Goal: Task Accomplishment & Management: Complete application form

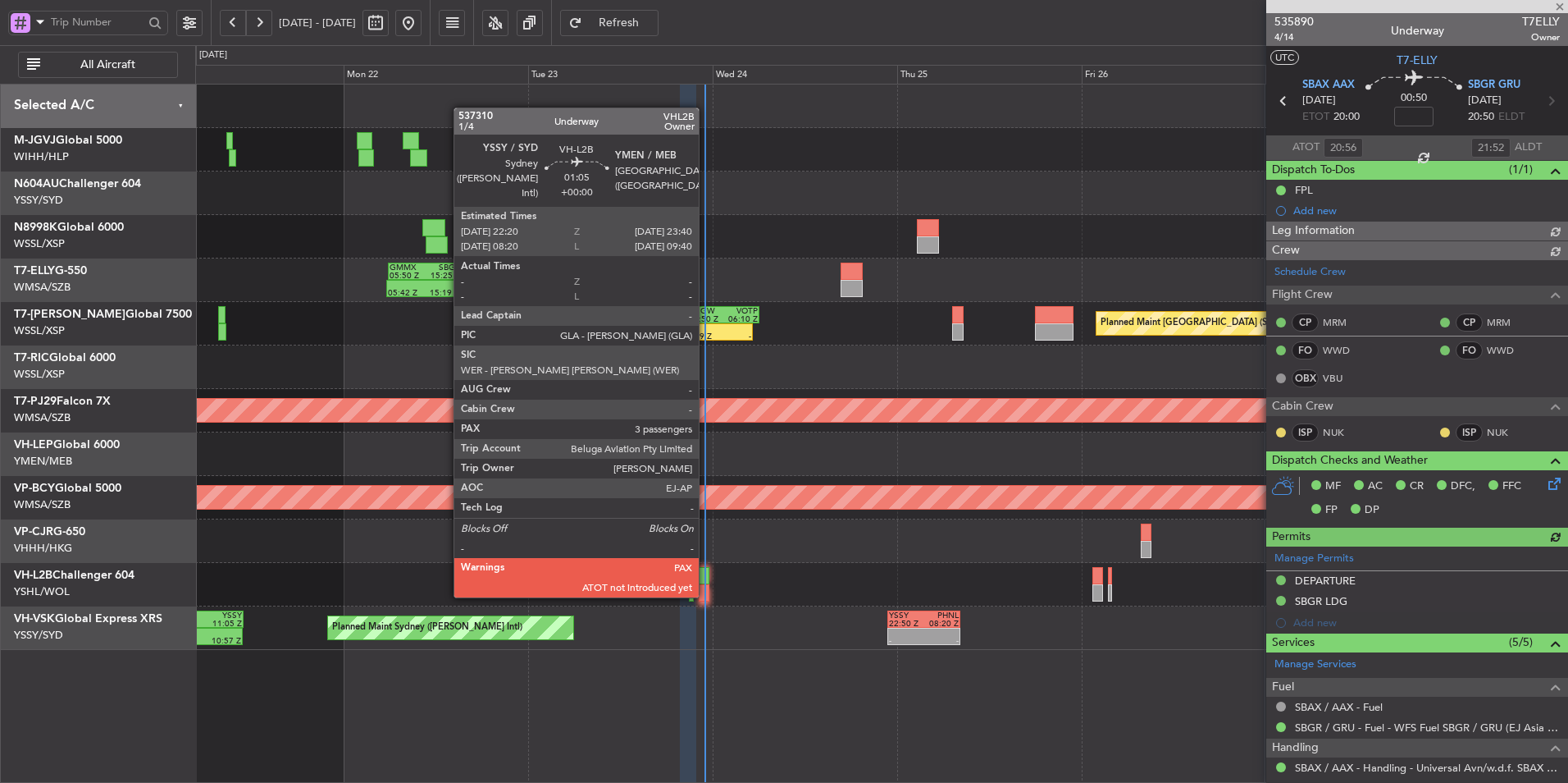
type input "[PERSON_NAME] (KYA)"
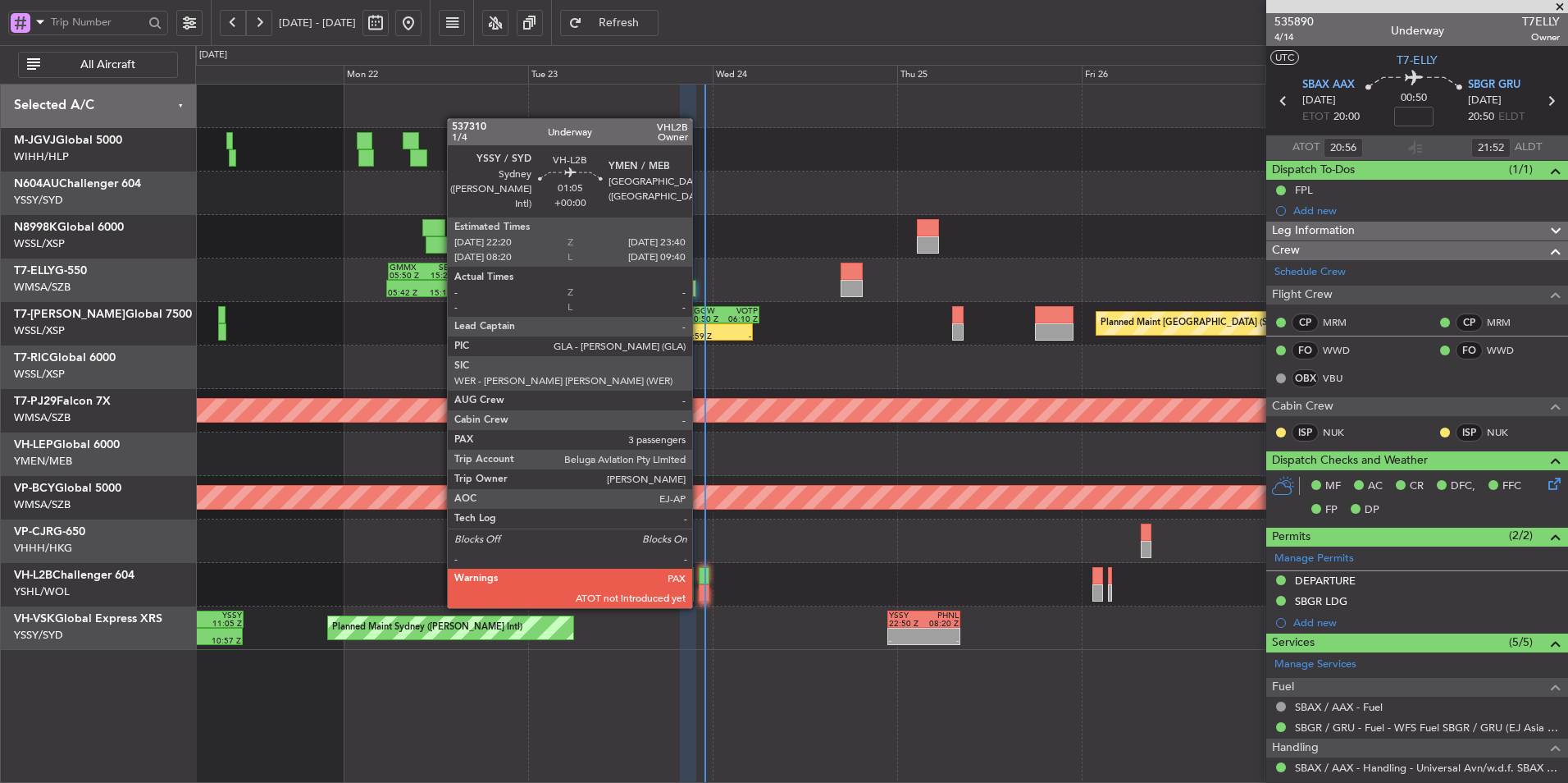
click at [699, 590] on div at bounding box center [704, 593] width 11 height 17
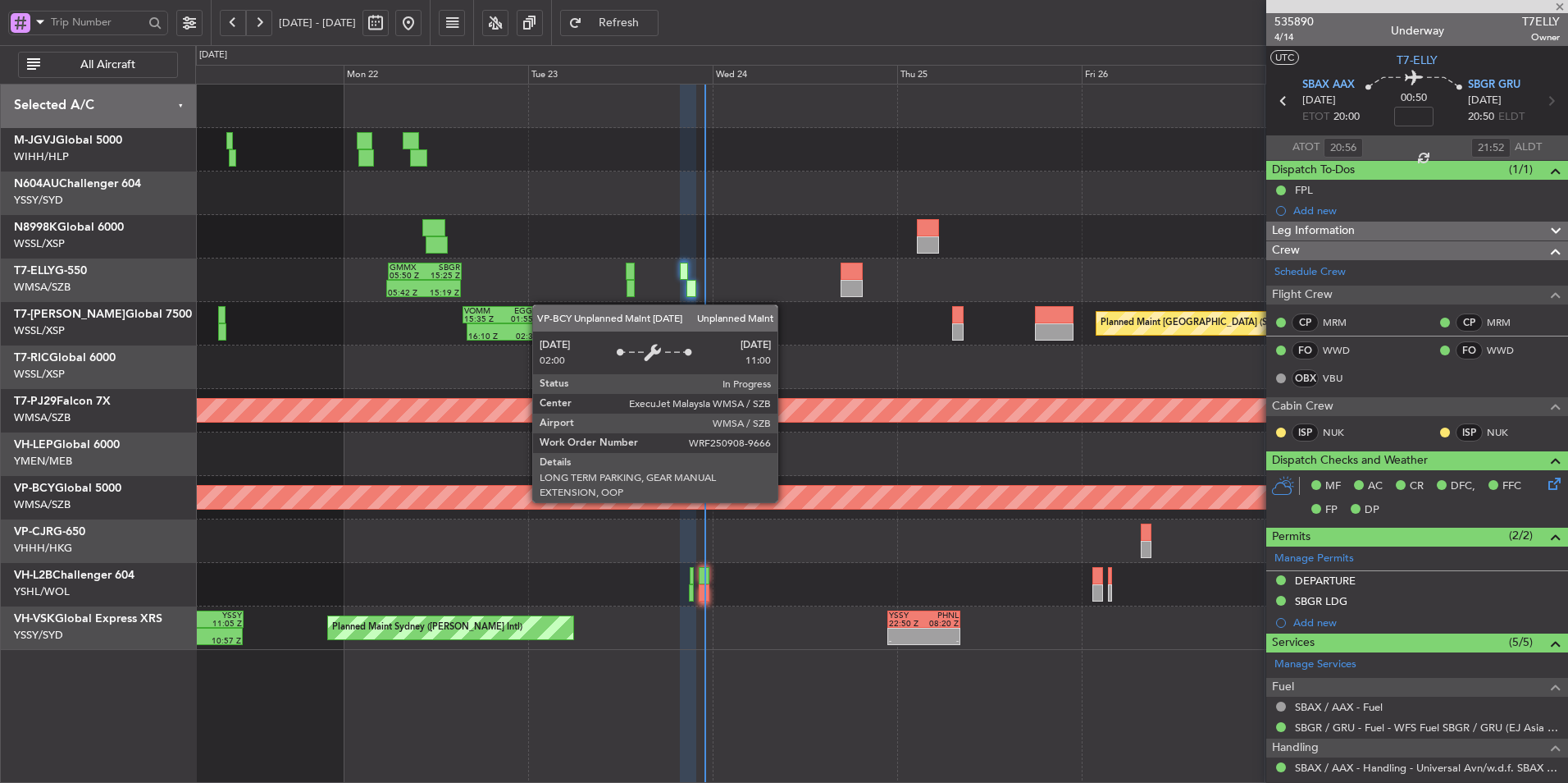
type input "3"
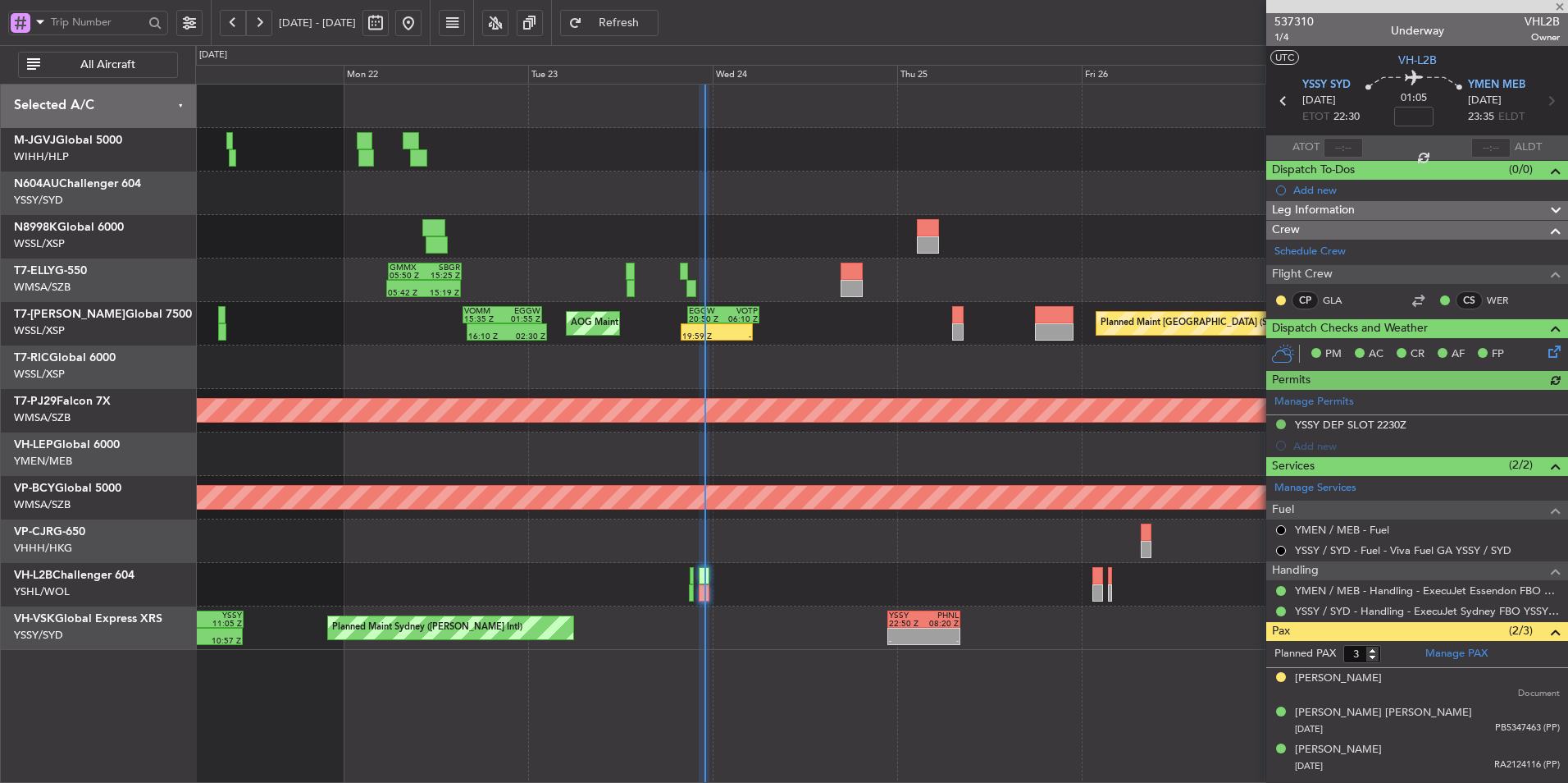
click at [1338, 142] on div at bounding box center [1343, 147] width 40 height 19
click at [1346, 151] on input "text" at bounding box center [1343, 147] width 40 height 19
type input "22:46"
click at [672, 370] on div at bounding box center [880, 367] width 1372 height 44
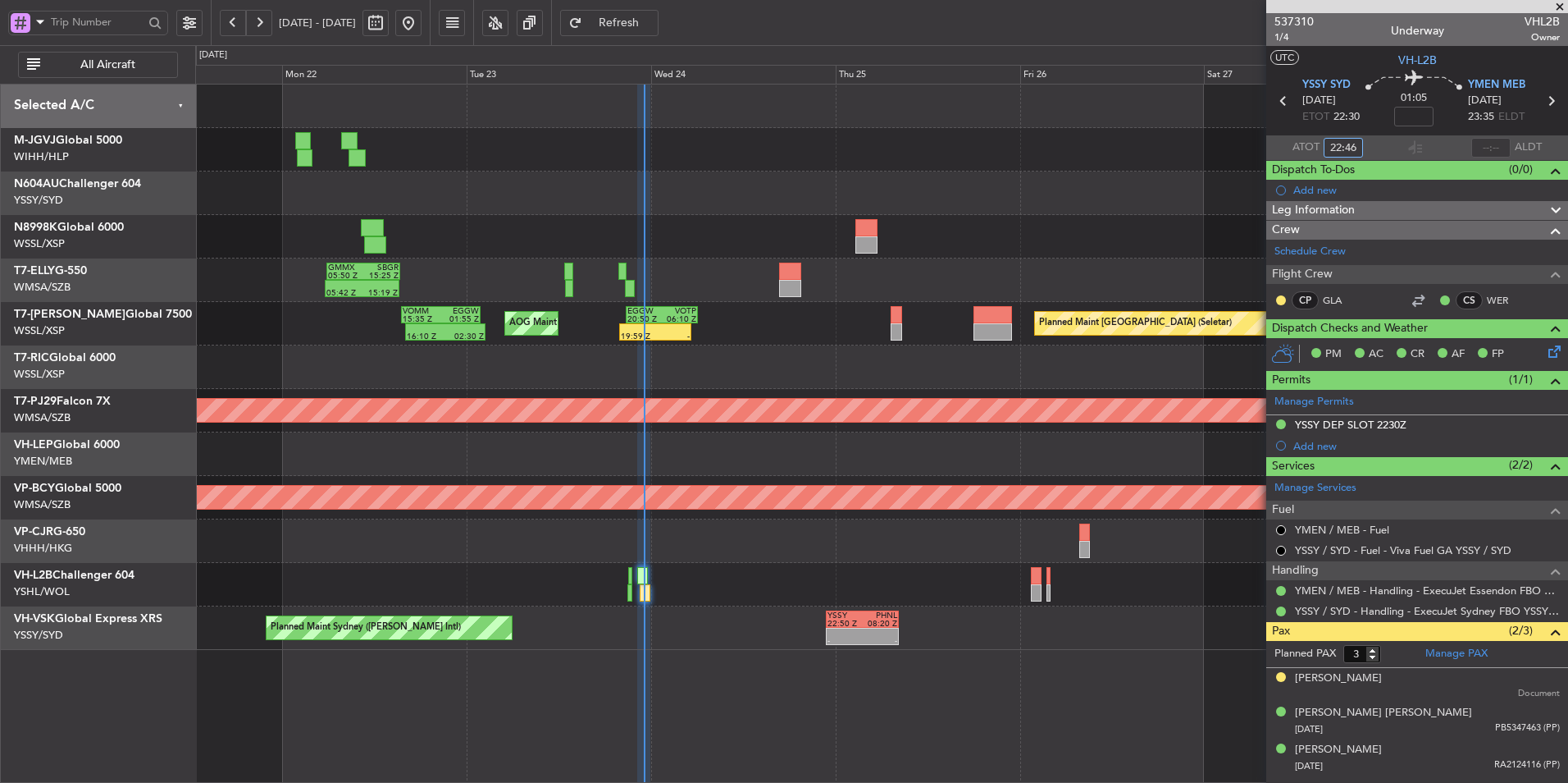
click at [699, 365] on div at bounding box center [880, 367] width 1372 height 44
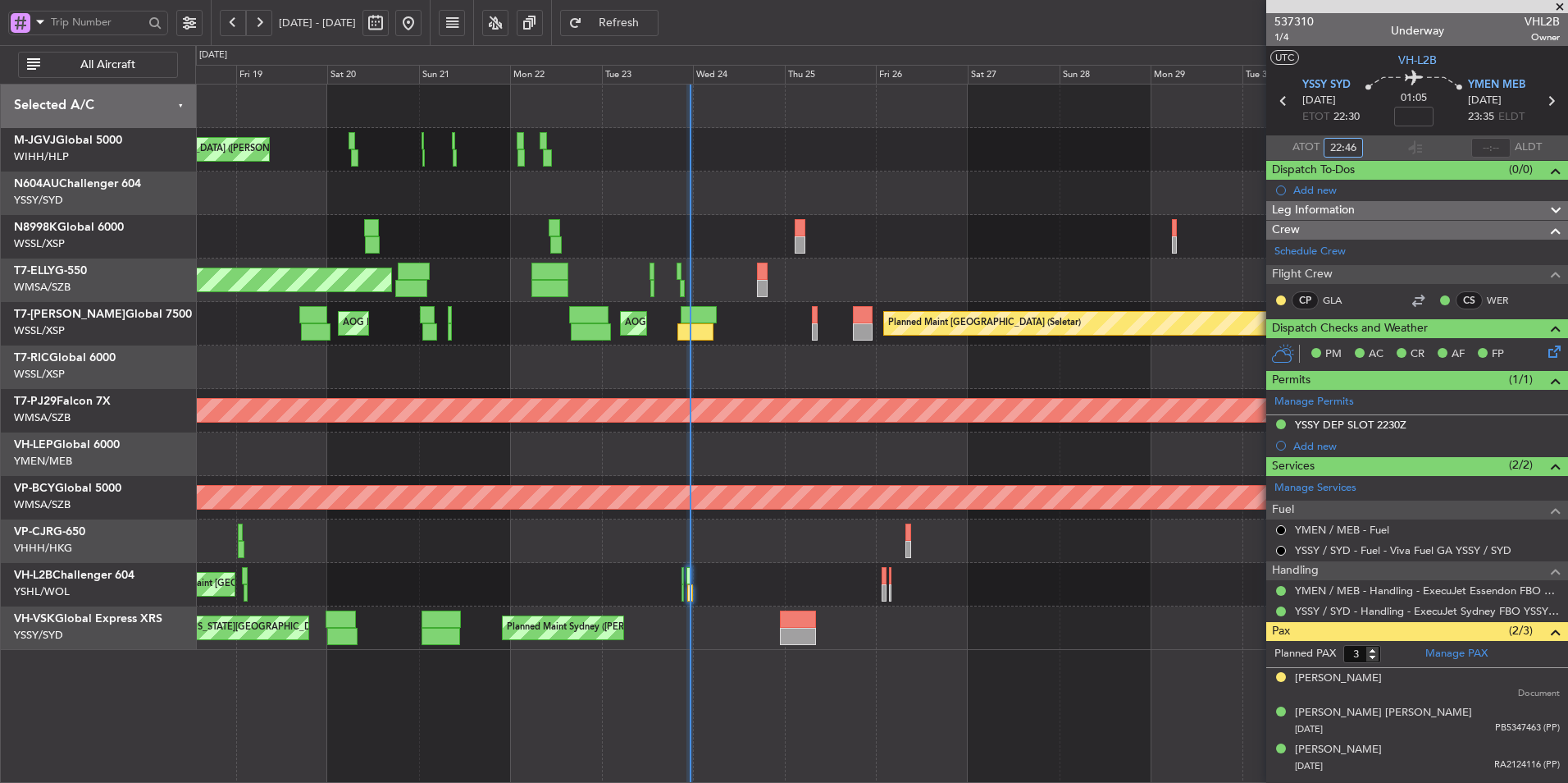
click at [729, 359] on div at bounding box center [880, 367] width 1372 height 44
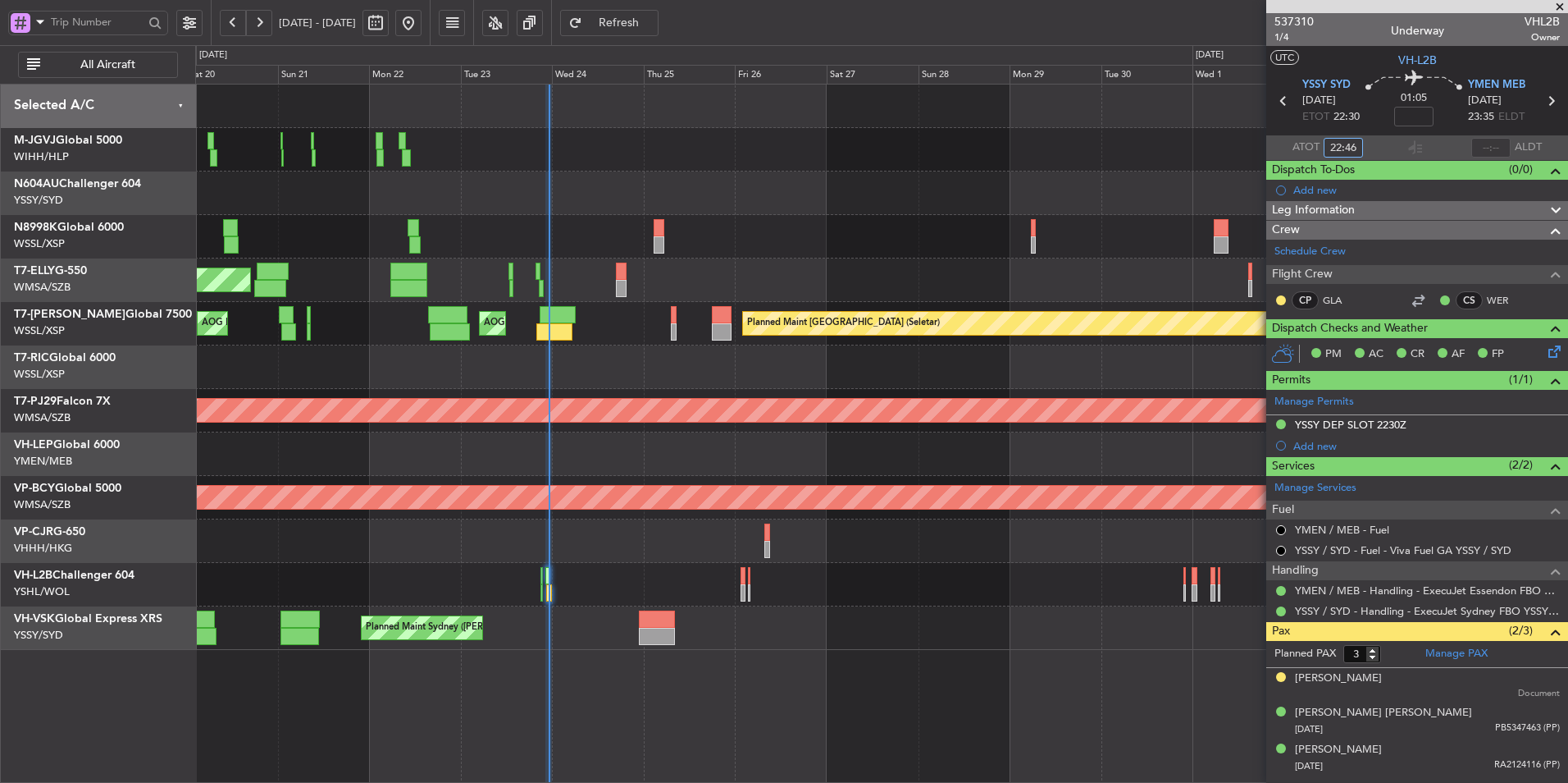
click at [632, 327] on div "Planned Maint [GEOGRAPHIC_DATA] (Seletar) AOG Maint [GEOGRAPHIC_DATA] ([GEOGRAP…" at bounding box center [880, 323] width 1372 height 44
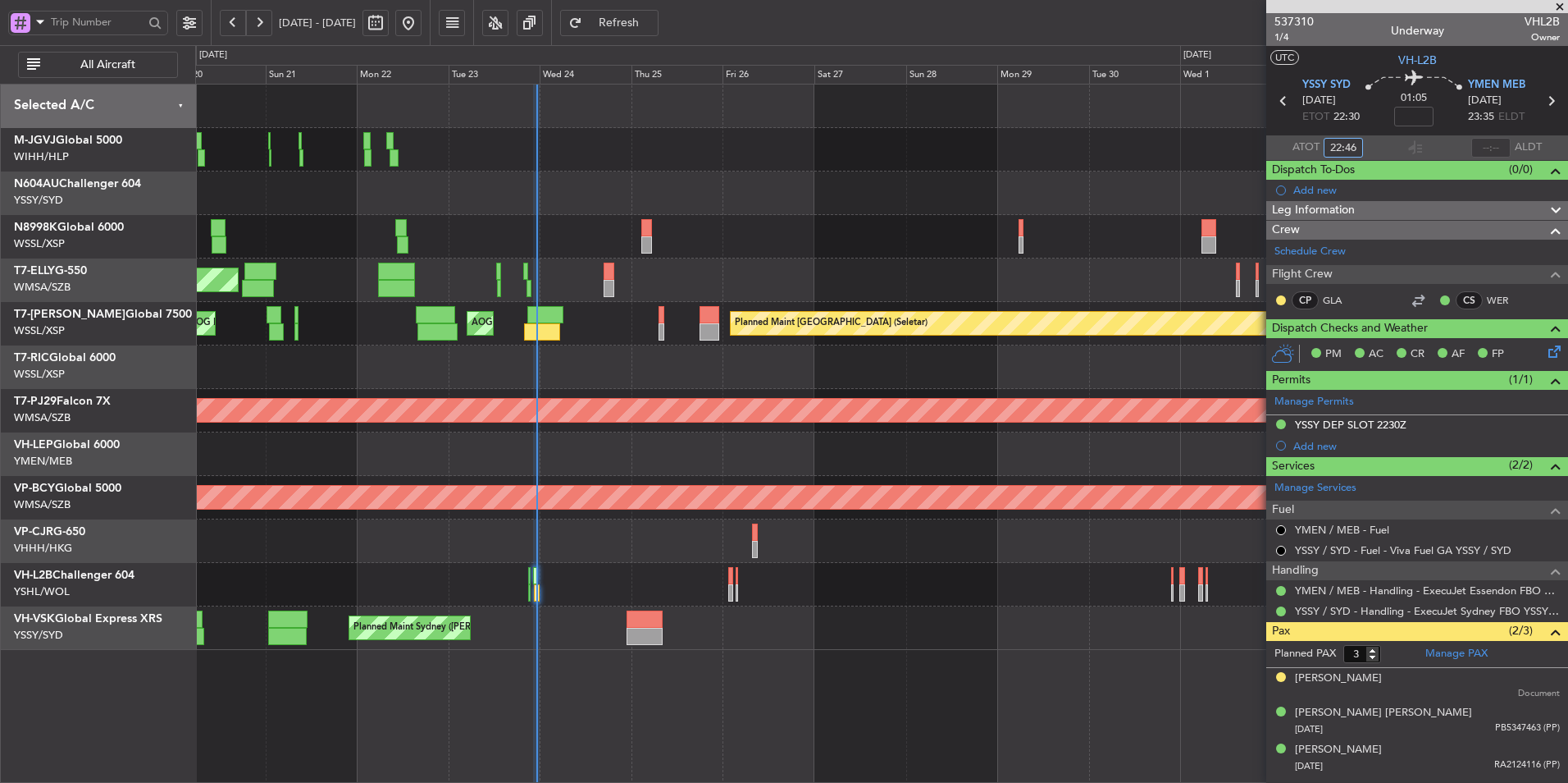
click at [598, 341] on div "Planned Maint [GEOGRAPHIC_DATA] (Seletar) AOG Maint [GEOGRAPHIC_DATA] ([GEOGRAP…" at bounding box center [880, 323] width 1372 height 44
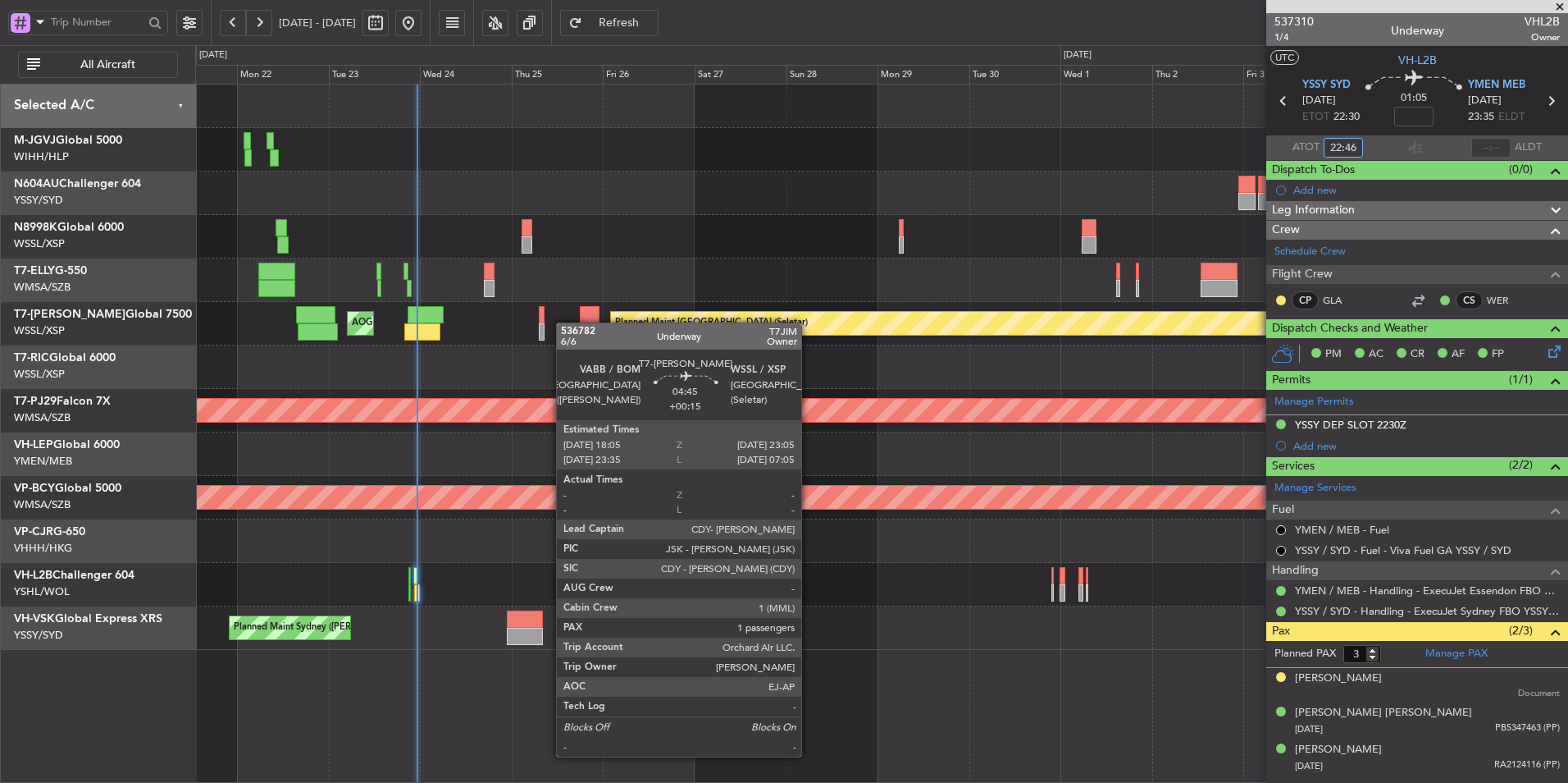
click at [635, 324] on div "Planned Maint [GEOGRAPHIC_DATA] (Seletar) AOG Maint [GEOGRAPHIC_DATA] ([GEOGRAP…" at bounding box center [880, 323] width 1372 height 44
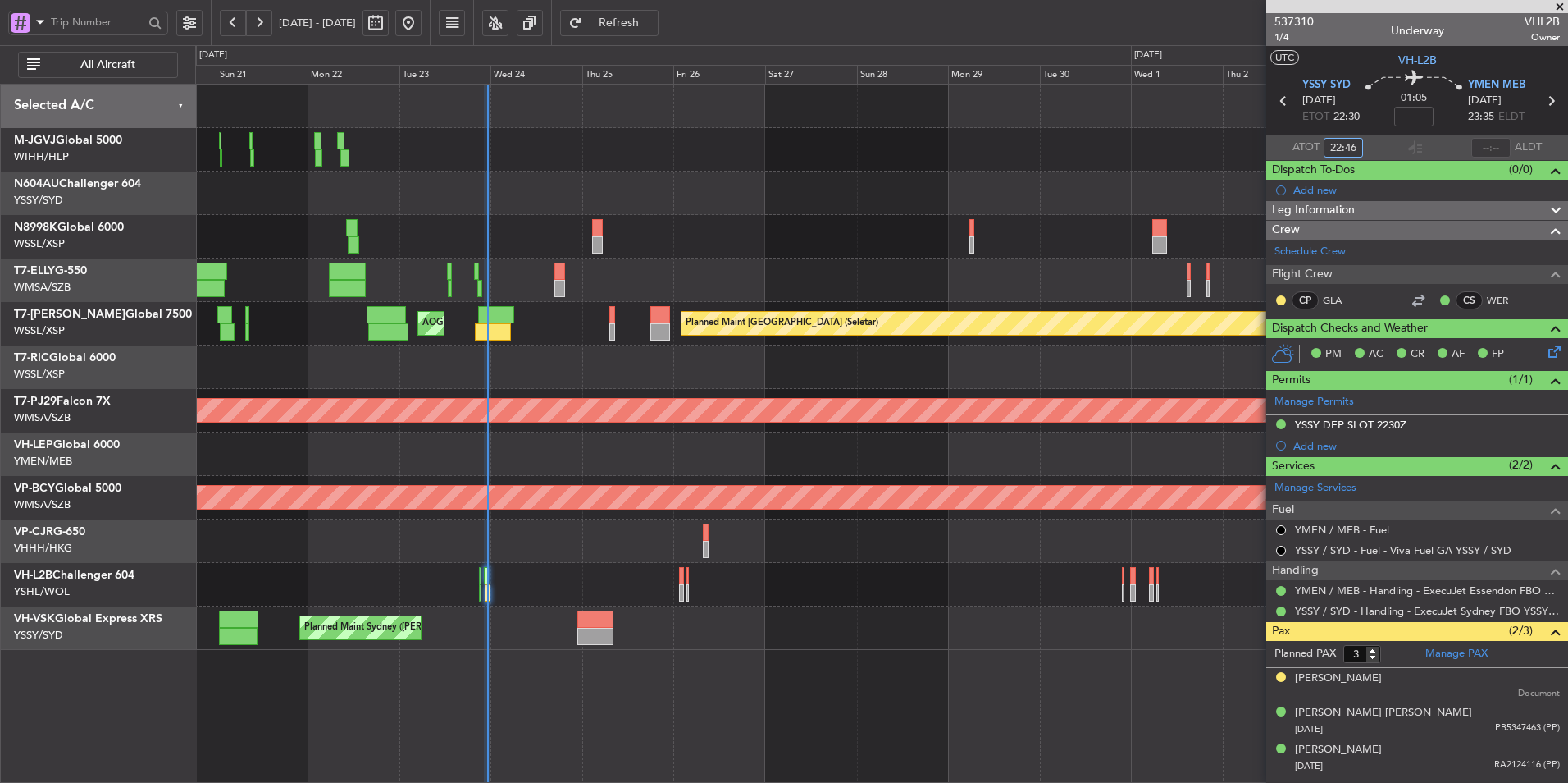
click at [533, 384] on div at bounding box center [880, 367] width 1372 height 44
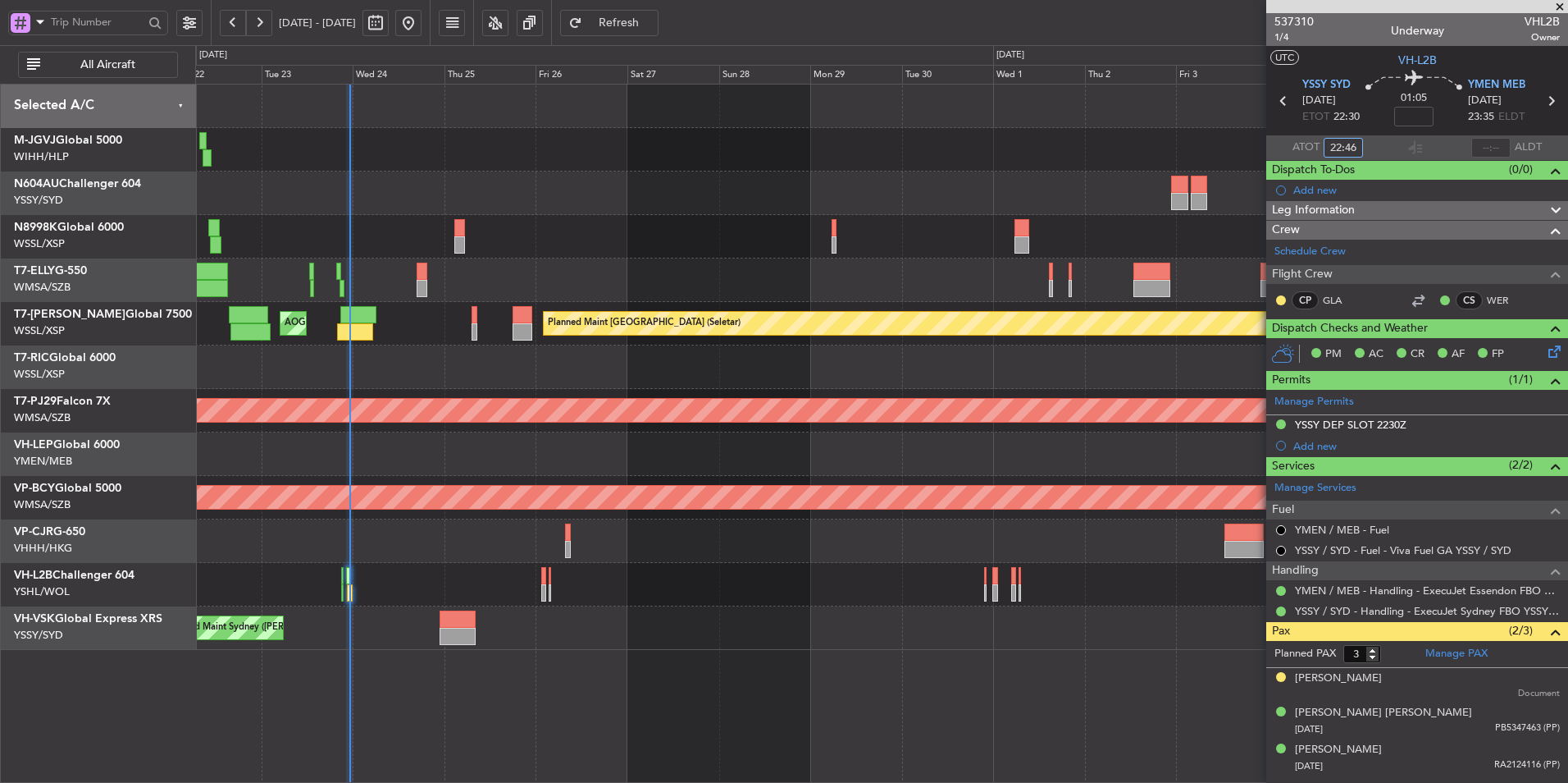
click at [606, 363] on div at bounding box center [880, 367] width 1372 height 44
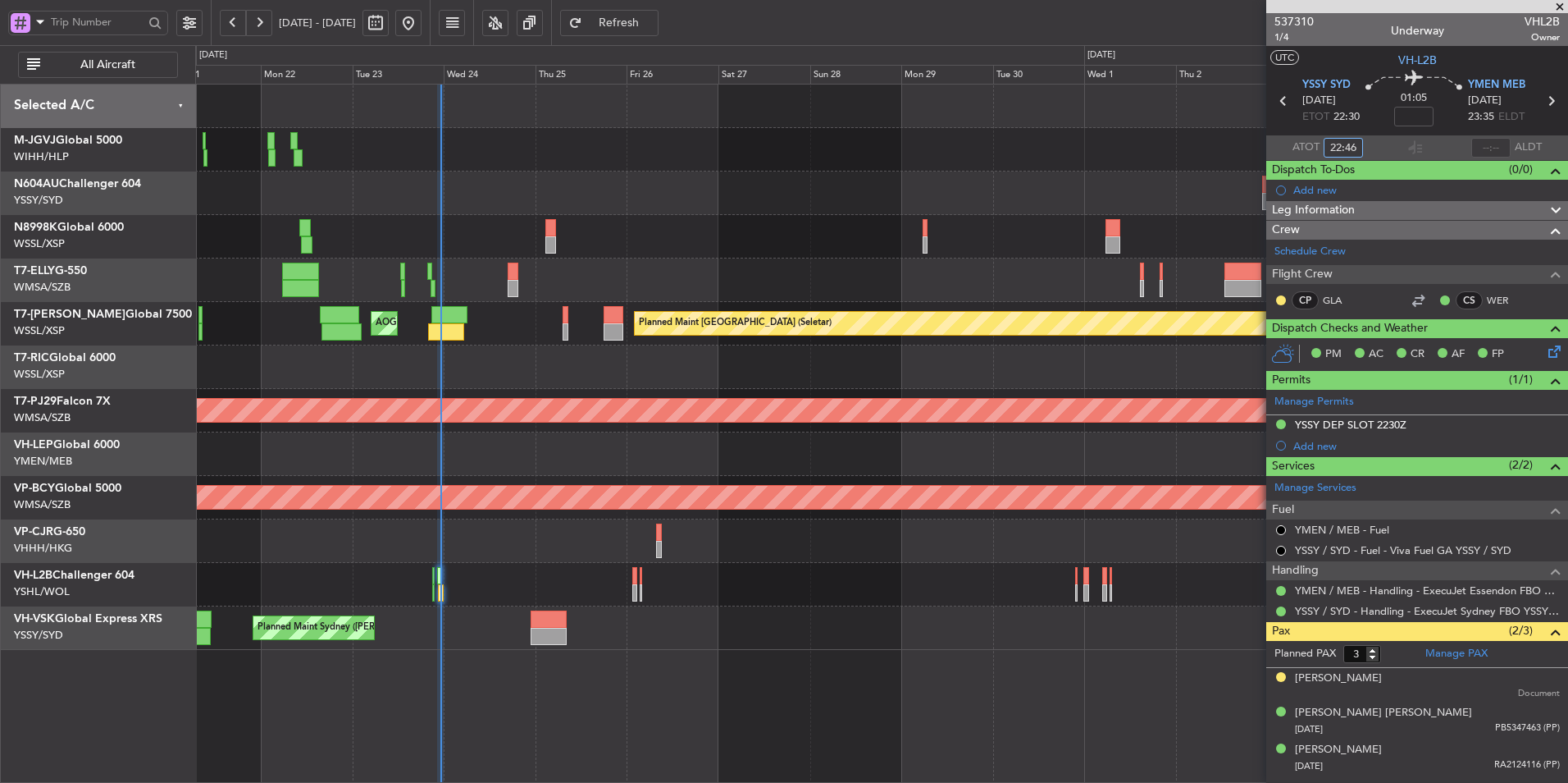
click at [572, 375] on div at bounding box center [880, 367] width 1372 height 44
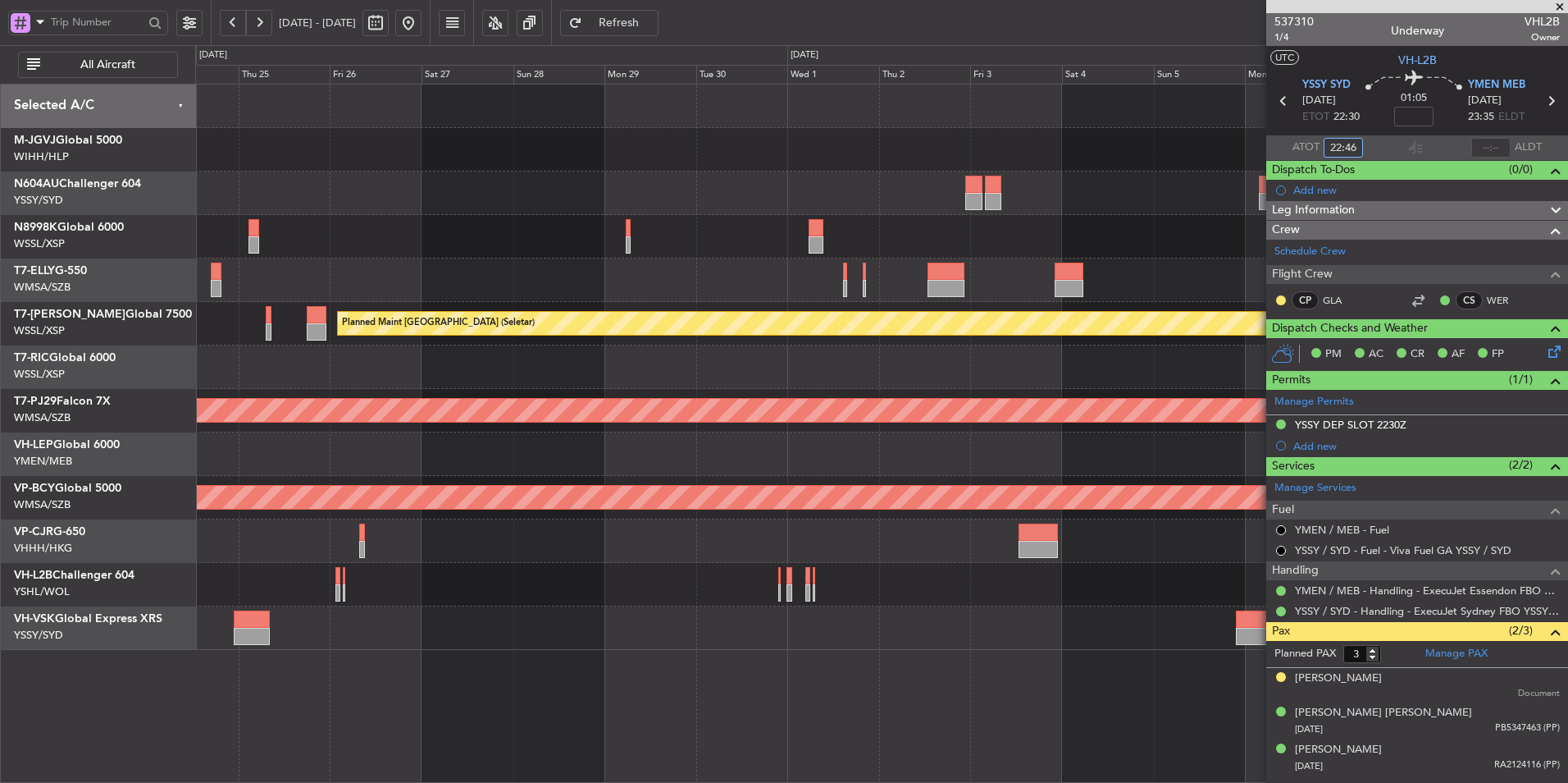
click at [519, 377] on div at bounding box center [880, 367] width 1372 height 44
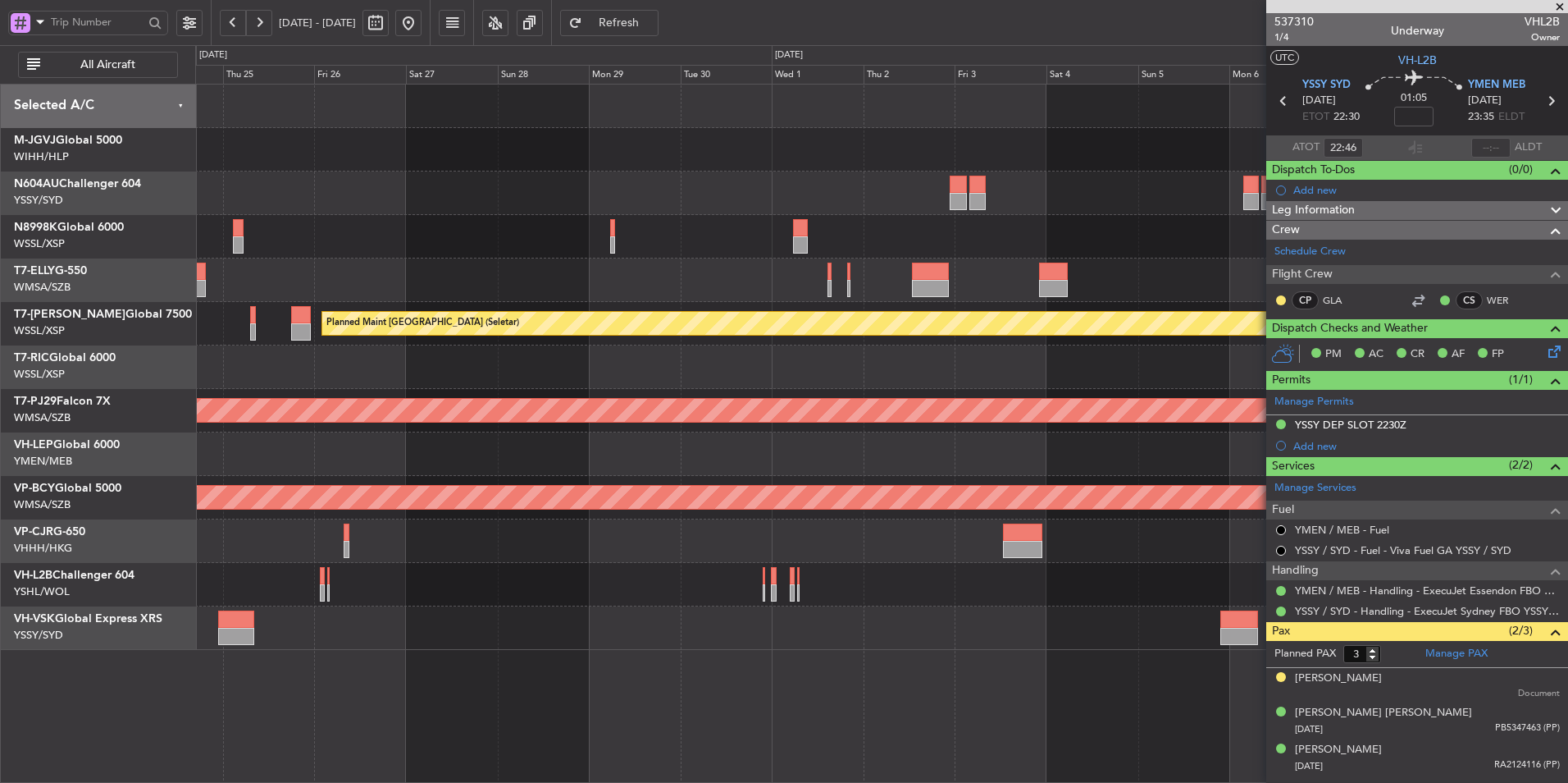
click at [1561, 6] on span at bounding box center [1559, 7] width 16 height 15
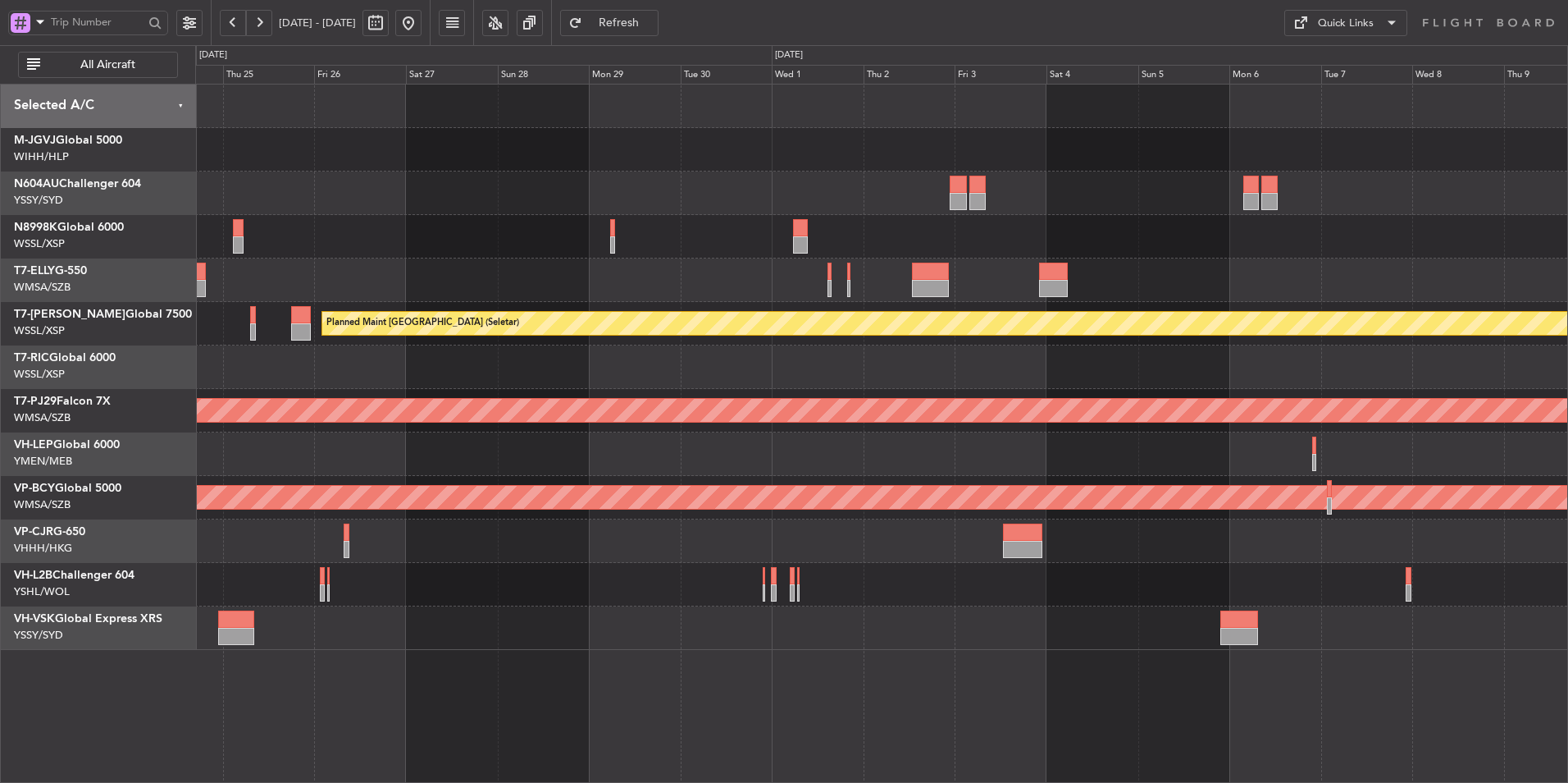
type input "0"
click at [455, 361] on div at bounding box center [880, 367] width 1372 height 44
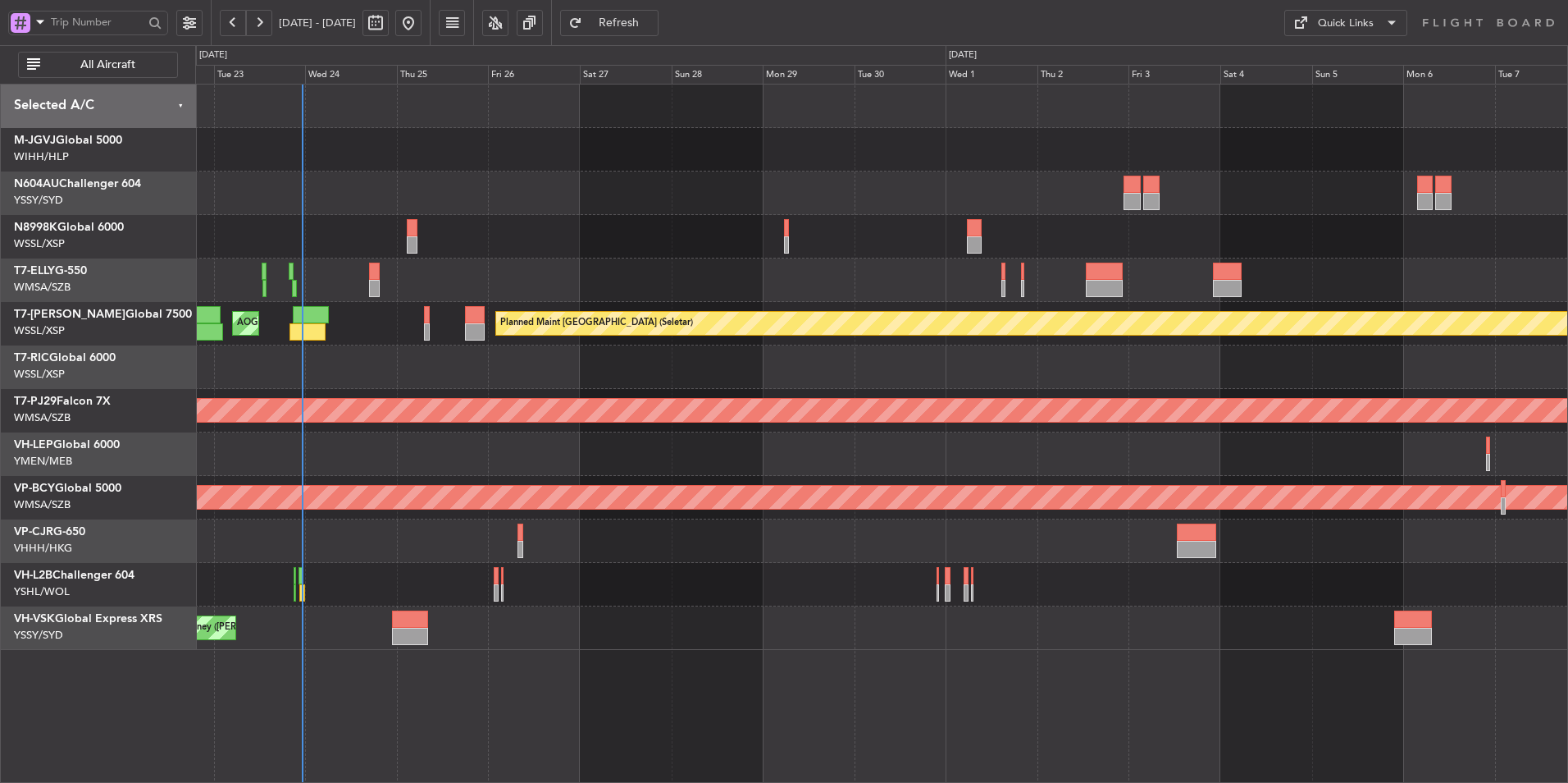
click at [756, 374] on div at bounding box center [880, 367] width 1372 height 44
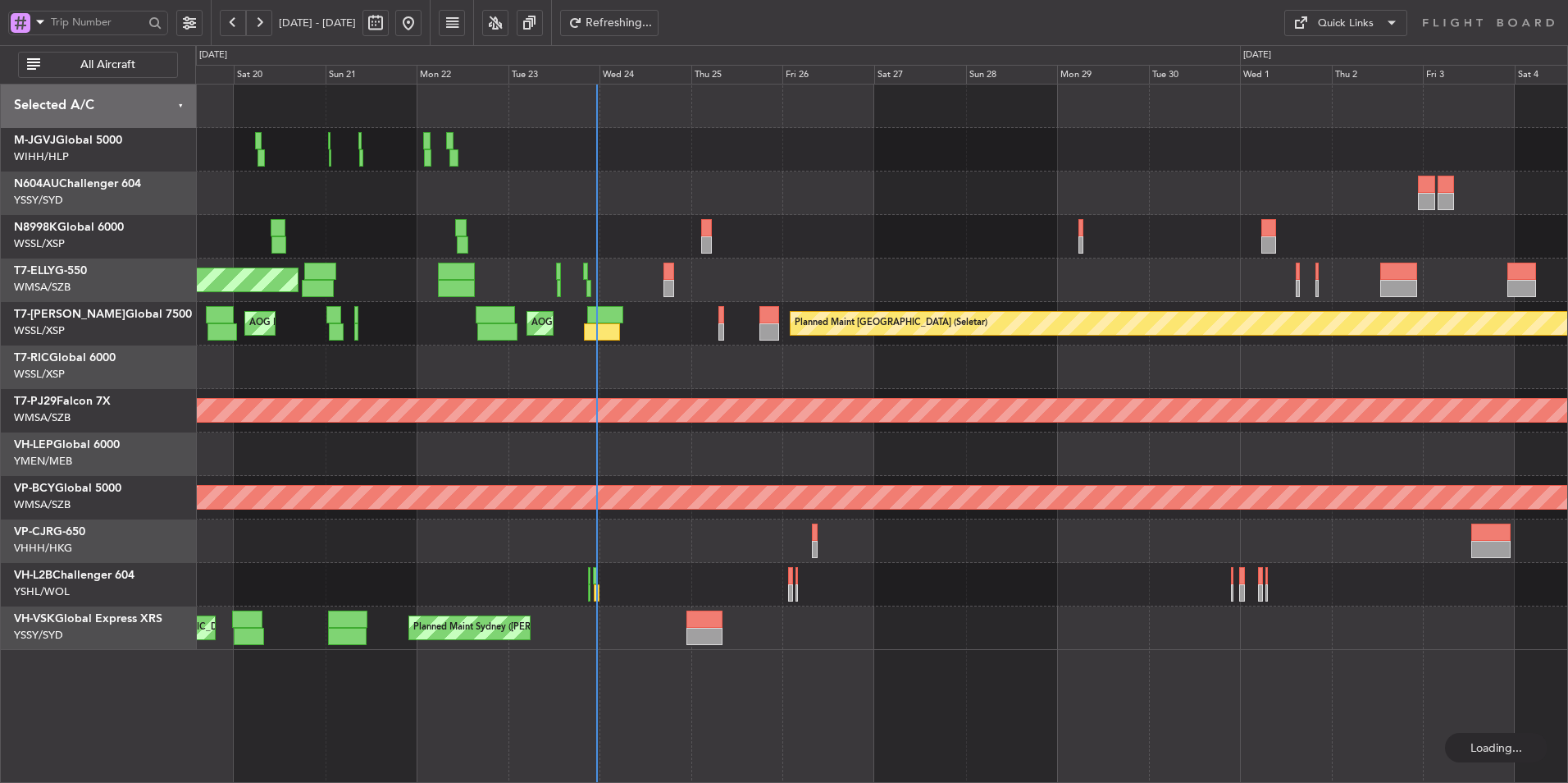
click at [552, 165] on div "AOG Maint [GEOGRAPHIC_DATA] (Halim Intl) [PERSON_NAME] Jakarta (Halim Intl) [PE…" at bounding box center [880, 149] width 1372 height 44
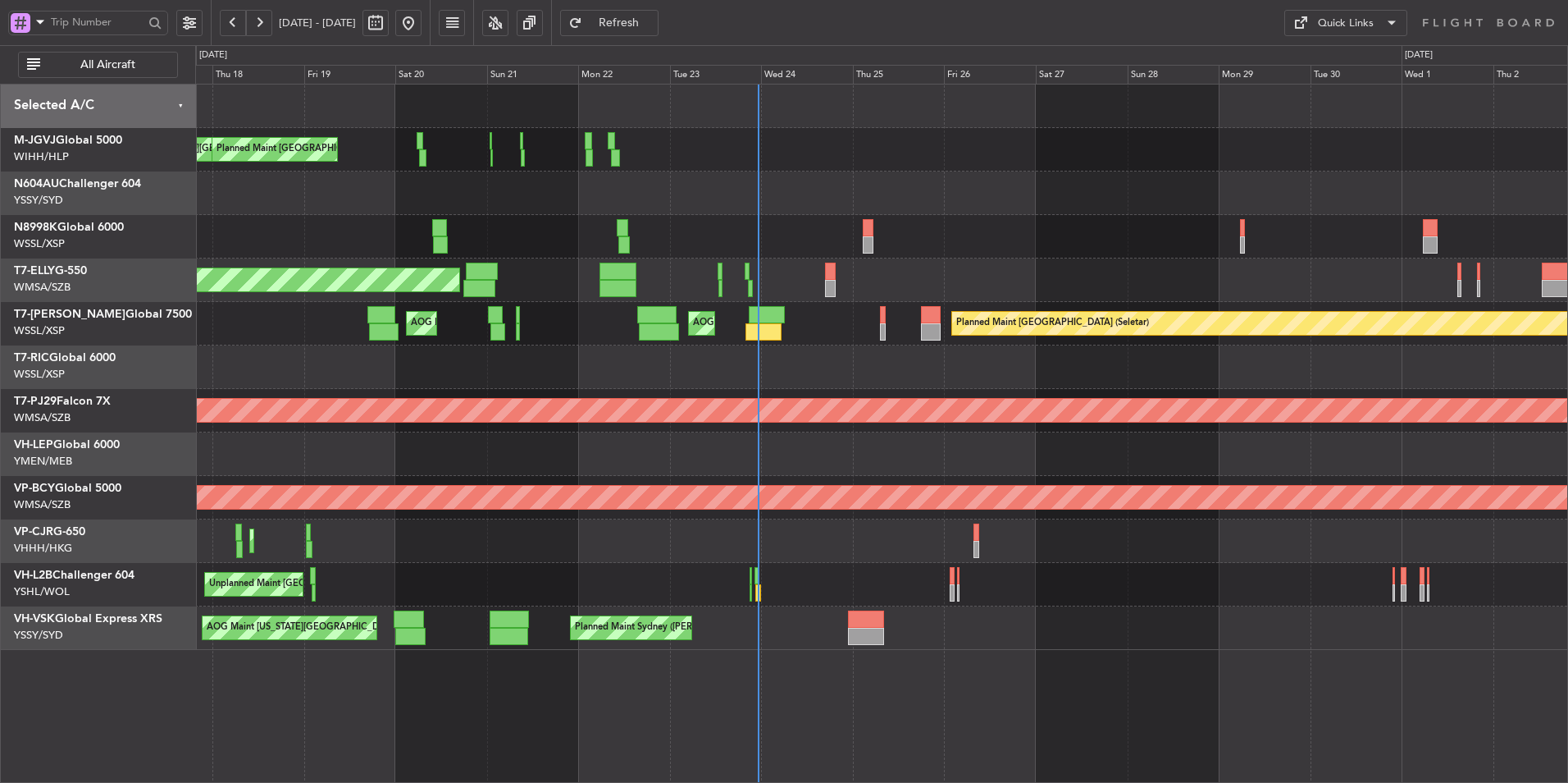
click at [668, 223] on div "[PERSON_NAME][GEOGRAPHIC_DATA] ([PERSON_NAME] Intl) [PERSON_NAME] Jakarta (Hali…" at bounding box center [880, 367] width 1372 height 566
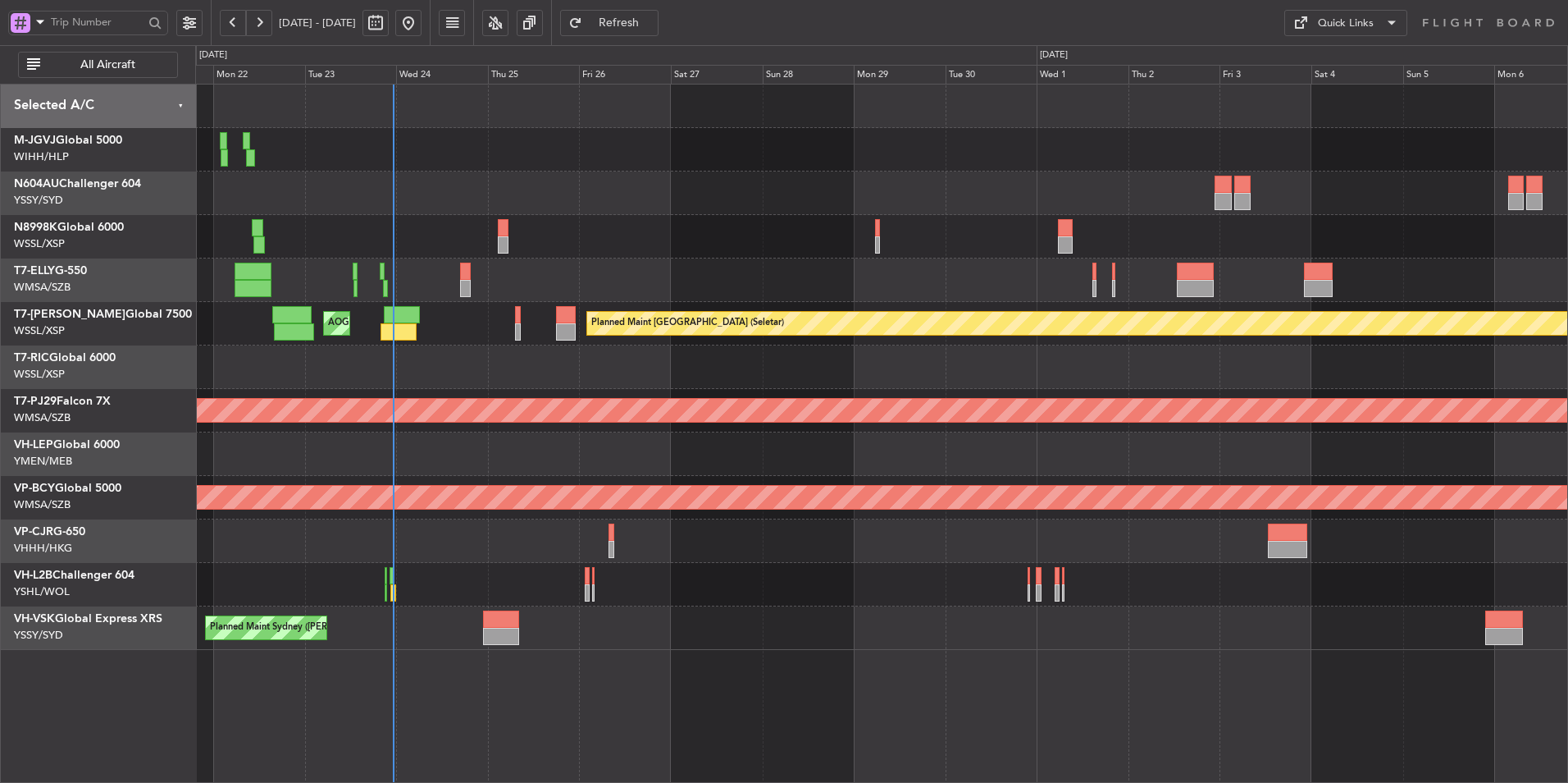
click at [775, 208] on div at bounding box center [880, 193] width 1372 height 44
click at [782, 208] on div at bounding box center [880, 193] width 1372 height 44
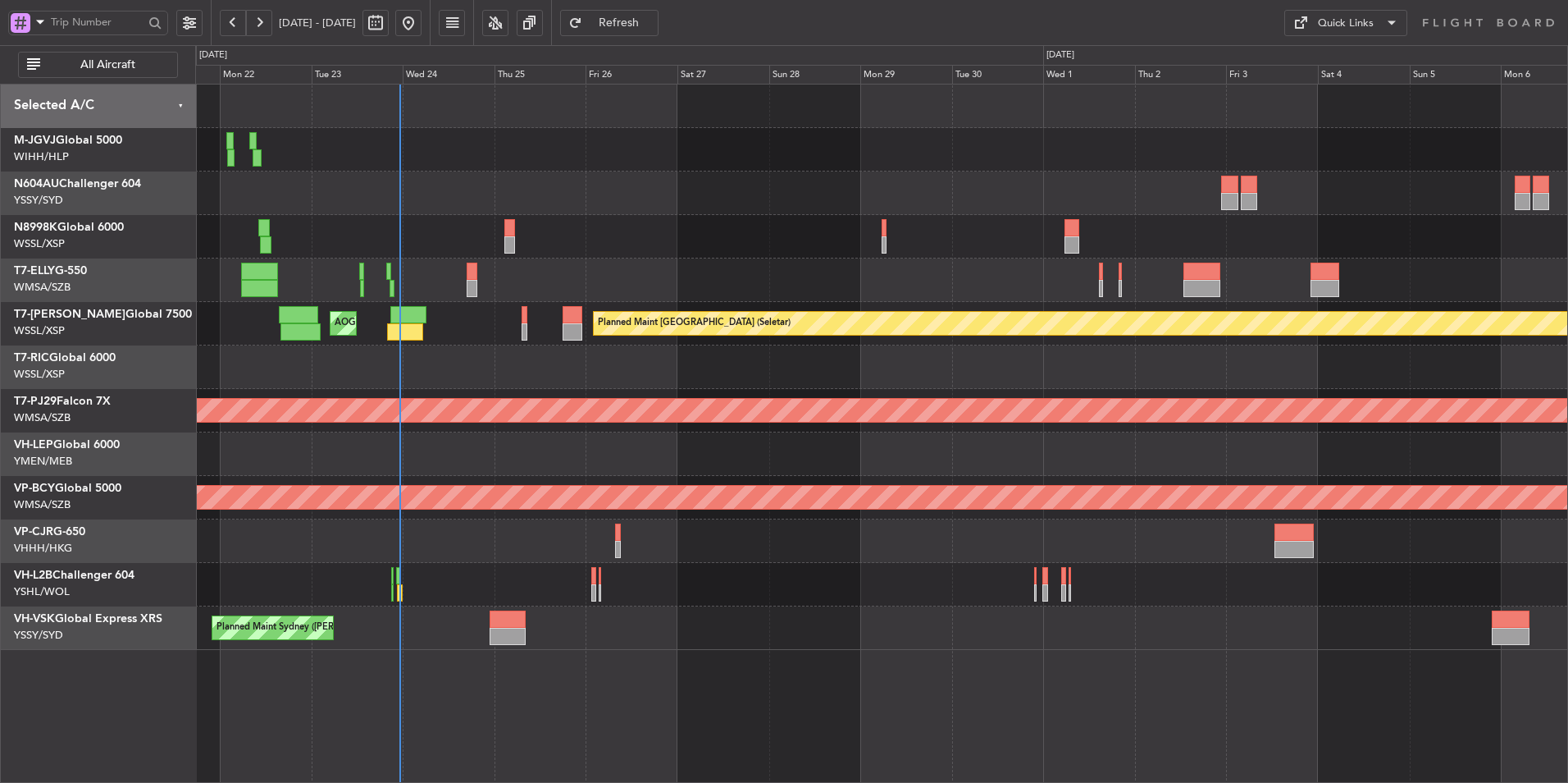
click at [795, 203] on div at bounding box center [880, 193] width 1372 height 44
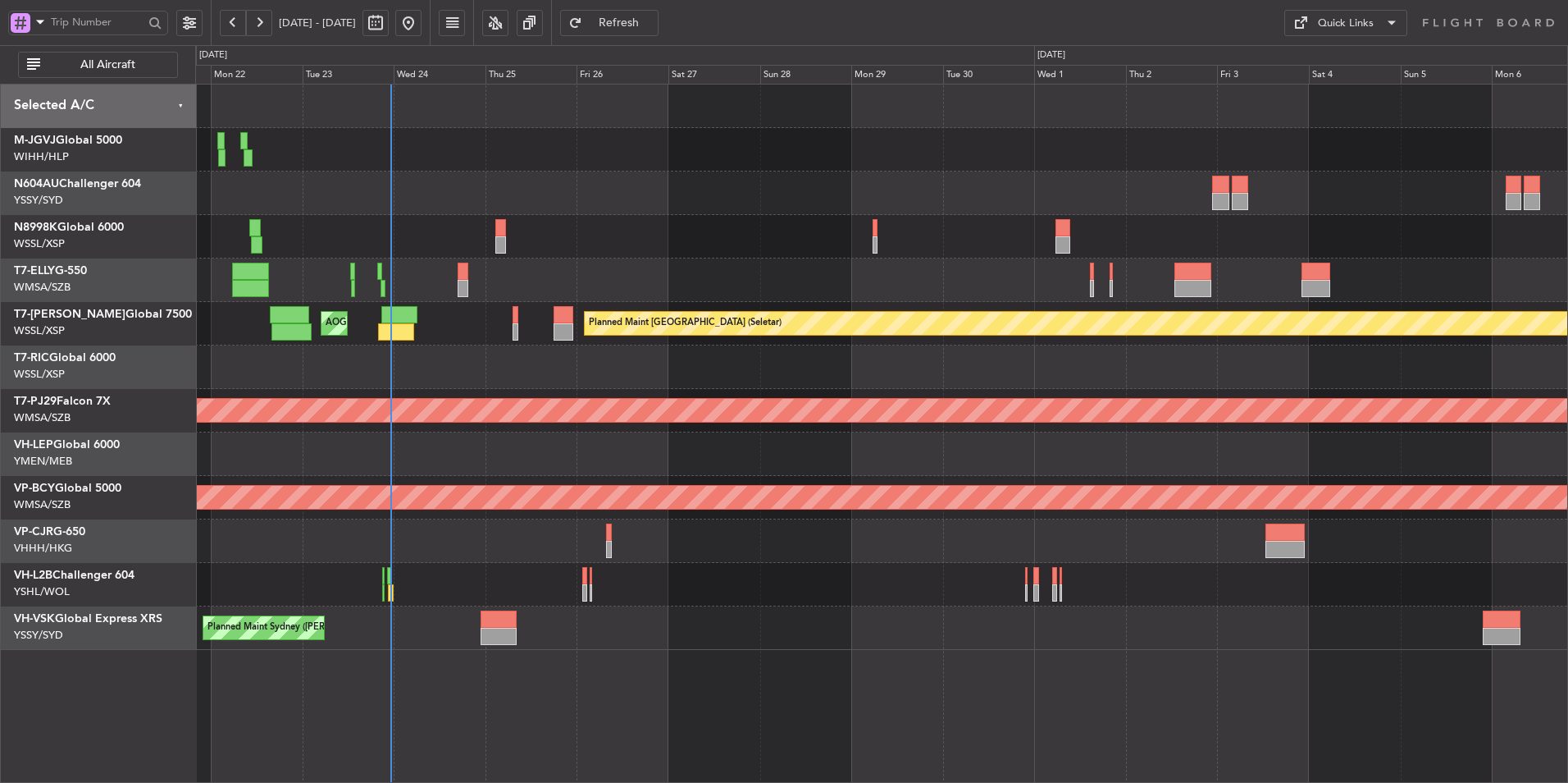
click at [736, 228] on div at bounding box center [880, 237] width 1372 height 44
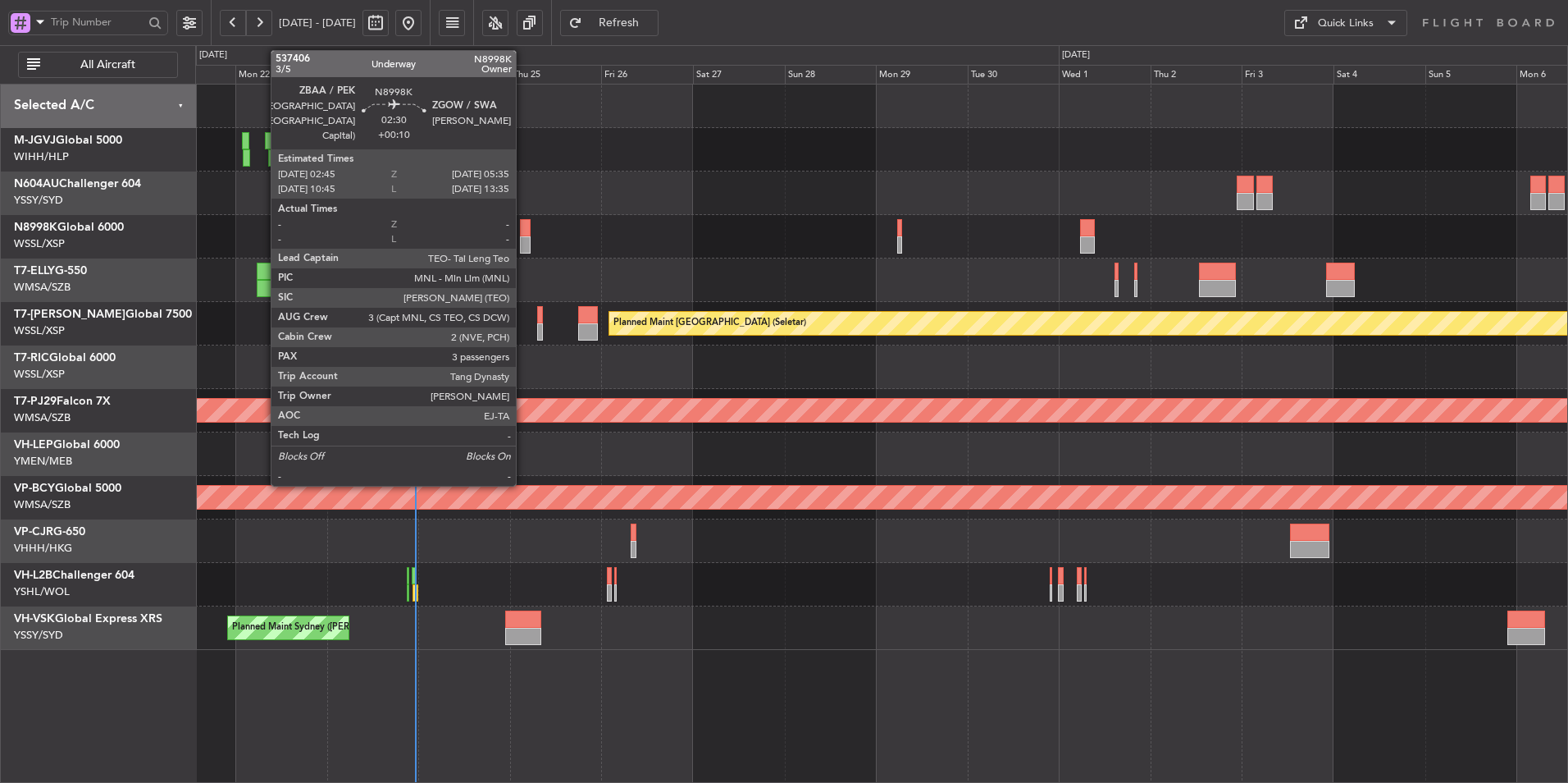
click at [524, 236] on div at bounding box center [526, 228] width 12 height 17
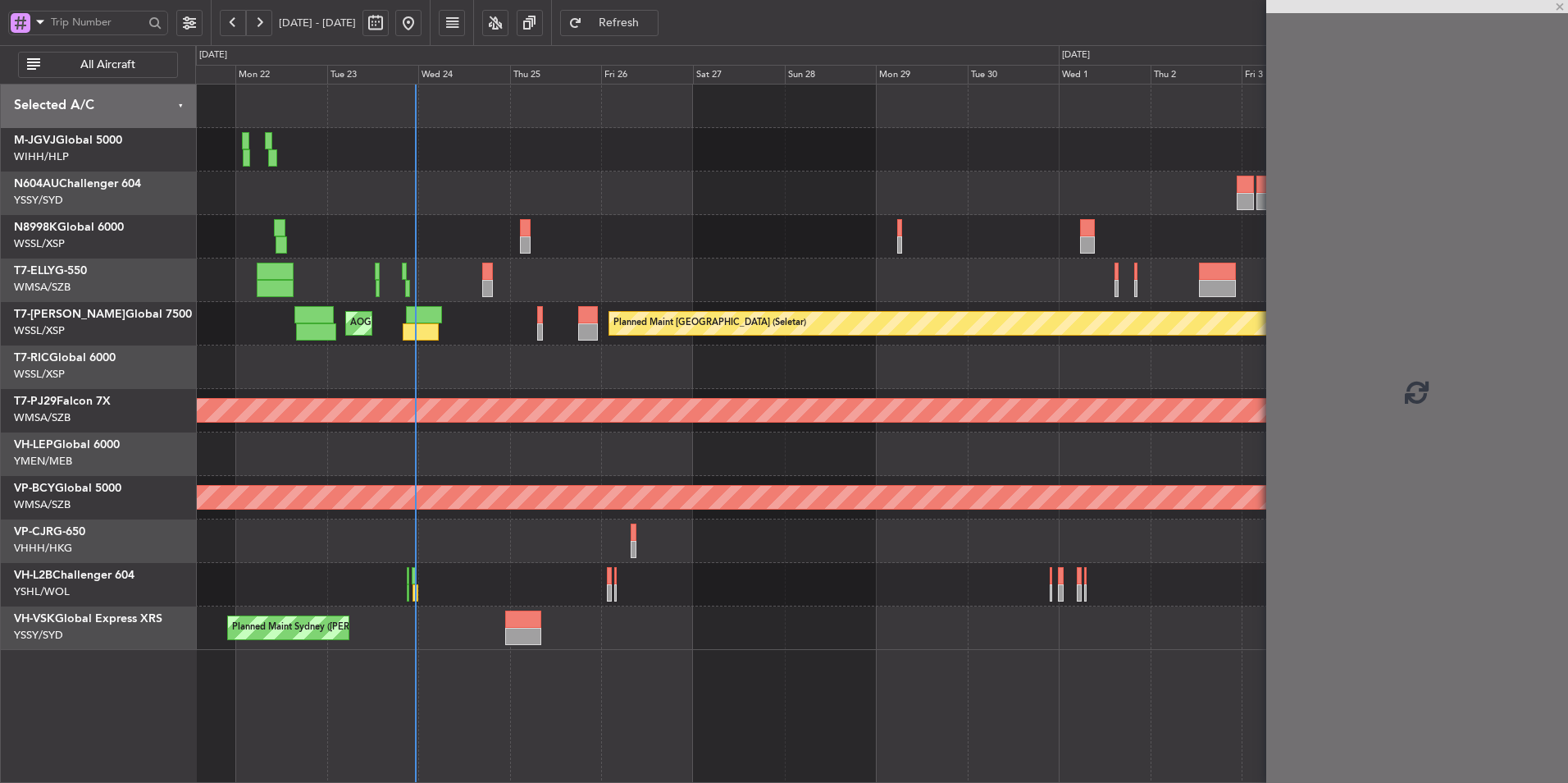
click at [634, 235] on div at bounding box center [880, 237] width 1372 height 44
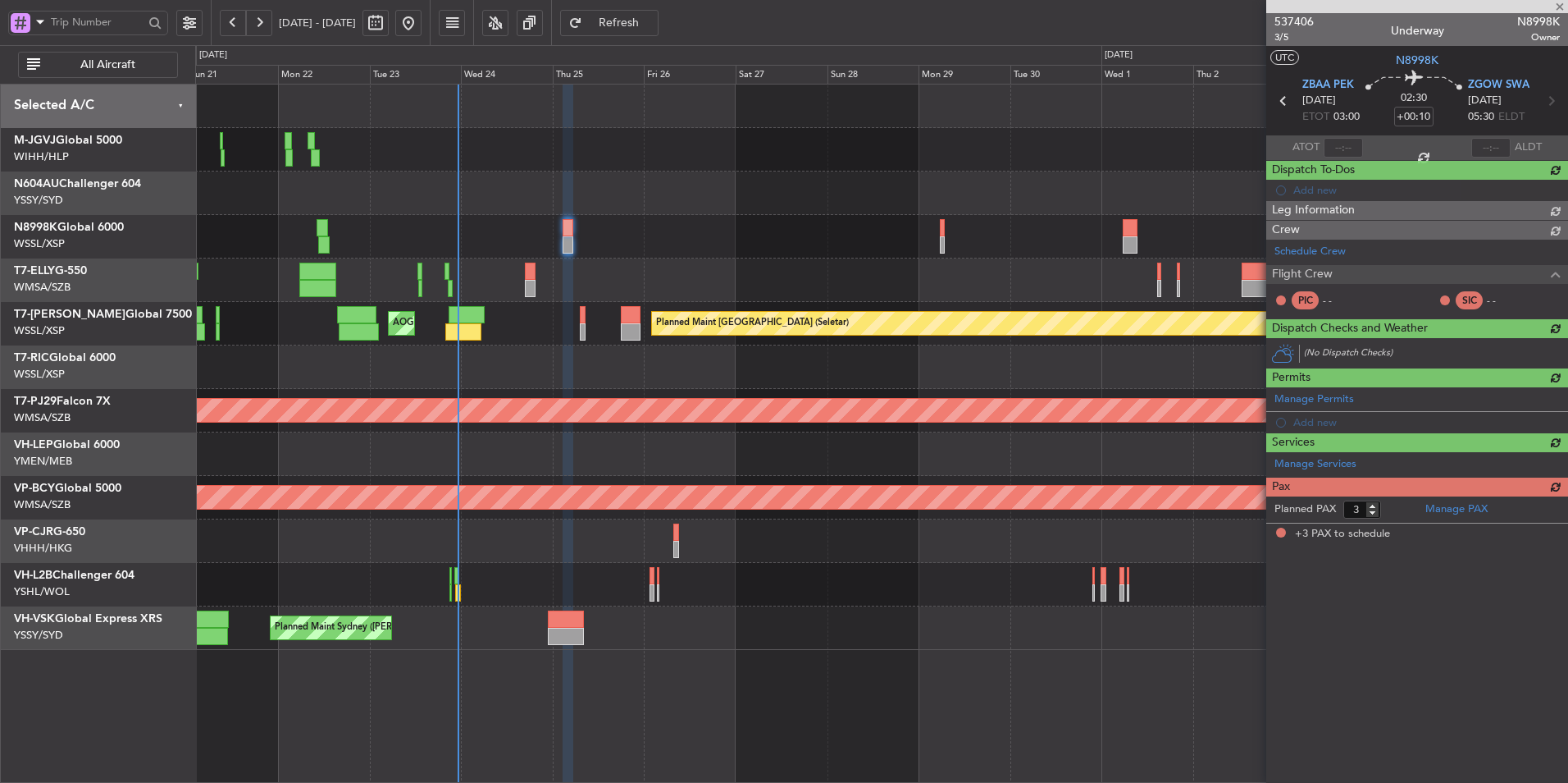
click at [737, 239] on div at bounding box center [880, 237] width 1372 height 44
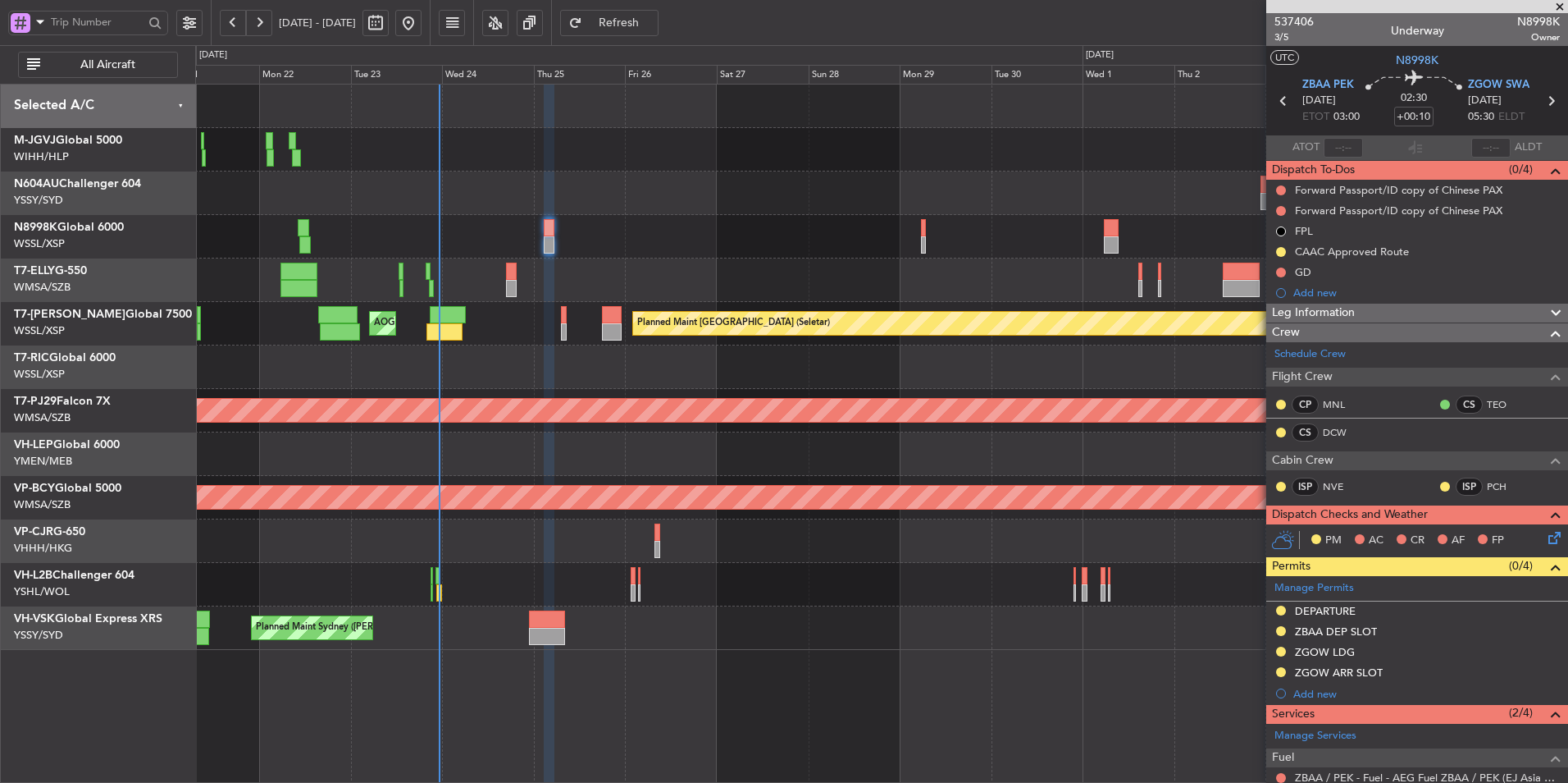
click at [723, 225] on div at bounding box center [880, 237] width 1372 height 44
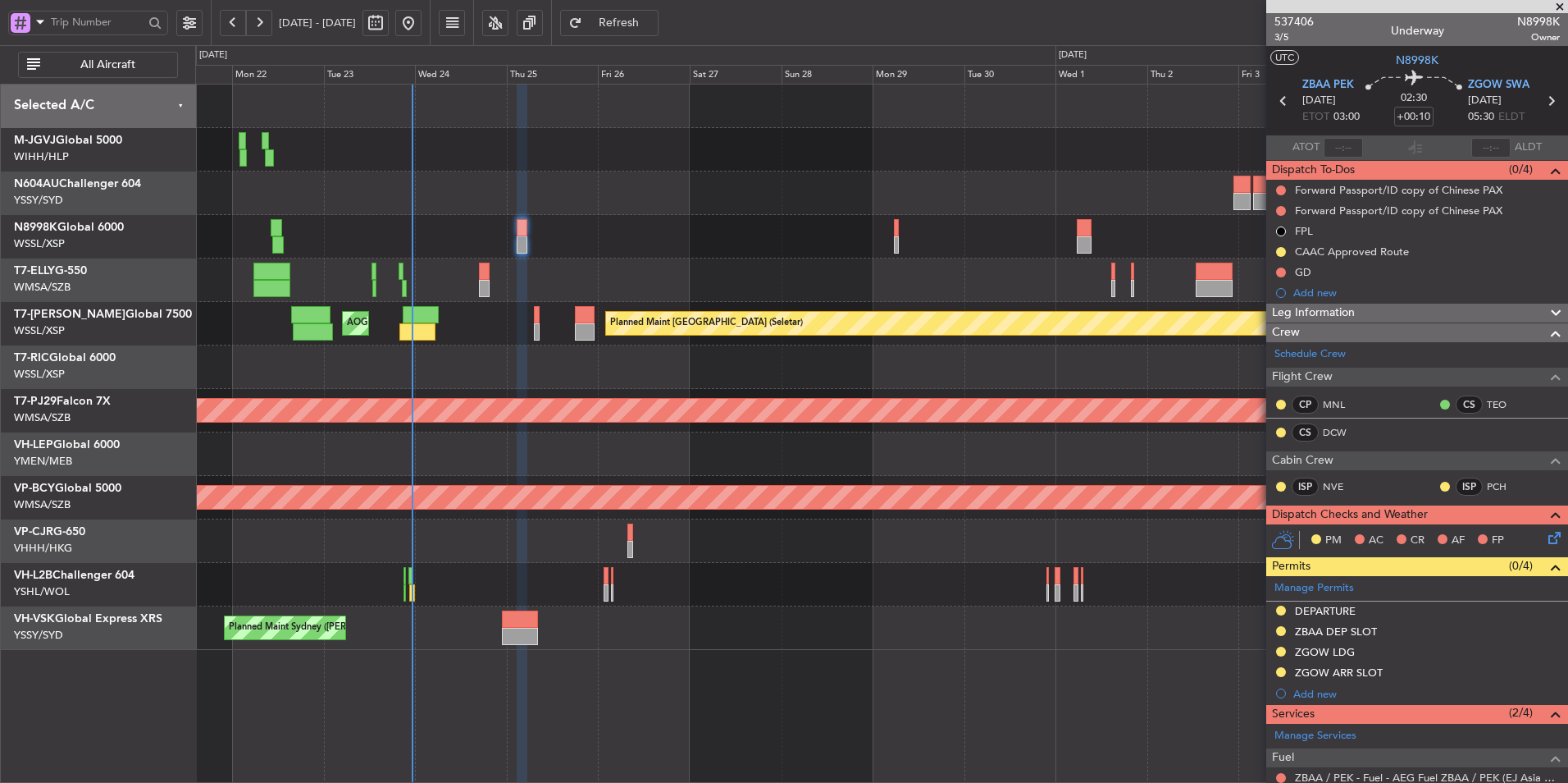
click at [713, 215] on div at bounding box center [880, 237] width 1372 height 44
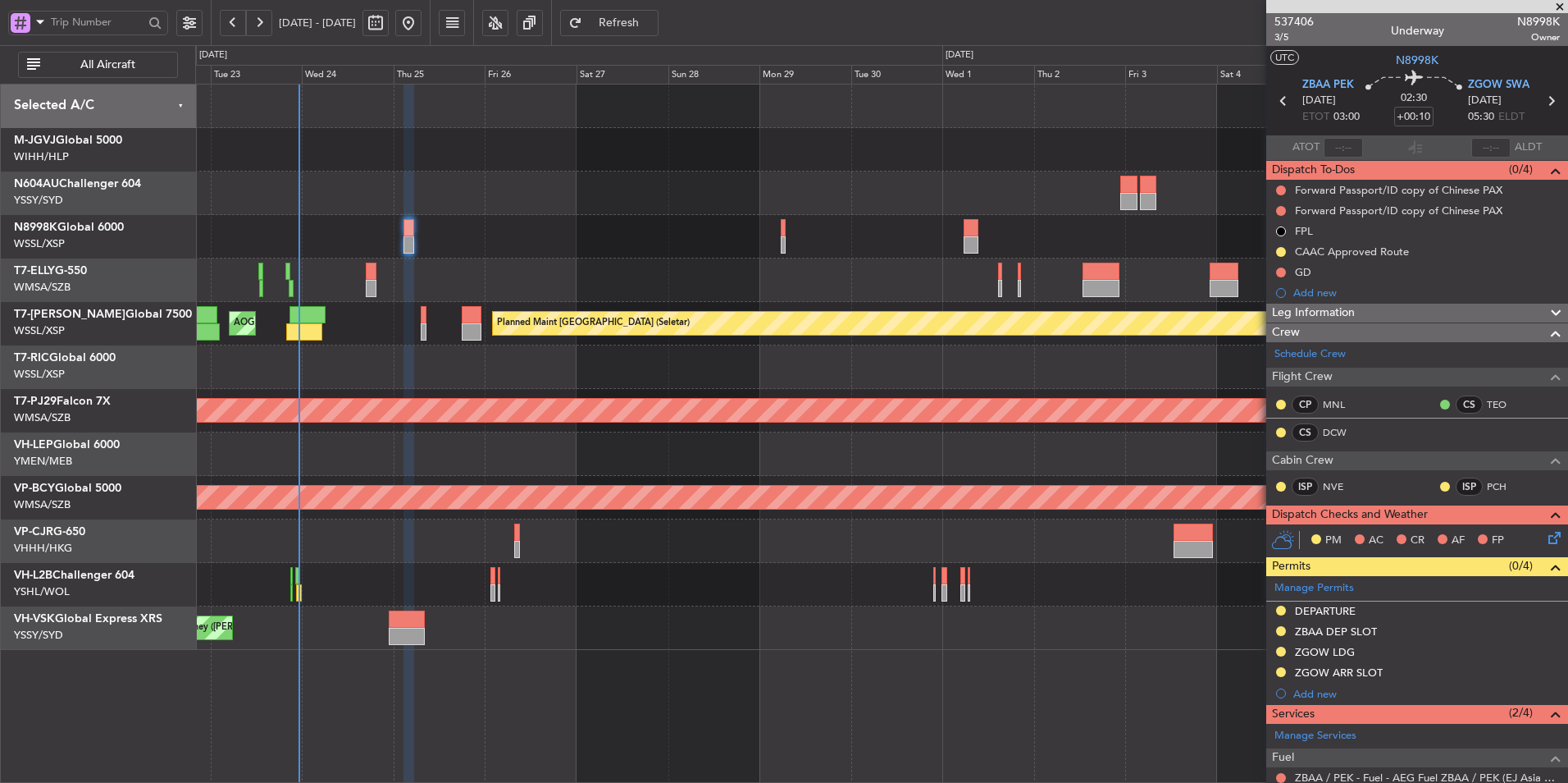
click at [692, 242] on div at bounding box center [880, 237] width 1372 height 44
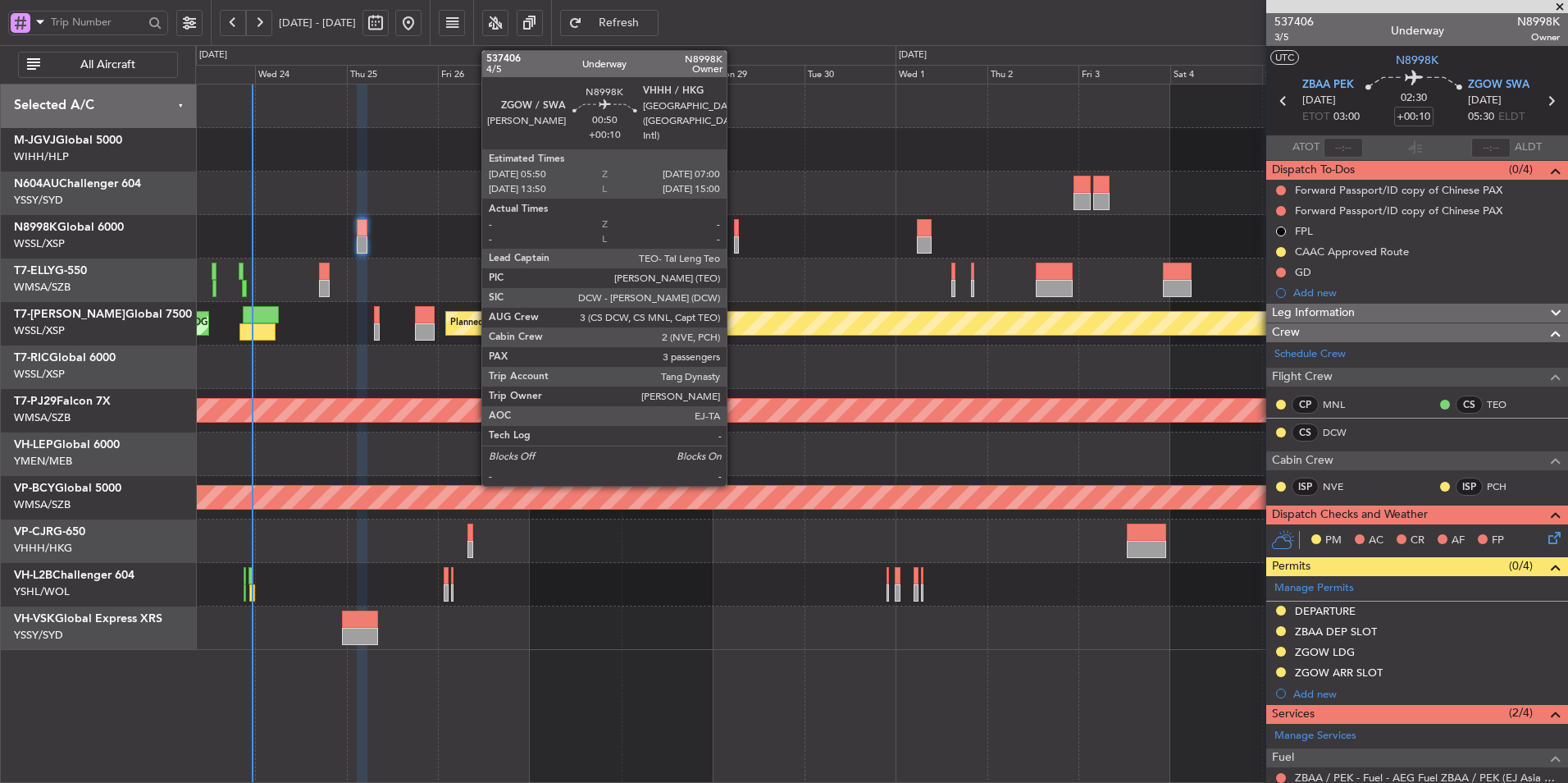
click at [734, 227] on div at bounding box center [736, 228] width 5 height 17
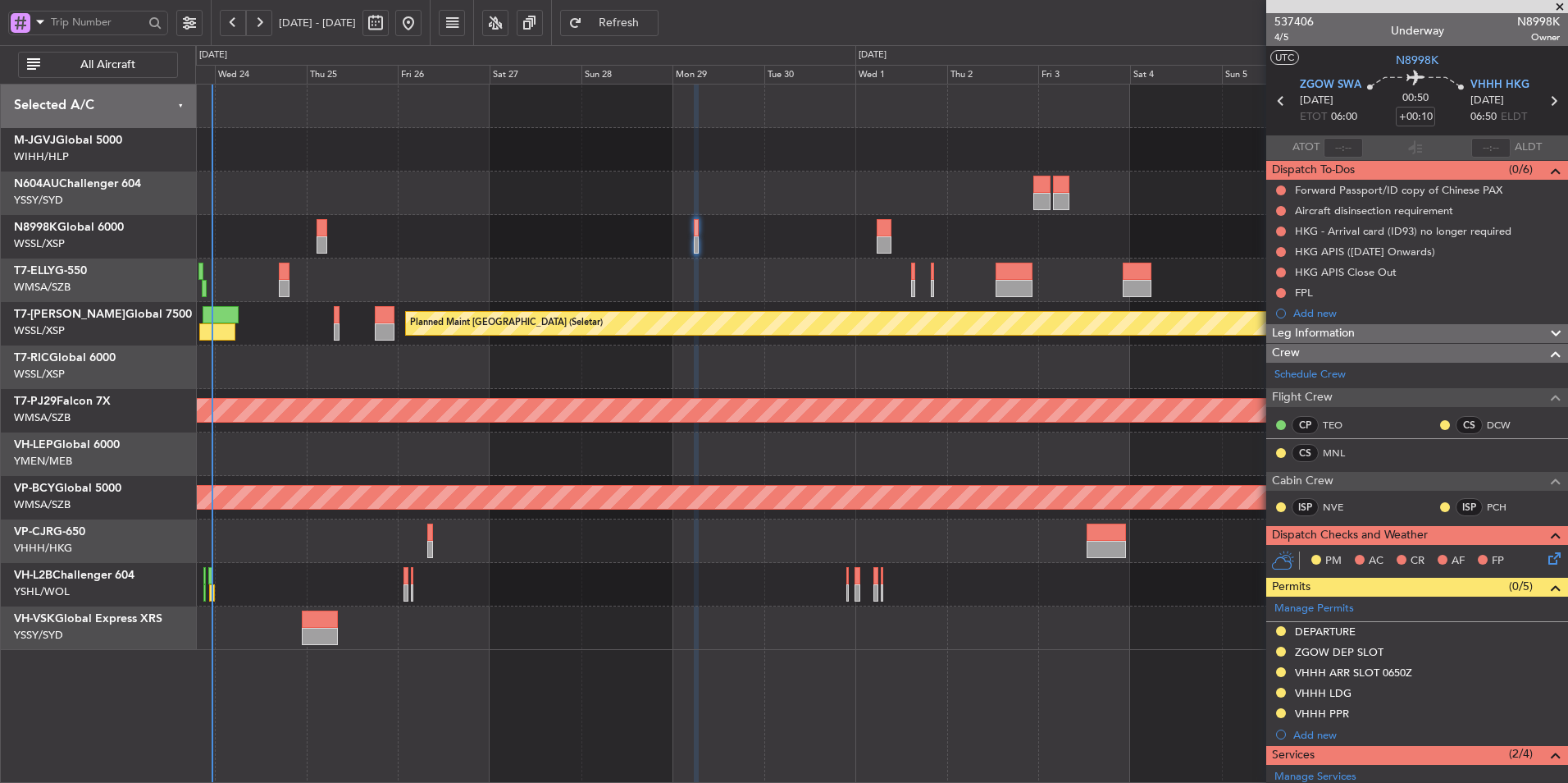
click at [930, 357] on div at bounding box center [880, 367] width 1372 height 44
click at [879, 370] on div at bounding box center [880, 367] width 1372 height 44
click at [876, 241] on div at bounding box center [880, 237] width 1372 height 44
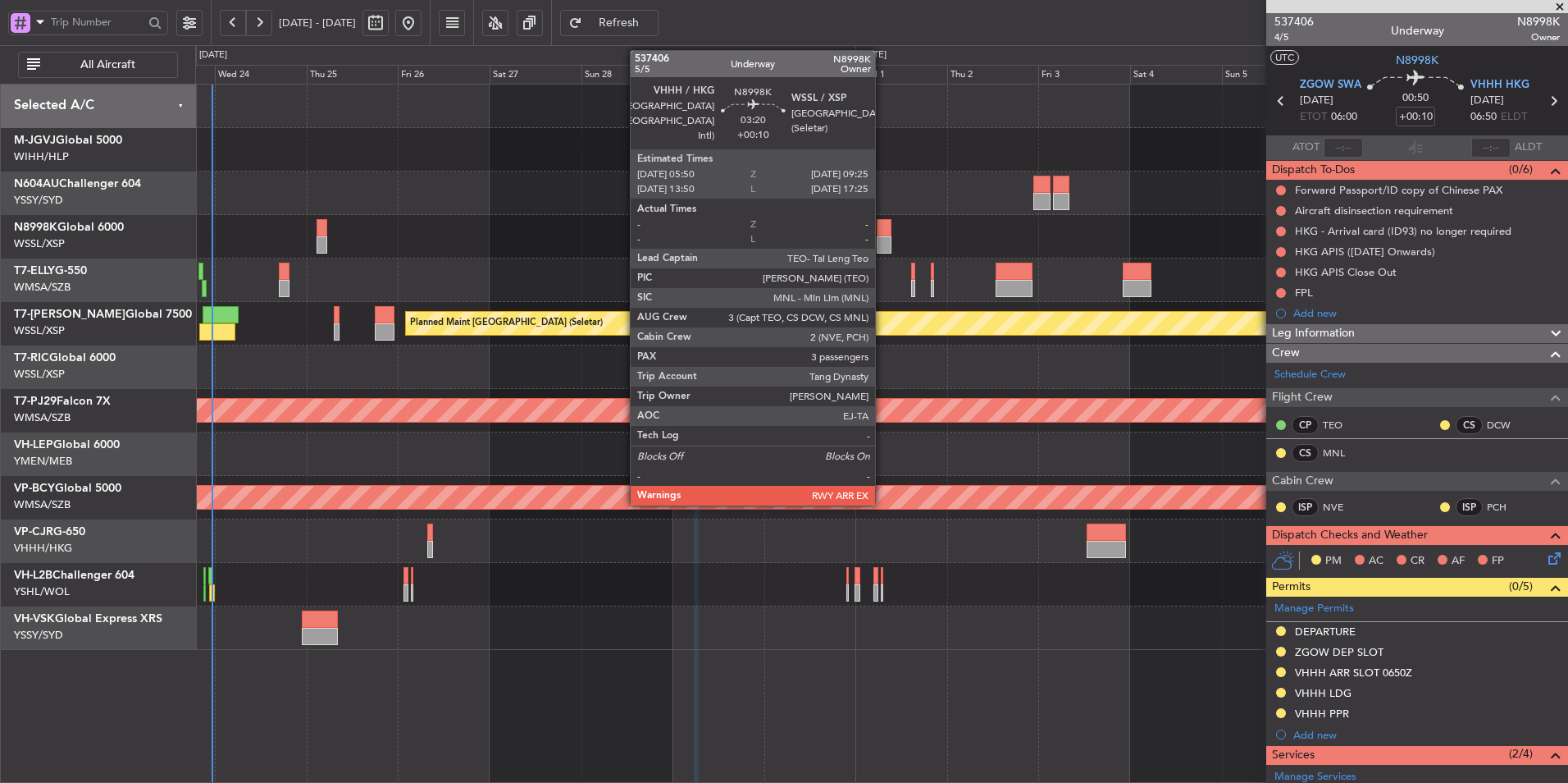
click at [882, 237] on div at bounding box center [883, 245] width 14 height 17
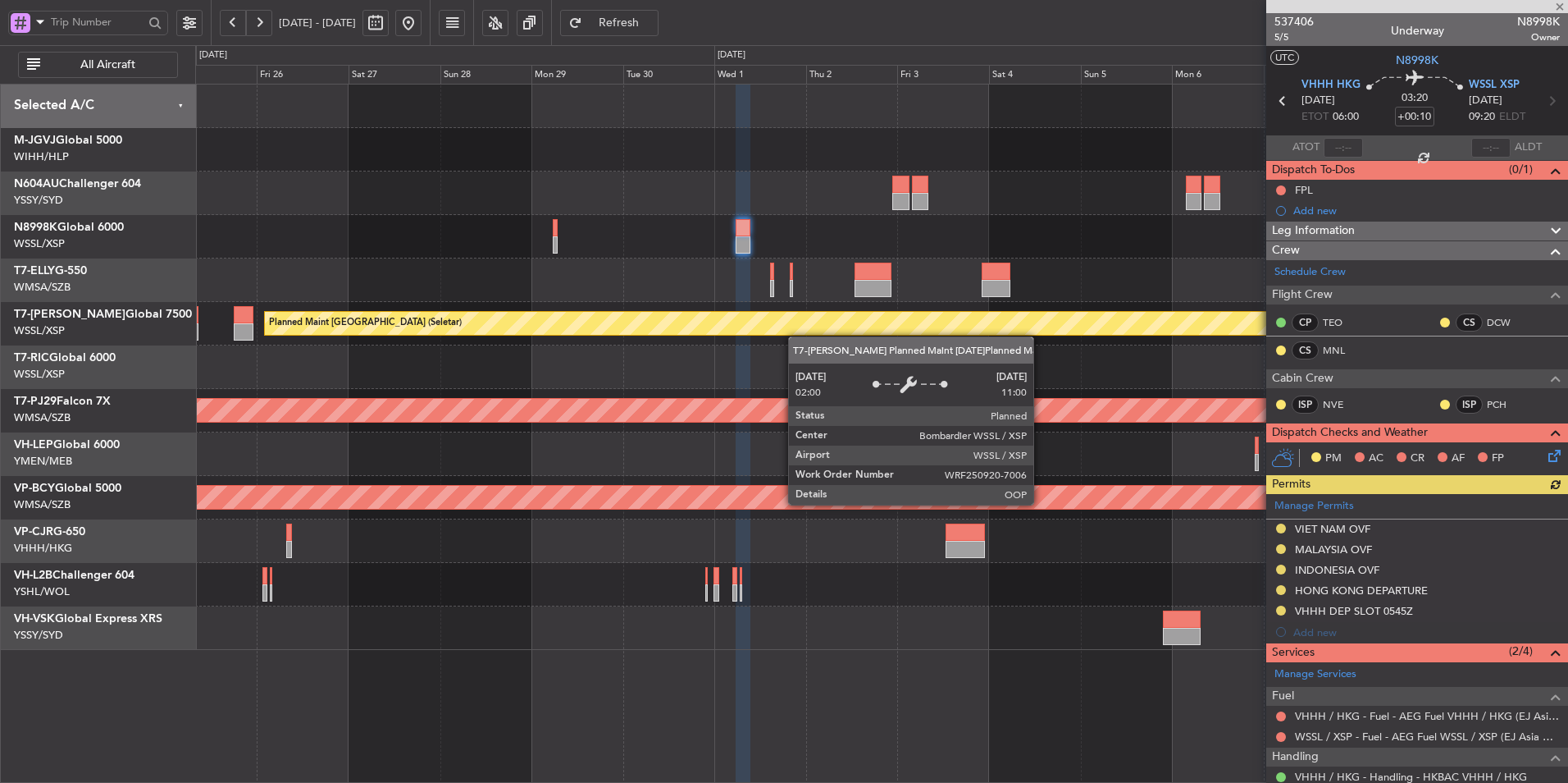
click at [786, 336] on div "Planned Maint [GEOGRAPHIC_DATA] (Seletar) AOG Maint [GEOGRAPHIC_DATA] ([GEOGRAP…" at bounding box center [880, 323] width 1372 height 44
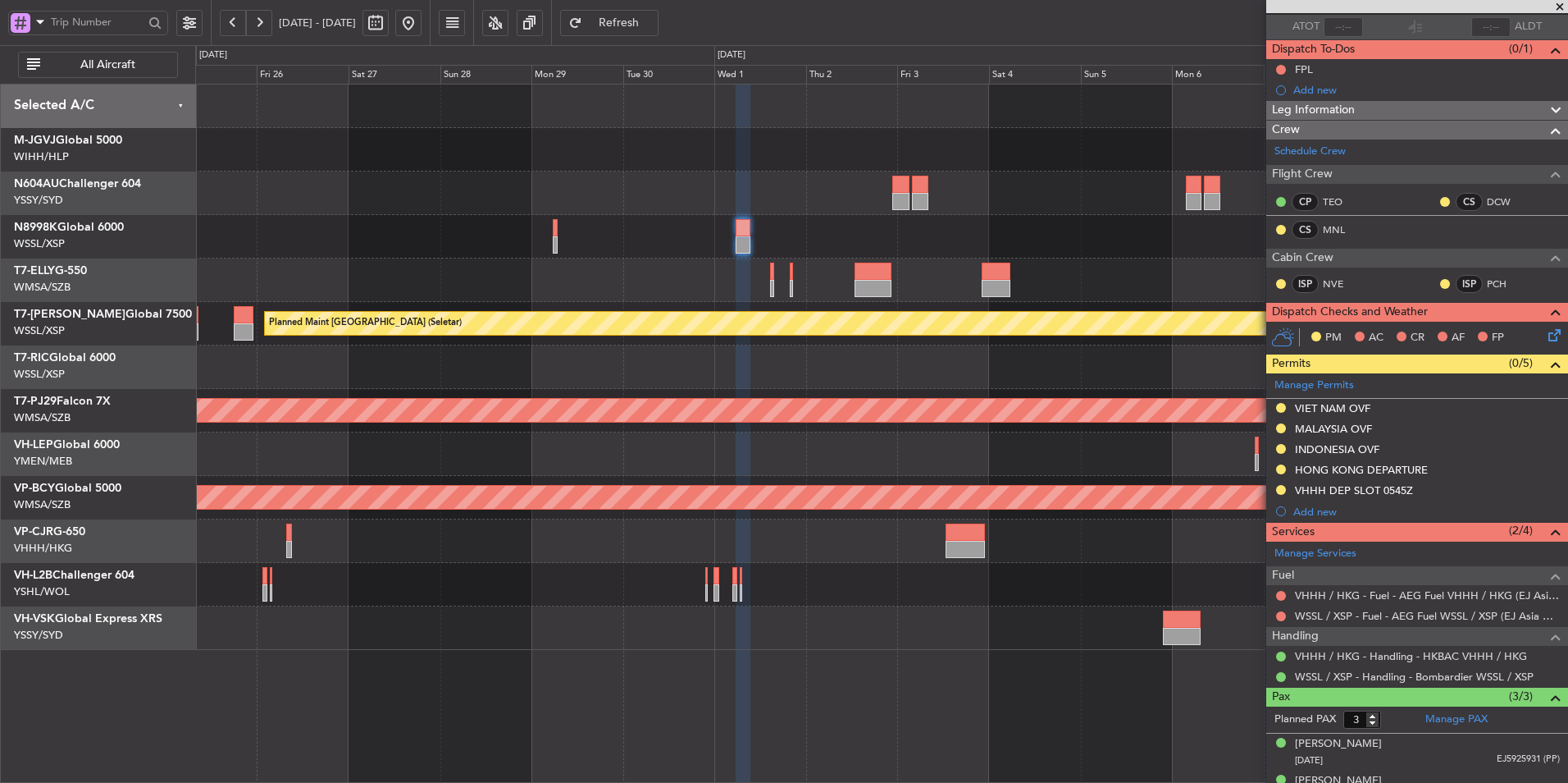
scroll to position [181, 0]
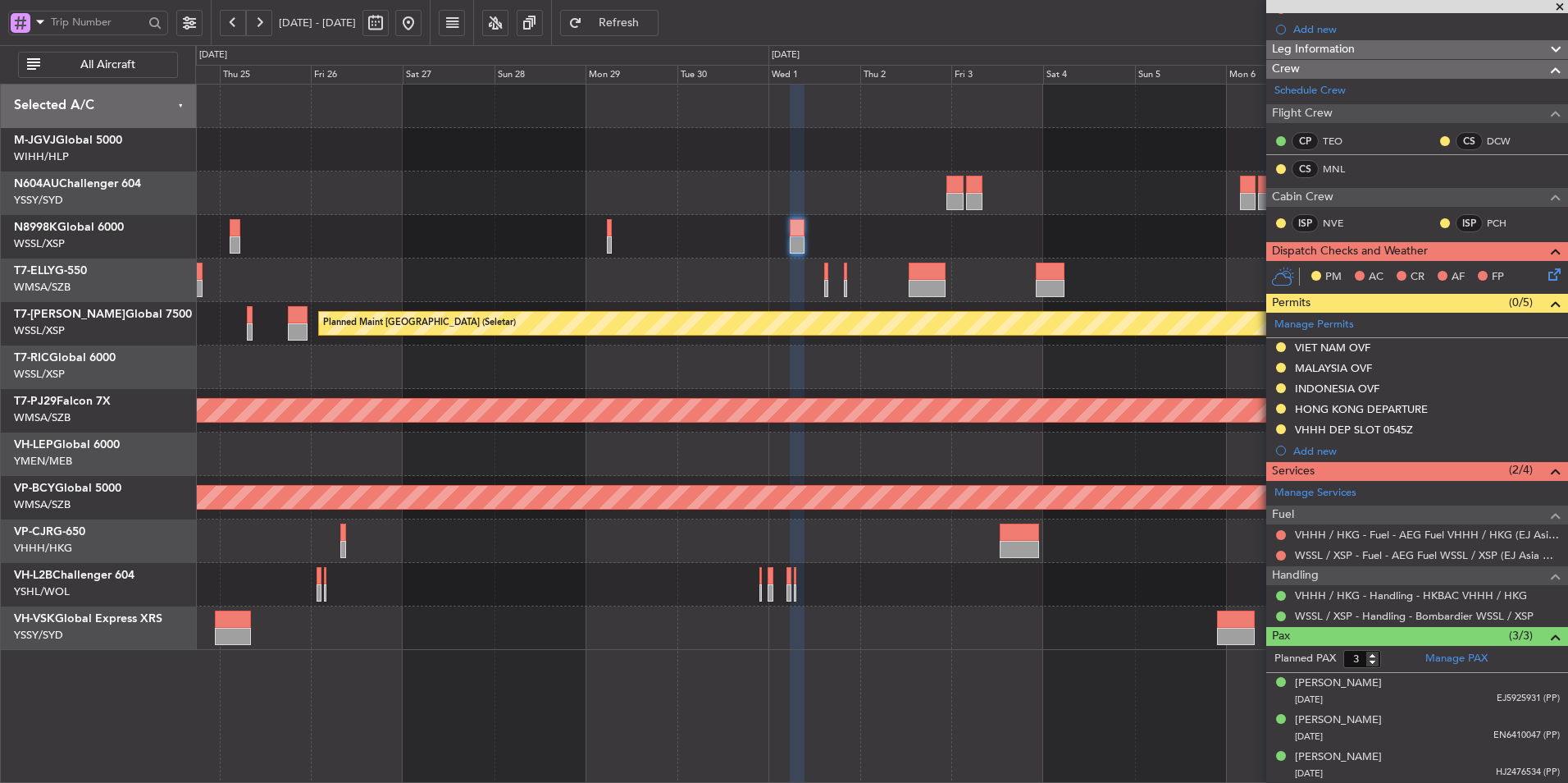
click at [716, 396] on div "Planned Maint [GEOGRAPHIC_DATA] (Sultan [PERSON_NAME] [PERSON_NAME] - Subang)" at bounding box center [880, 410] width 1372 height 44
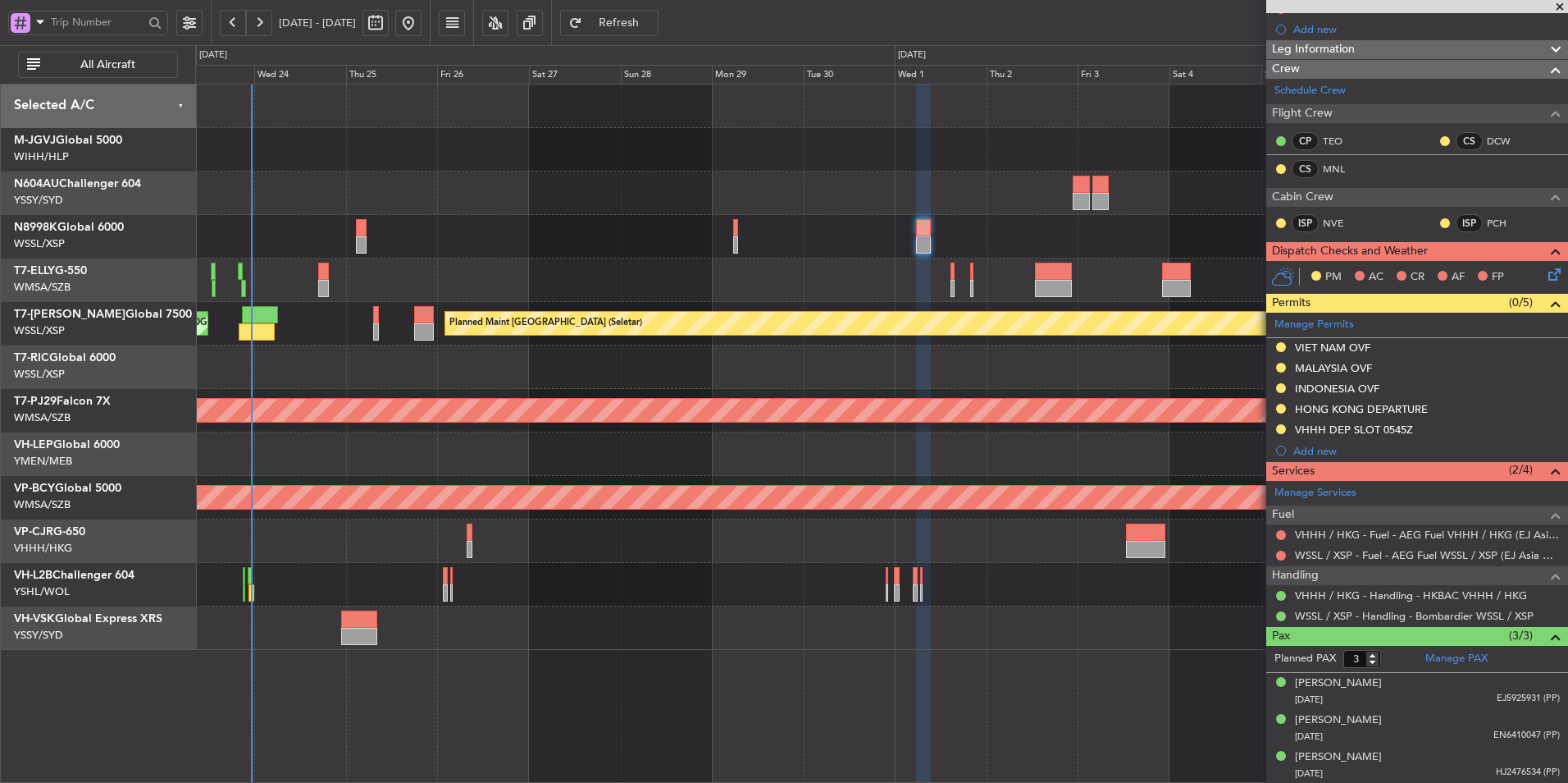
click at [654, 597] on div at bounding box center [880, 584] width 1372 height 44
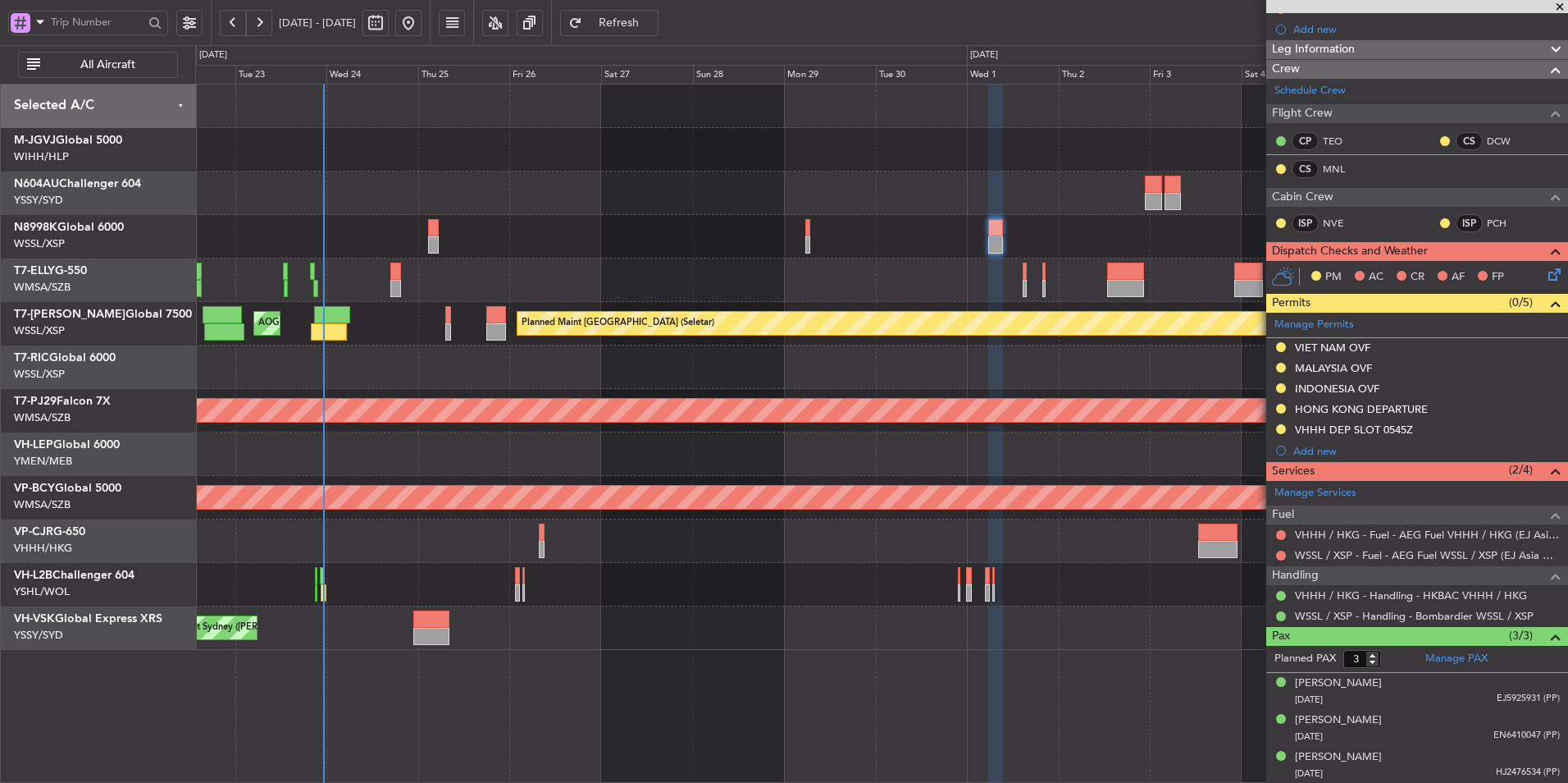
click at [587, 603] on div "Unplanned Maint [GEOGRAPHIC_DATA] ([GEOGRAPHIC_DATA])" at bounding box center [880, 584] width 1372 height 44
click at [528, 358] on div at bounding box center [880, 367] width 1372 height 44
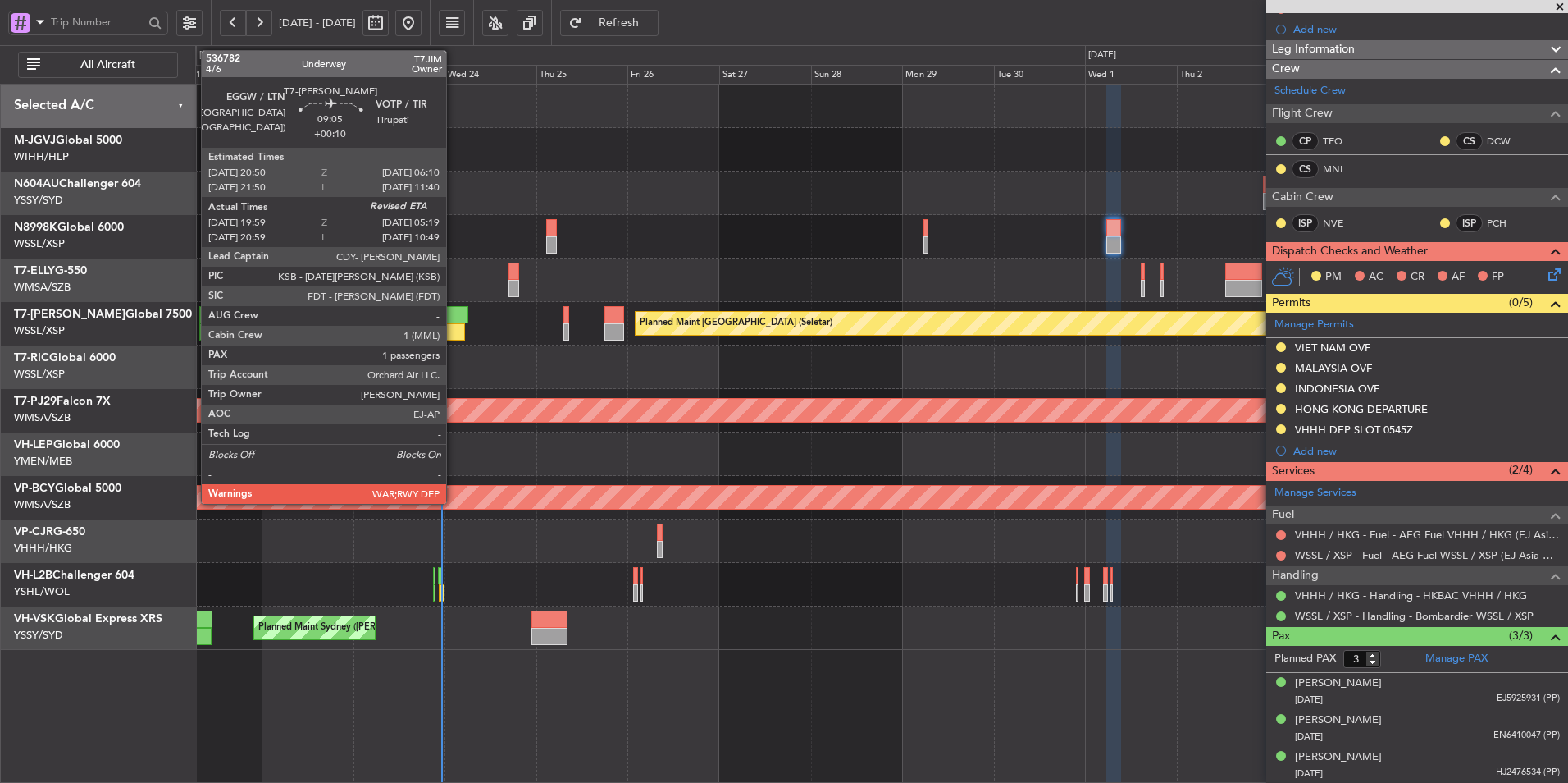
click at [454, 316] on div at bounding box center [450, 314] width 36 height 17
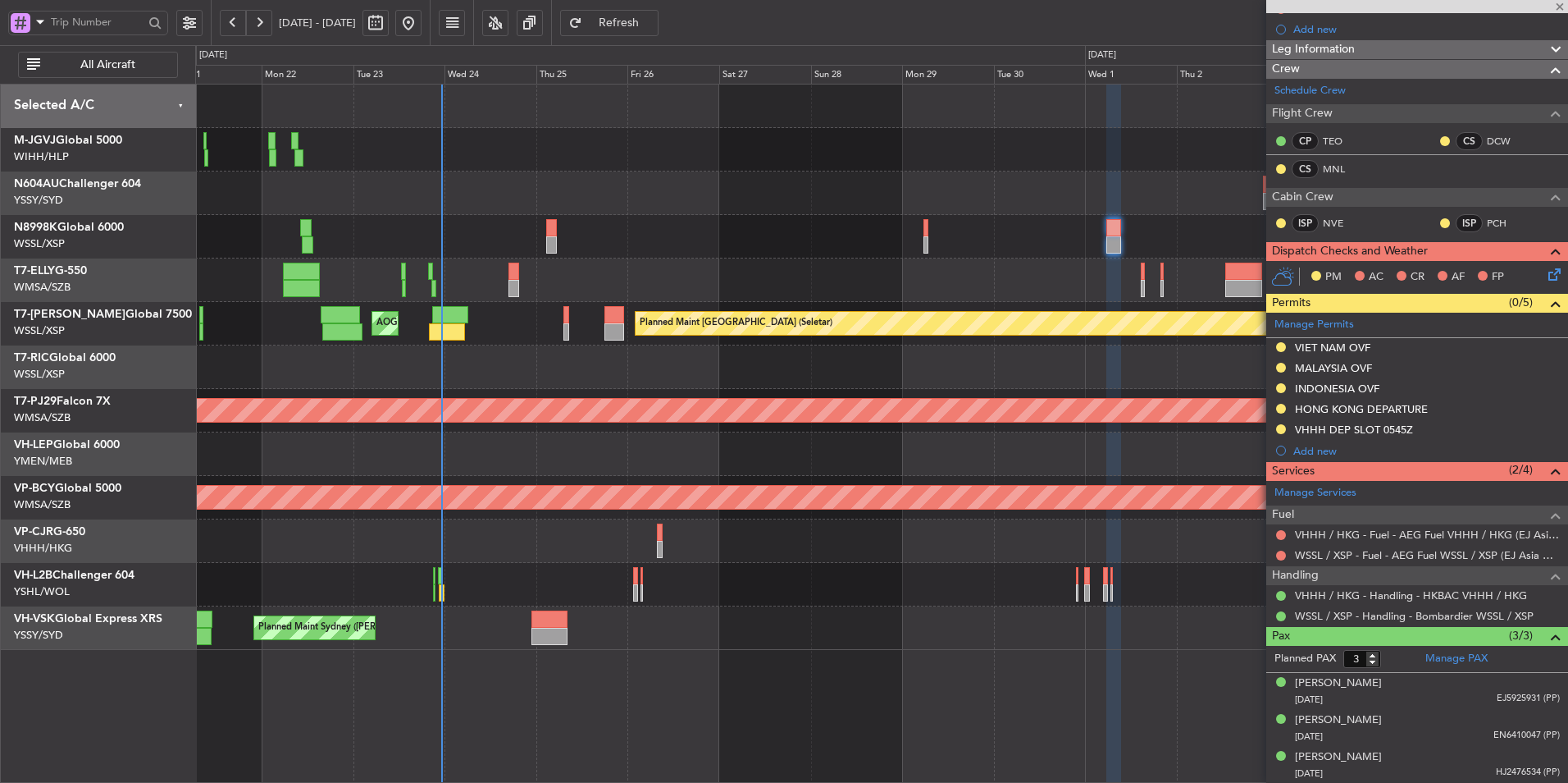
click at [531, 368] on div at bounding box center [880, 367] width 1372 height 44
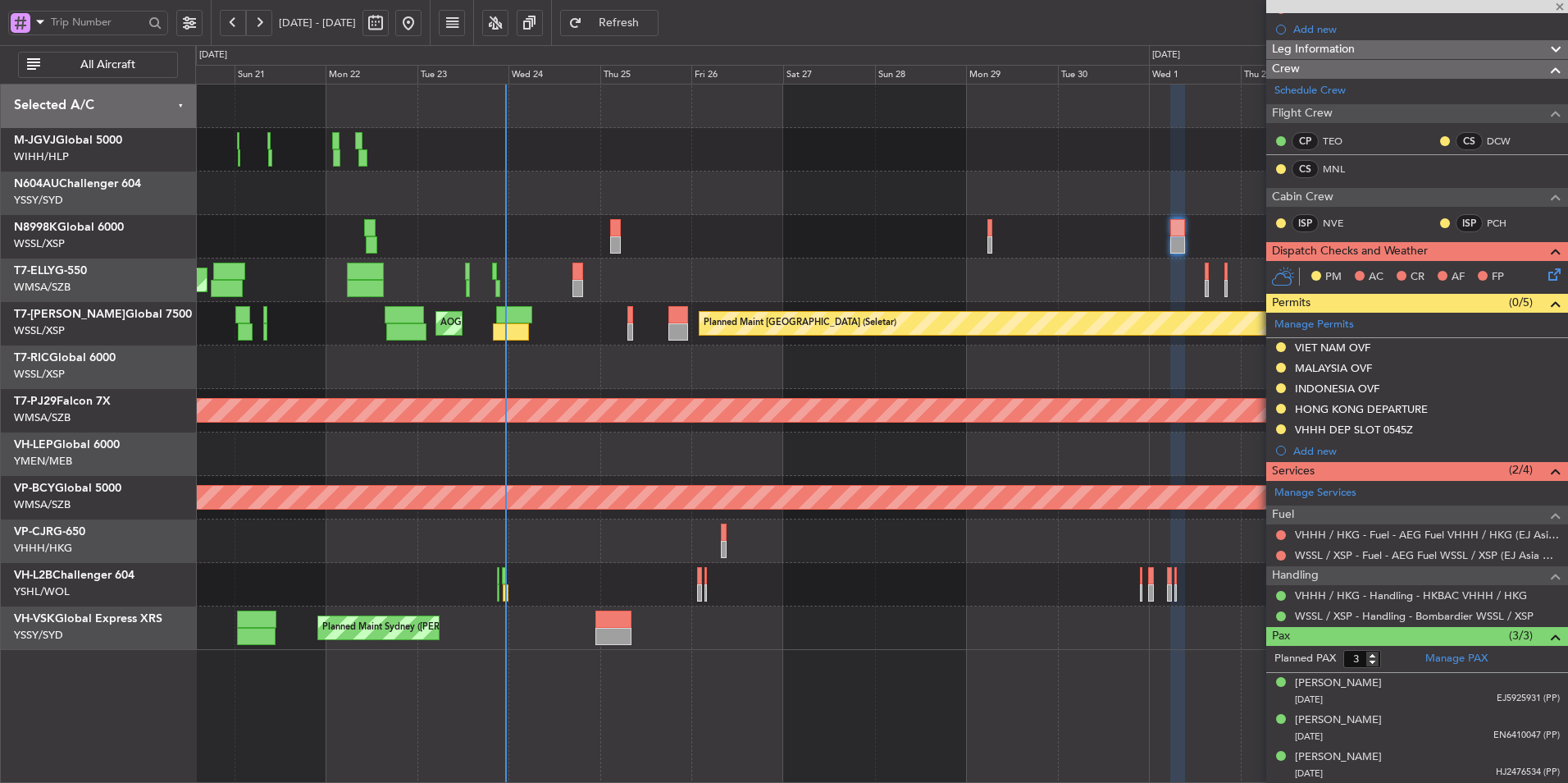
type input "20:09"
type input "1"
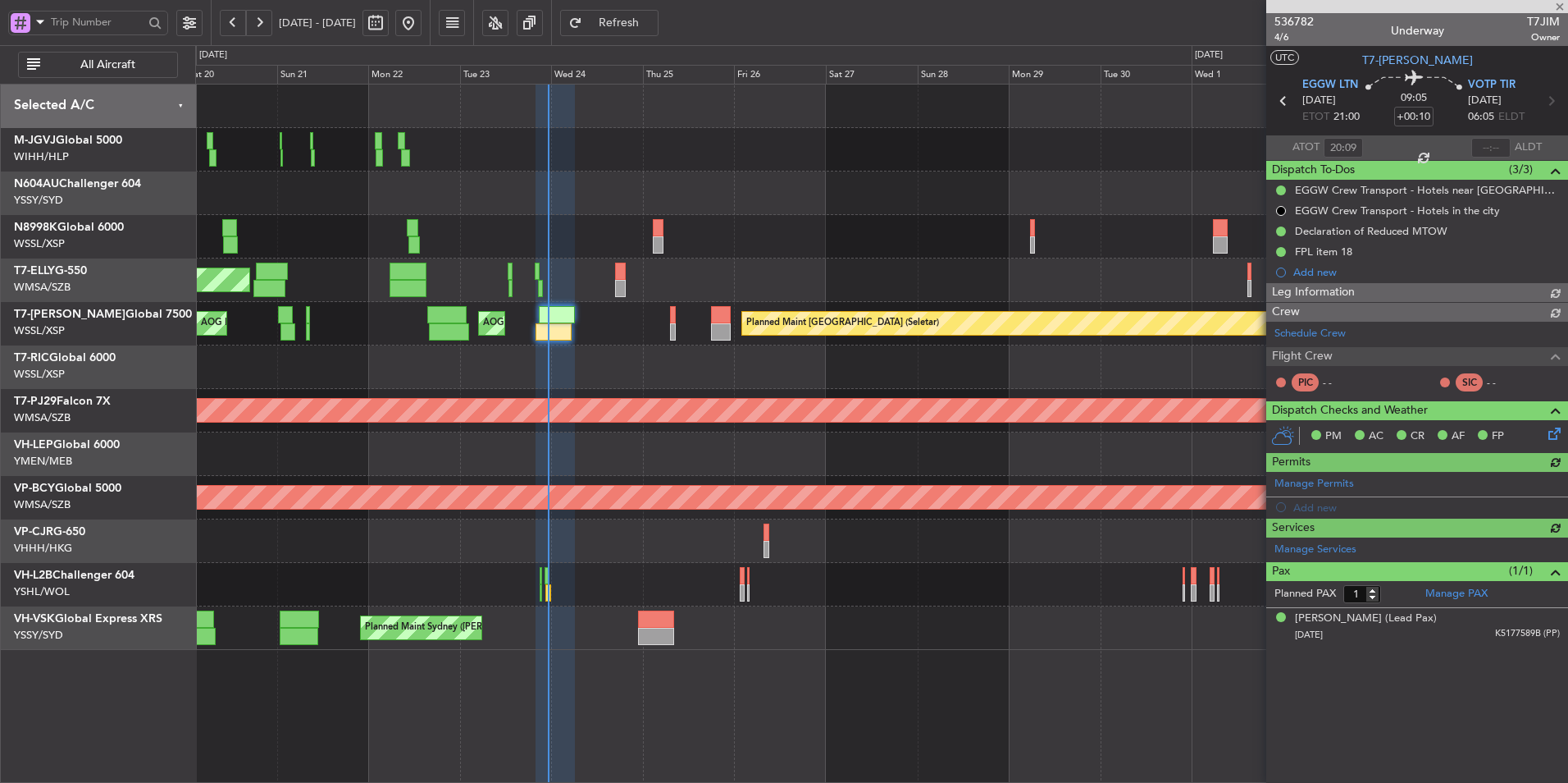
click at [574, 384] on div at bounding box center [880, 367] width 1372 height 44
type input "[PERSON_NAME] (HHAFI)"
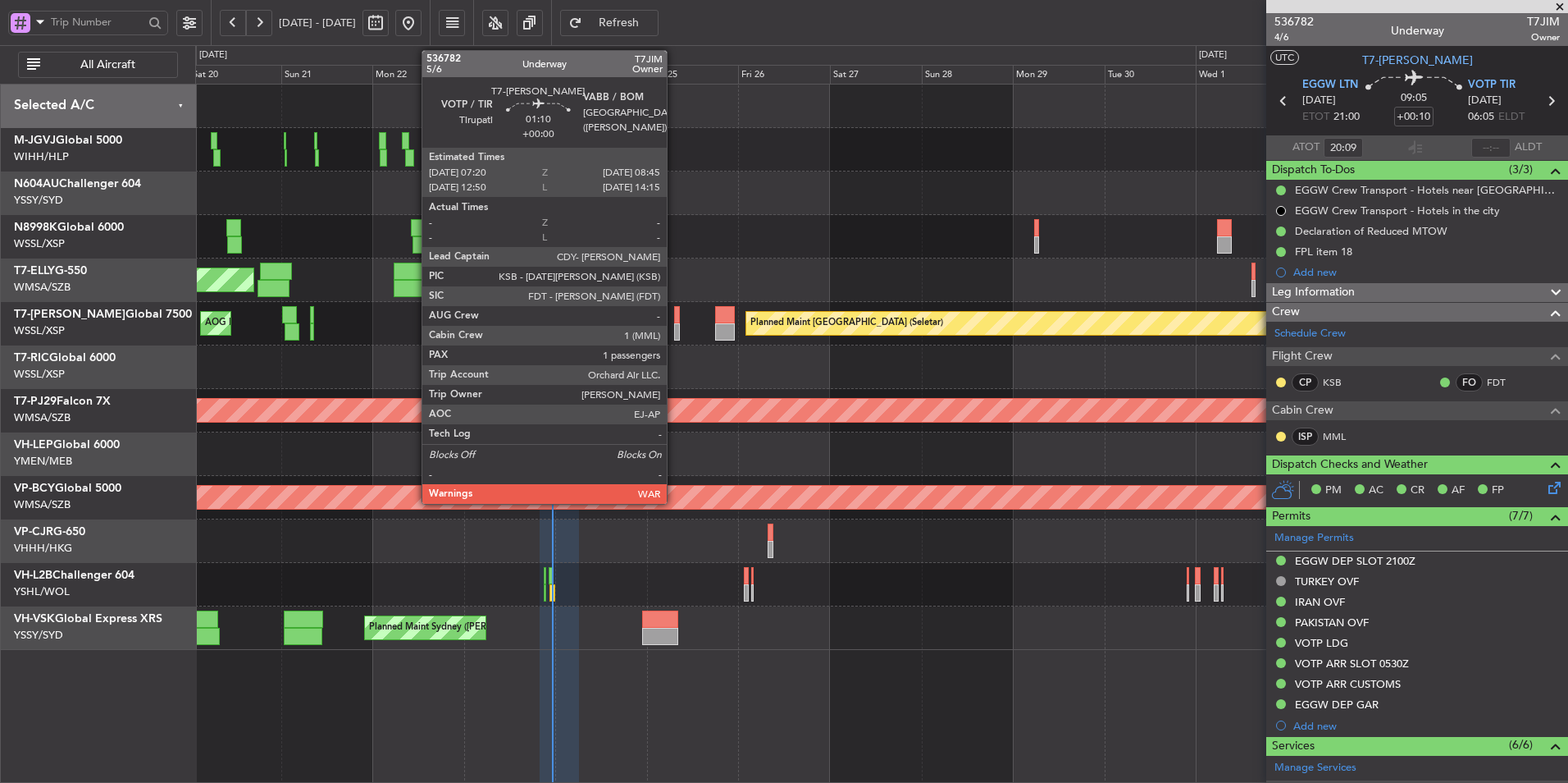
click at [674, 321] on div at bounding box center [677, 314] width 6 height 17
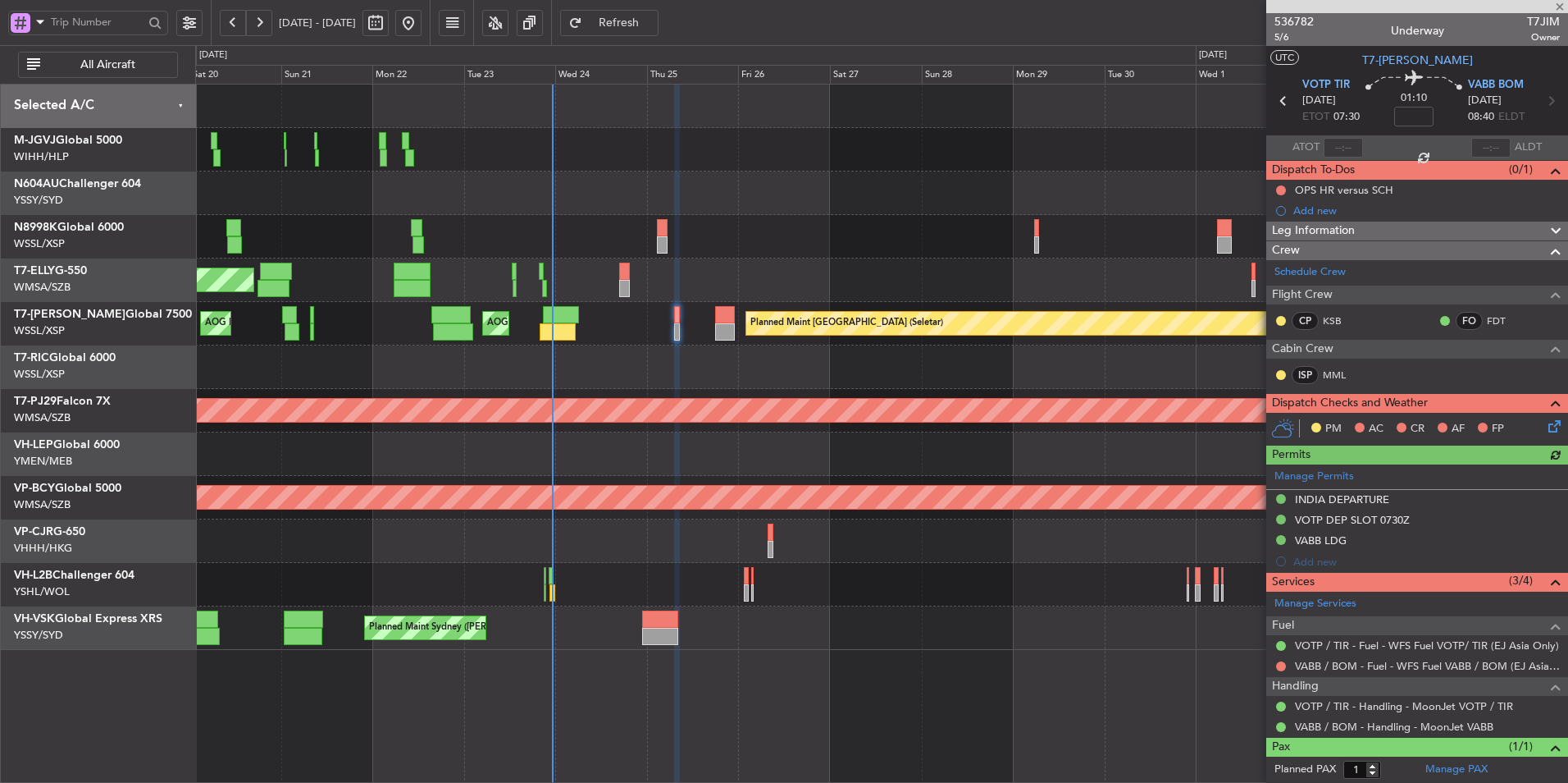
scroll to position [37, 0]
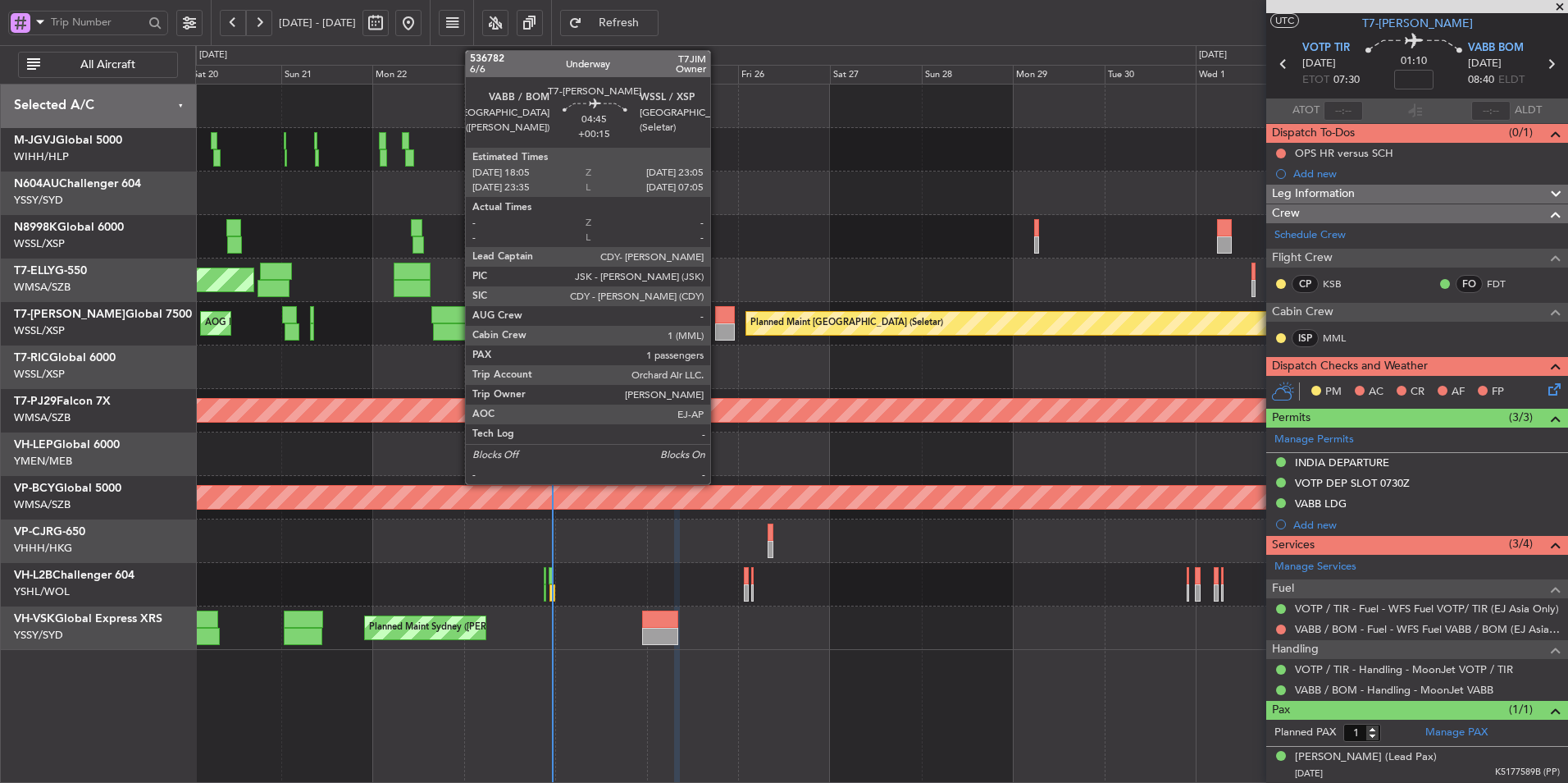
click at [718, 333] on div at bounding box center [725, 332] width 19 height 17
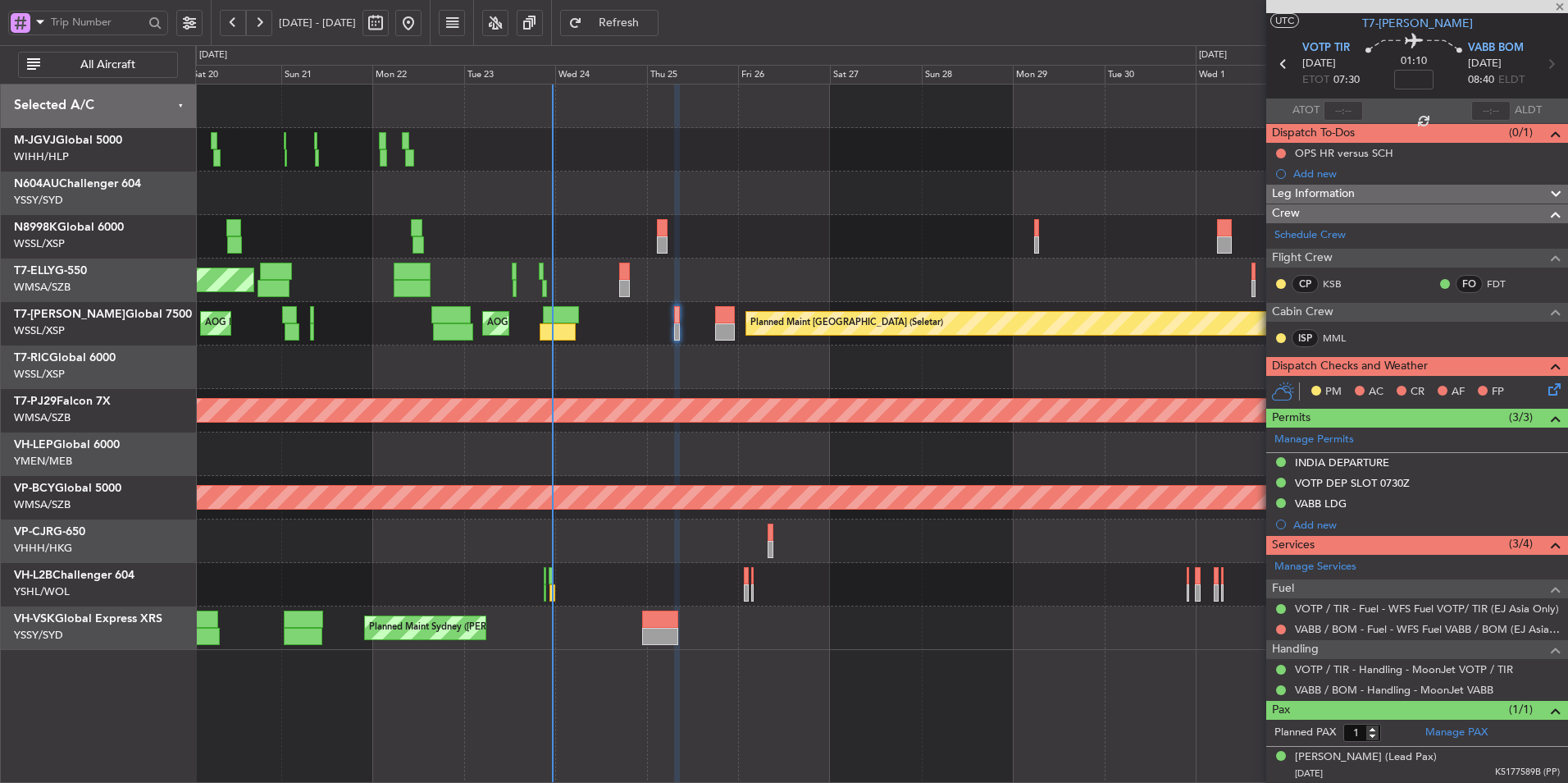
type input "+00:15"
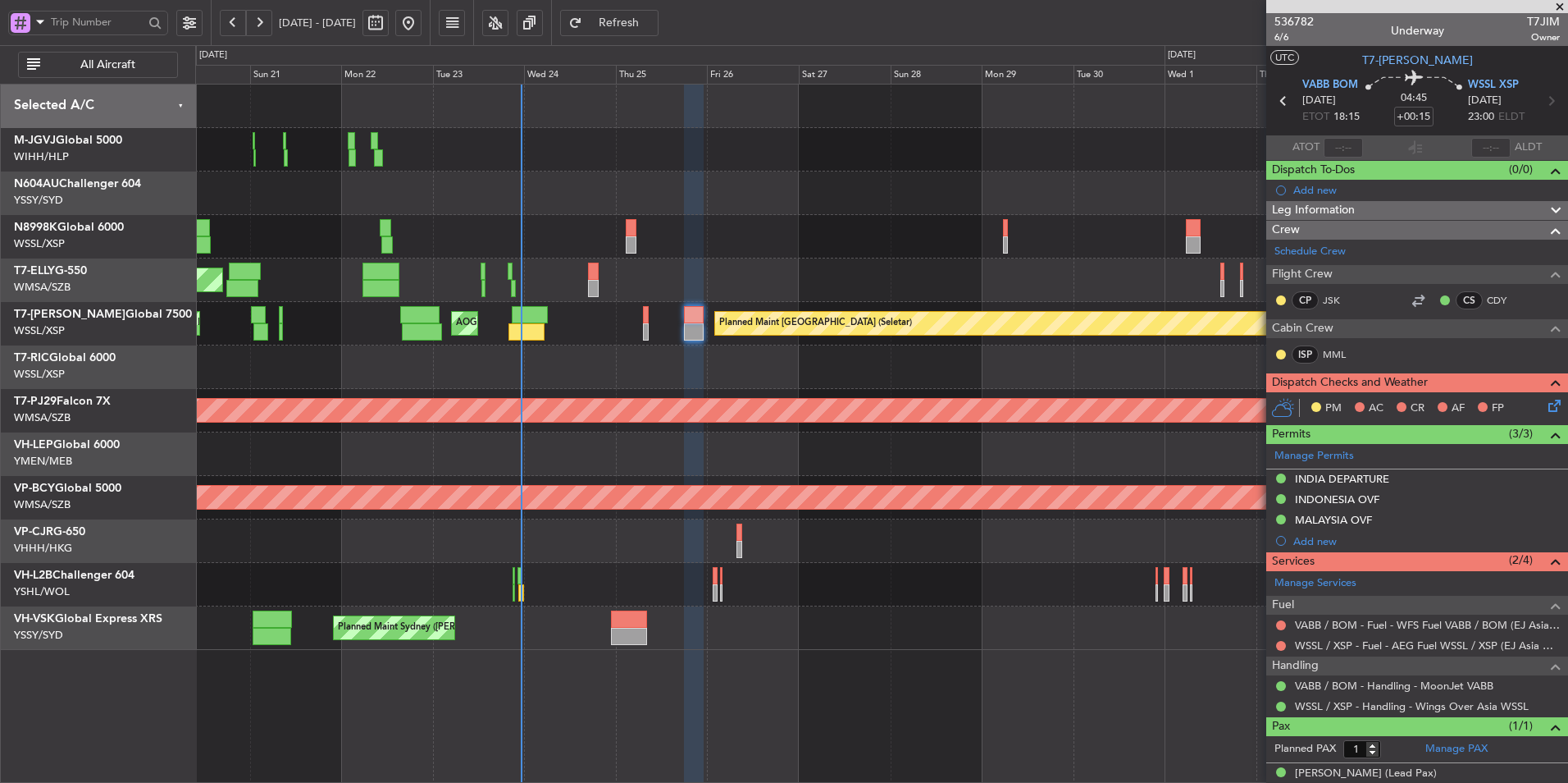
click at [772, 453] on div at bounding box center [880, 454] width 1372 height 44
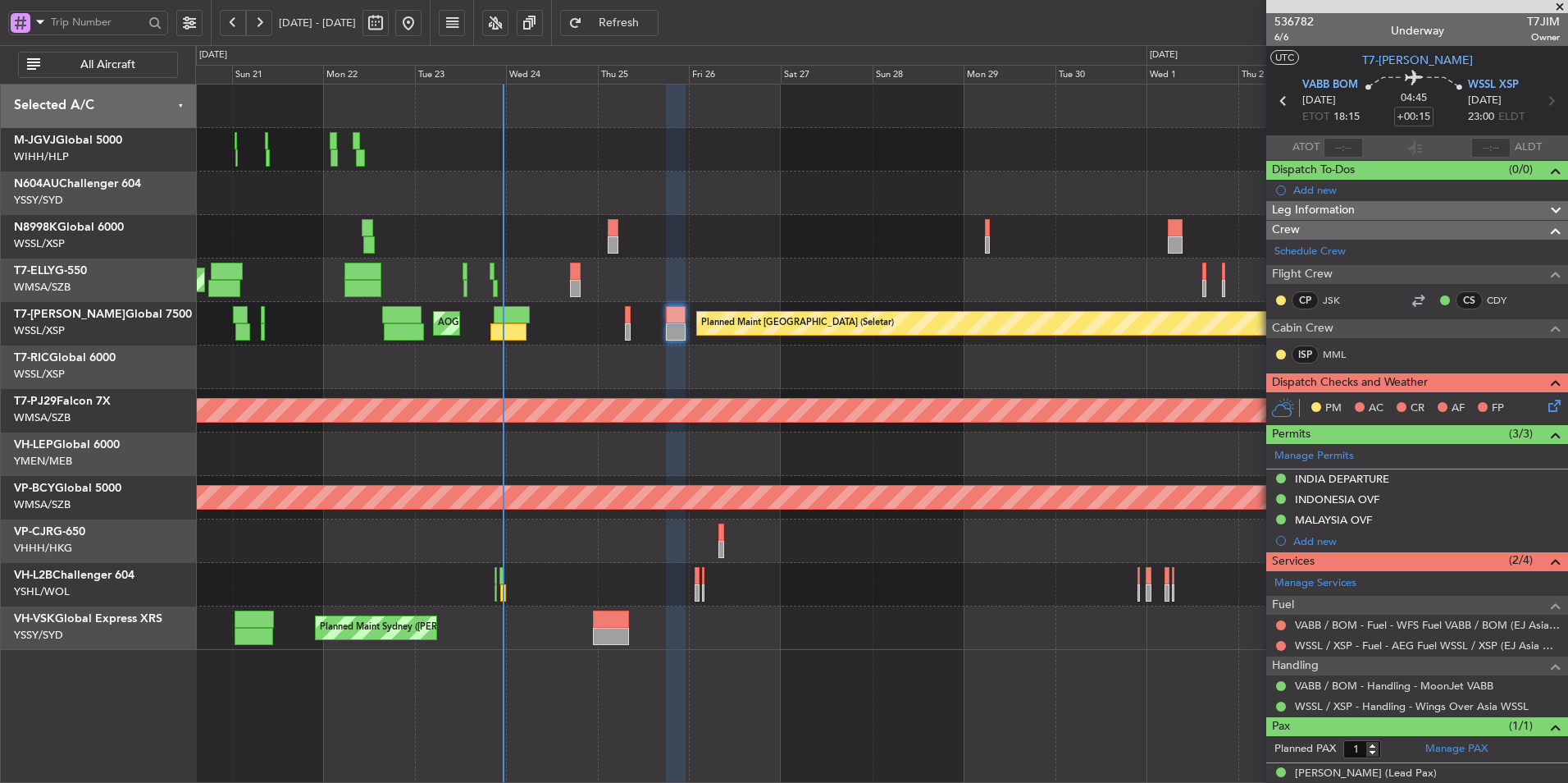
click at [698, 449] on div at bounding box center [880, 454] width 1372 height 44
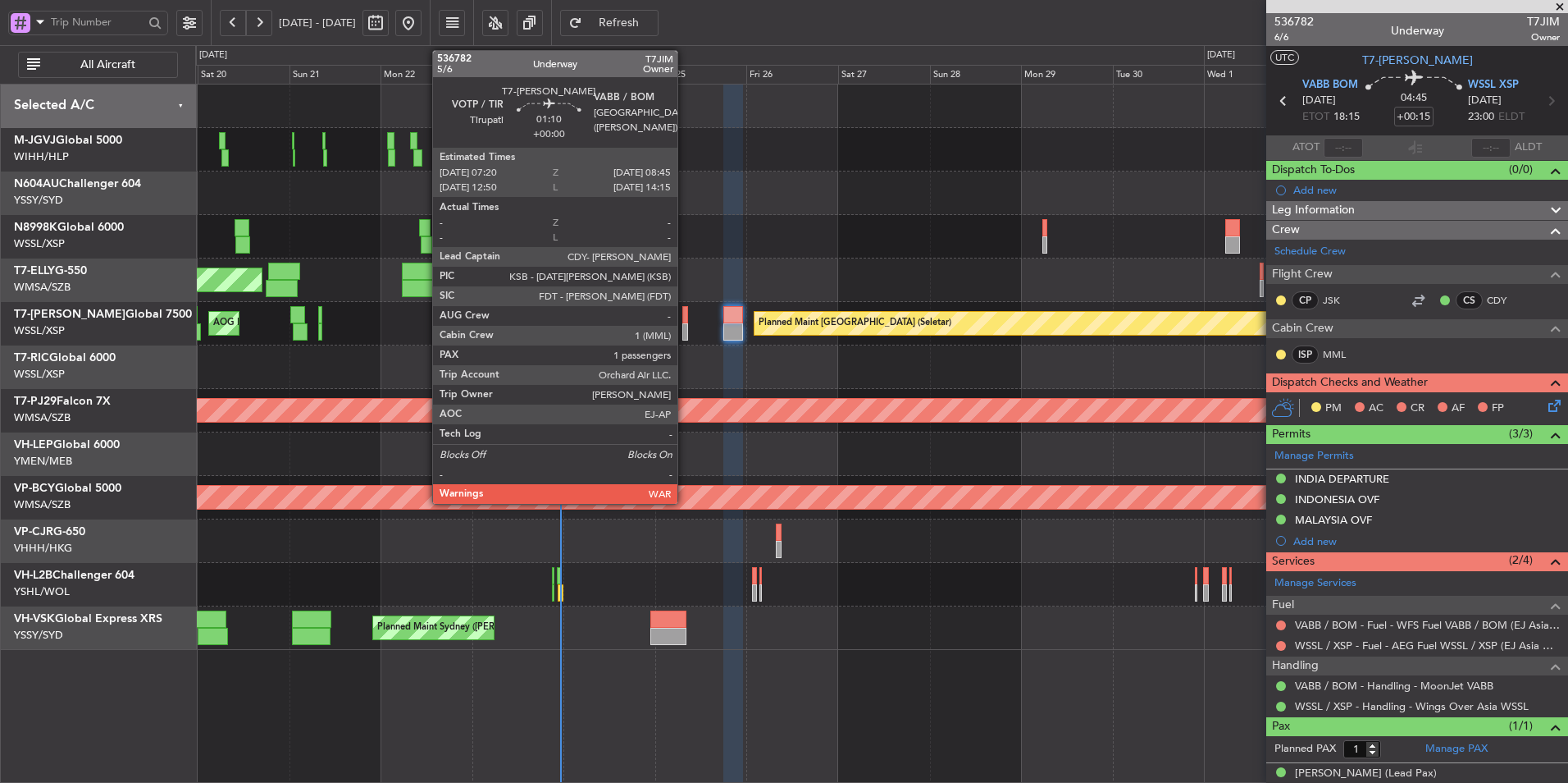
click at [685, 327] on div at bounding box center [686, 332] width 6 height 17
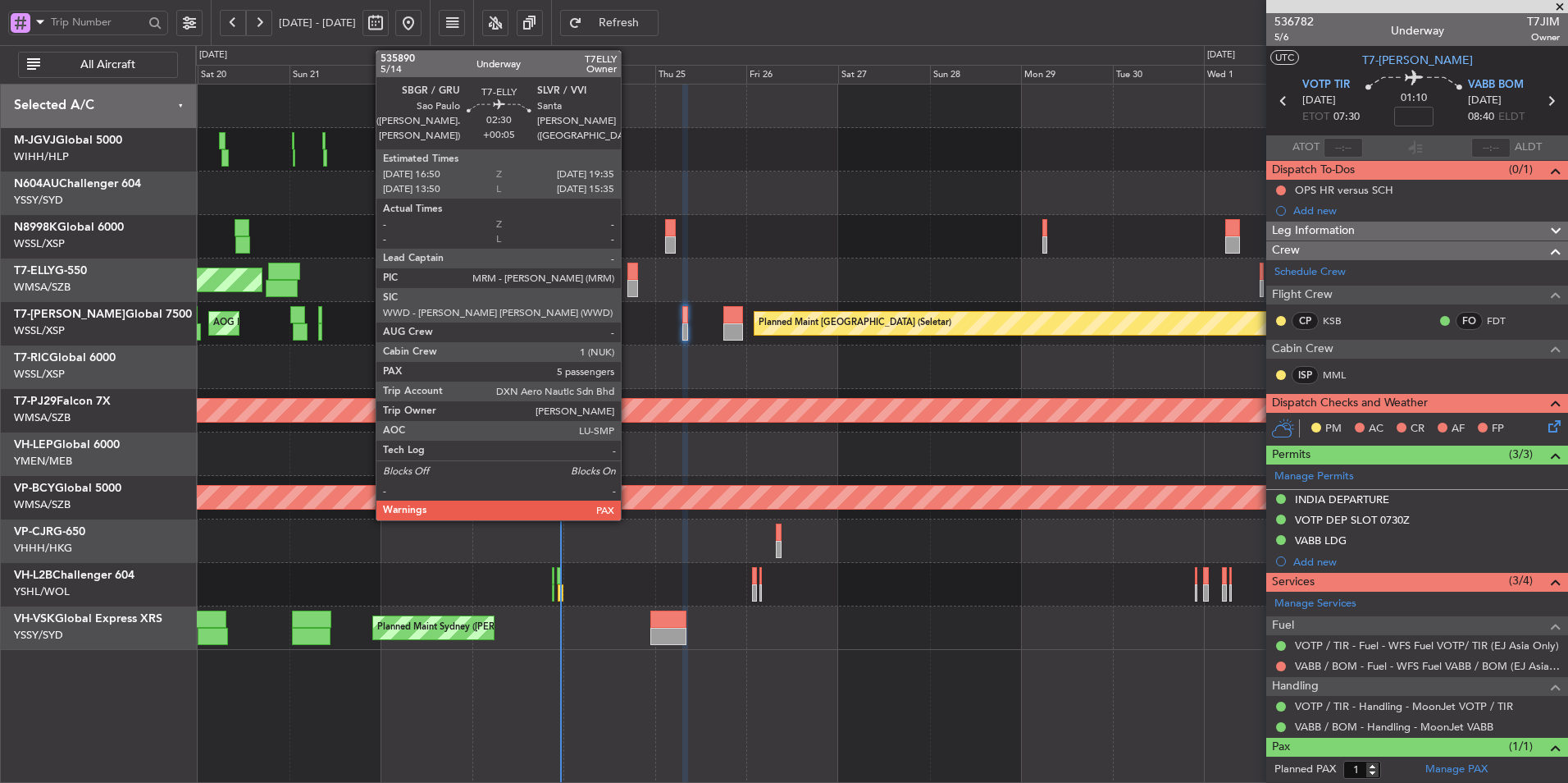
click at [628, 285] on div at bounding box center [632, 288] width 11 height 17
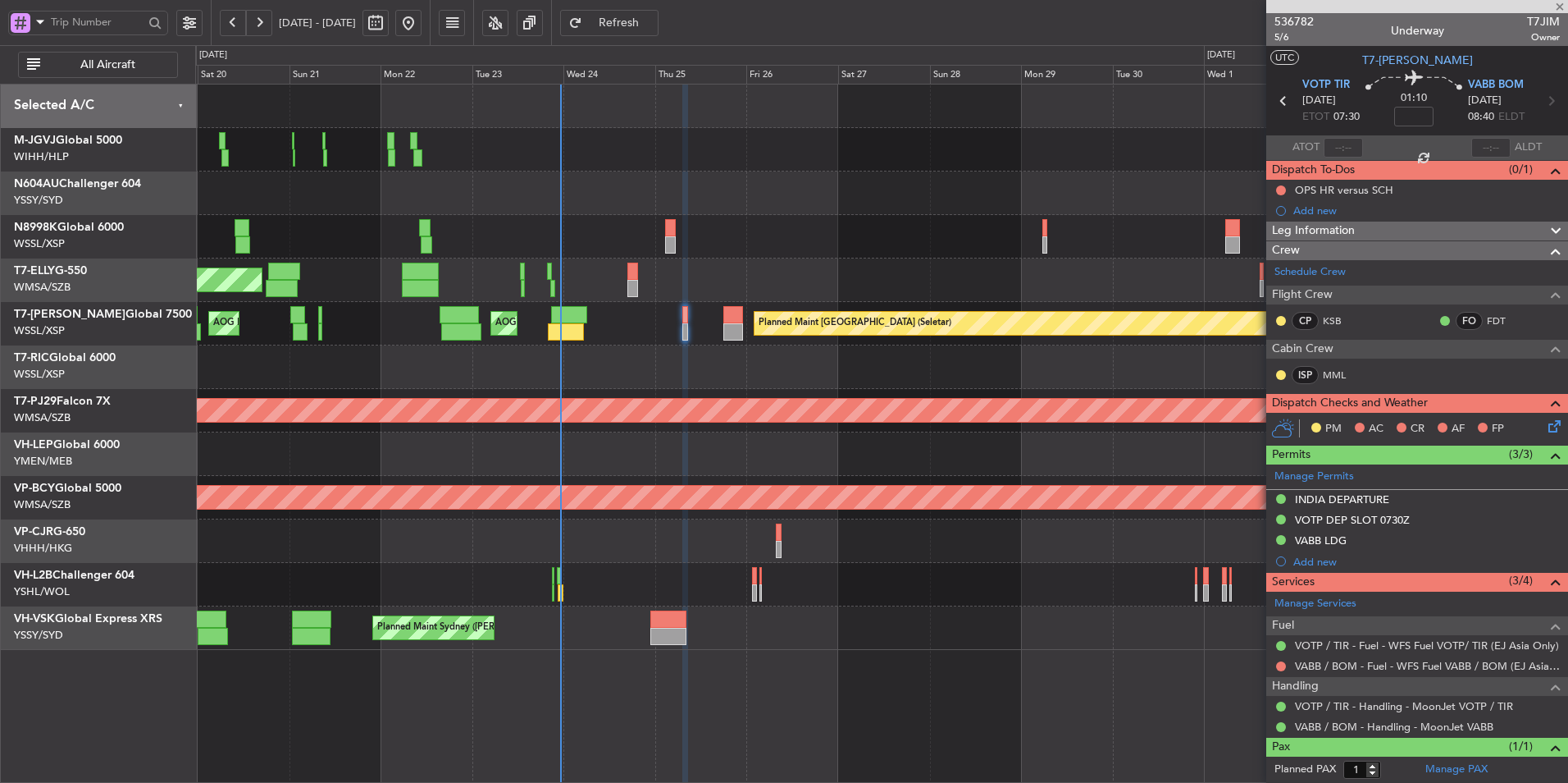
type input "+00:05"
type input "5"
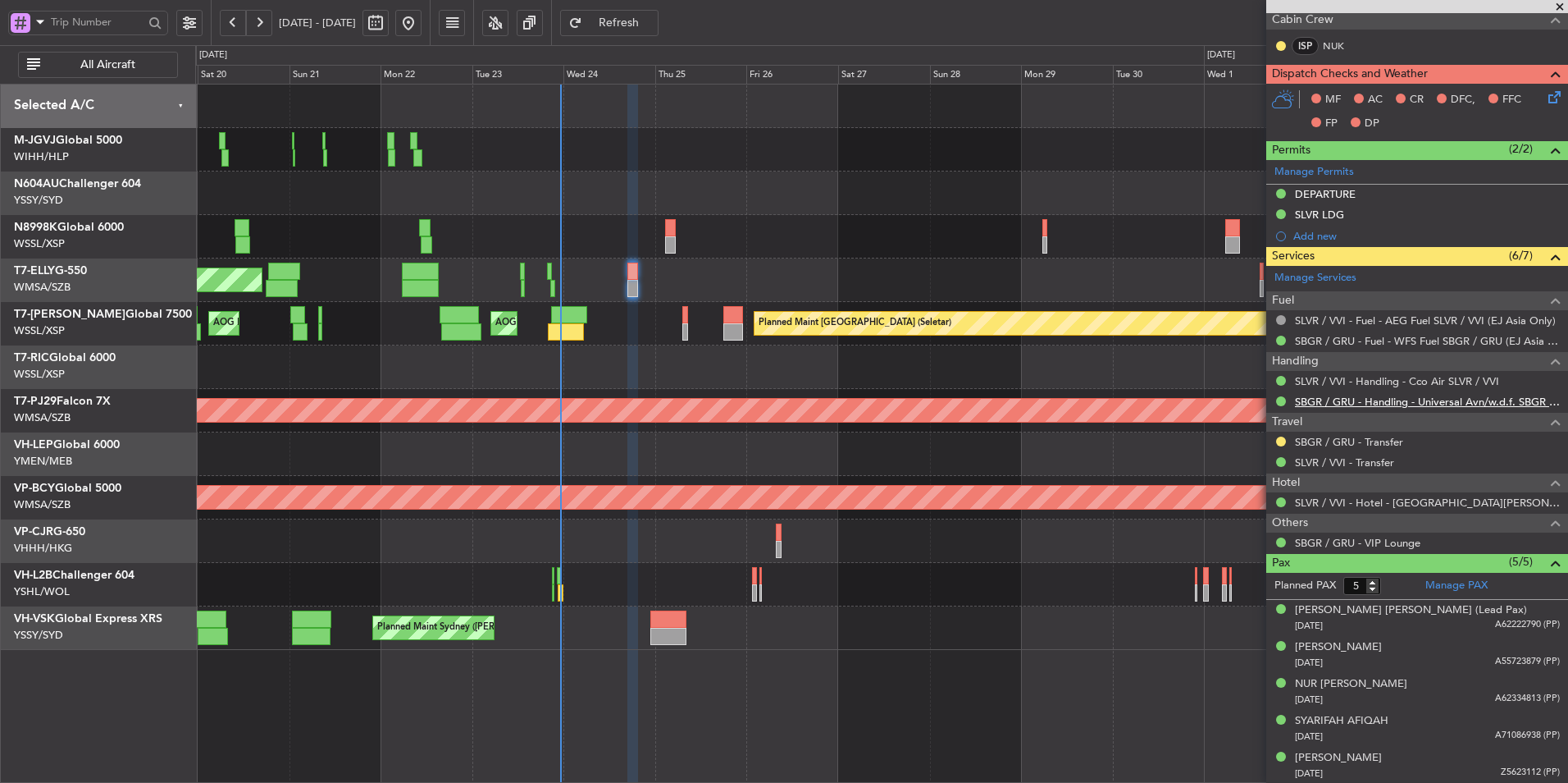
scroll to position [330, 0]
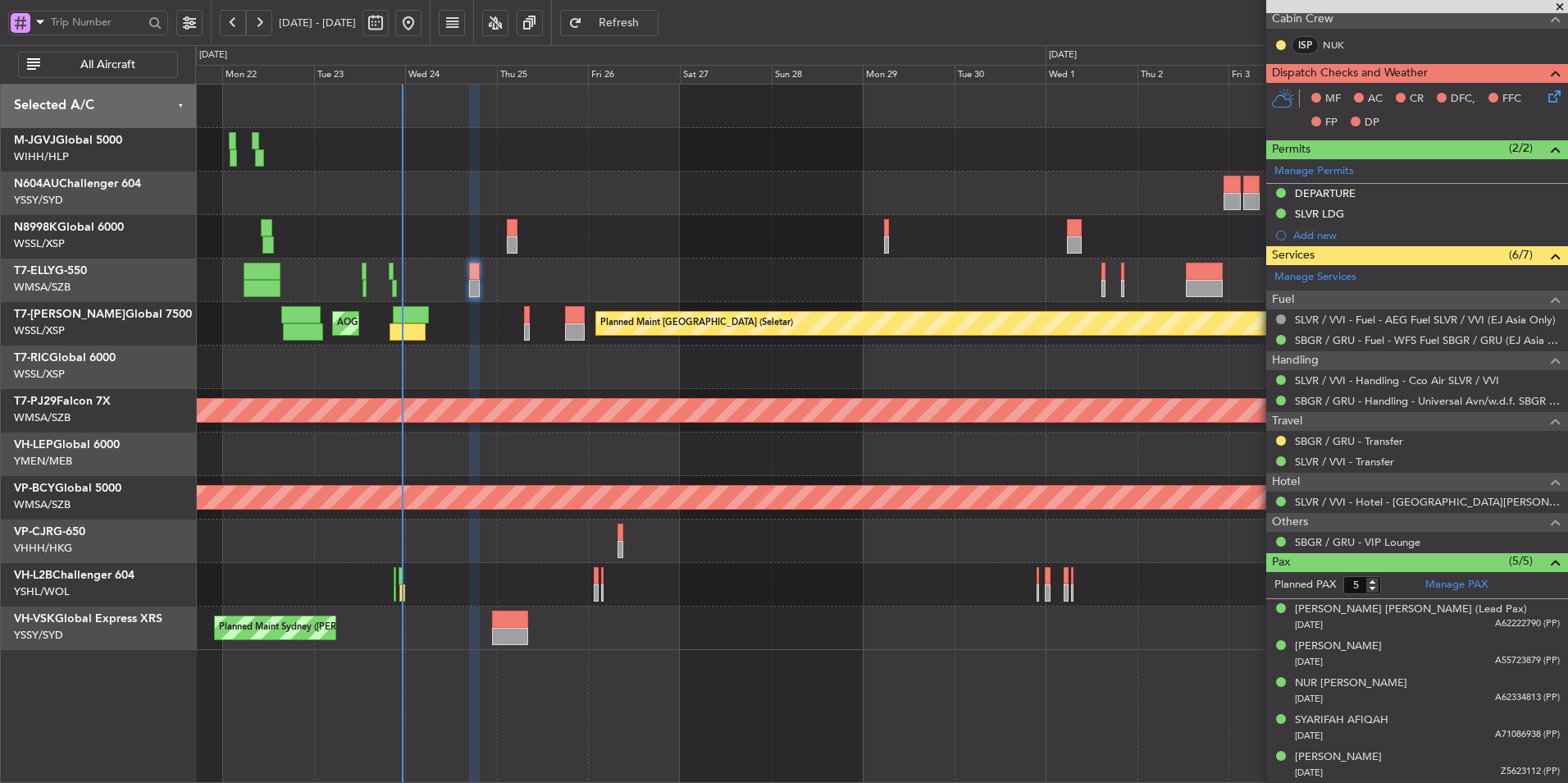
click at [660, 359] on div at bounding box center [880, 367] width 1372 height 44
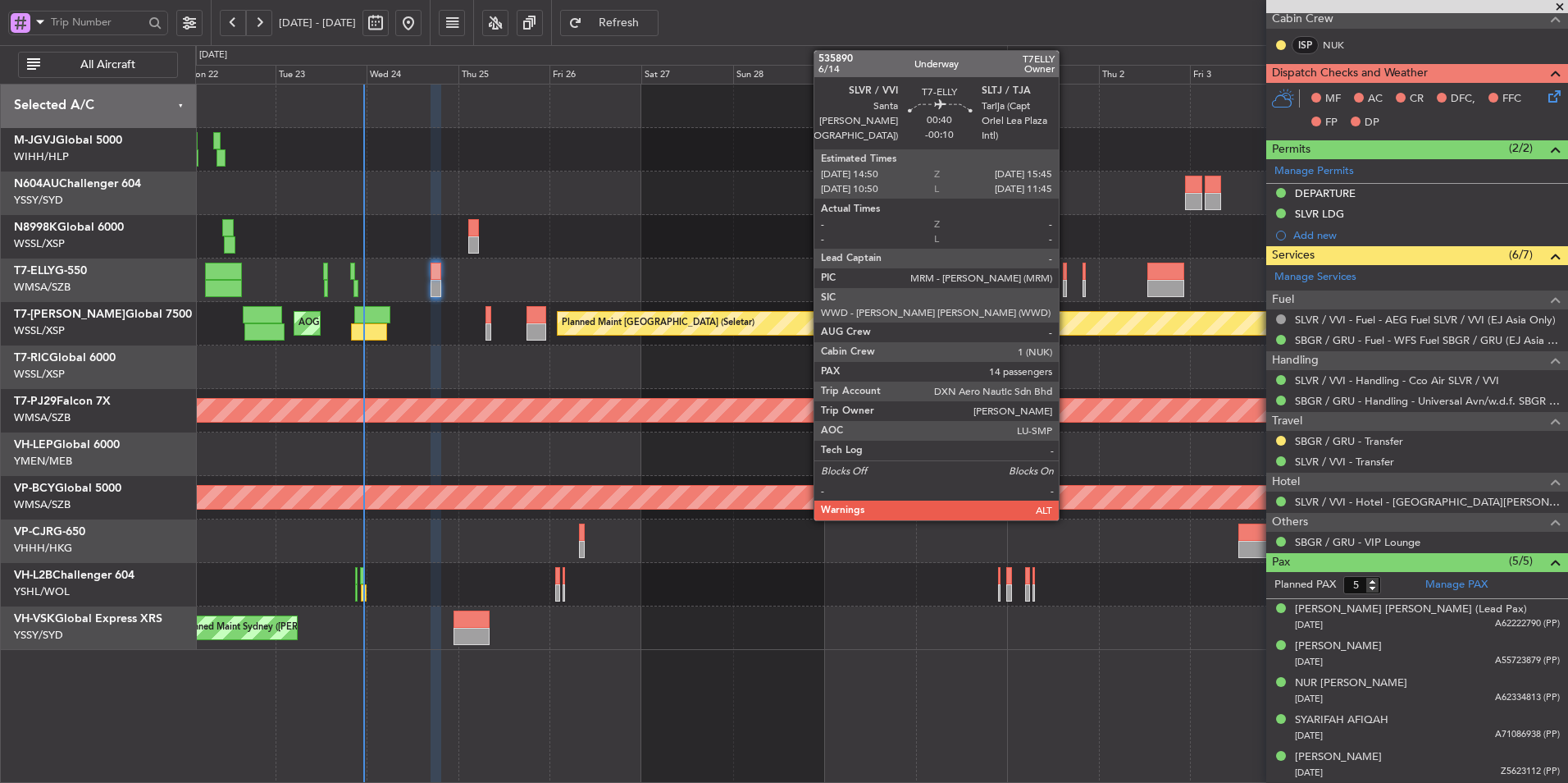
click at [1067, 274] on div at bounding box center [1065, 272] width 4 height 17
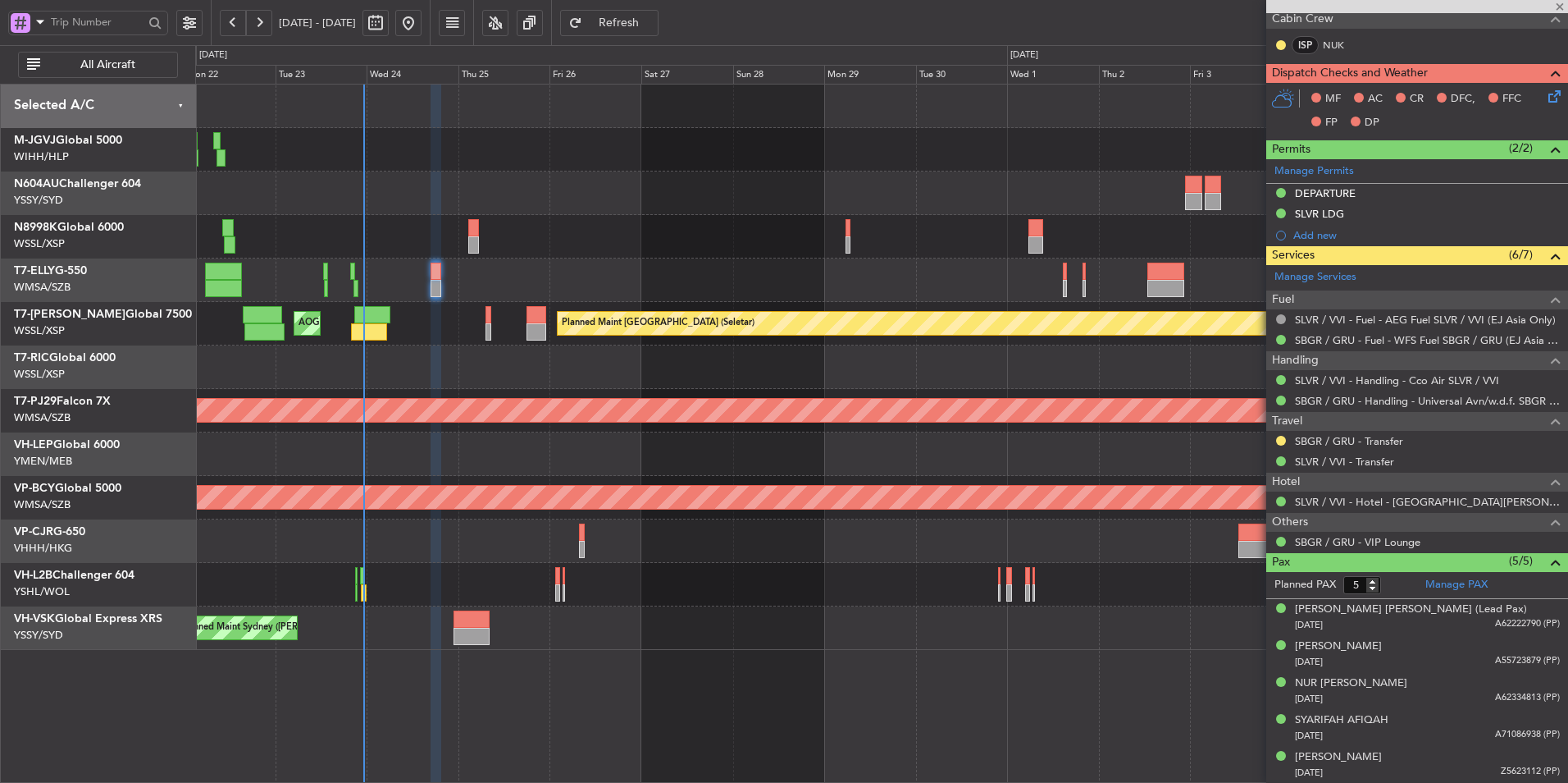
type input "-00:10"
type input "14"
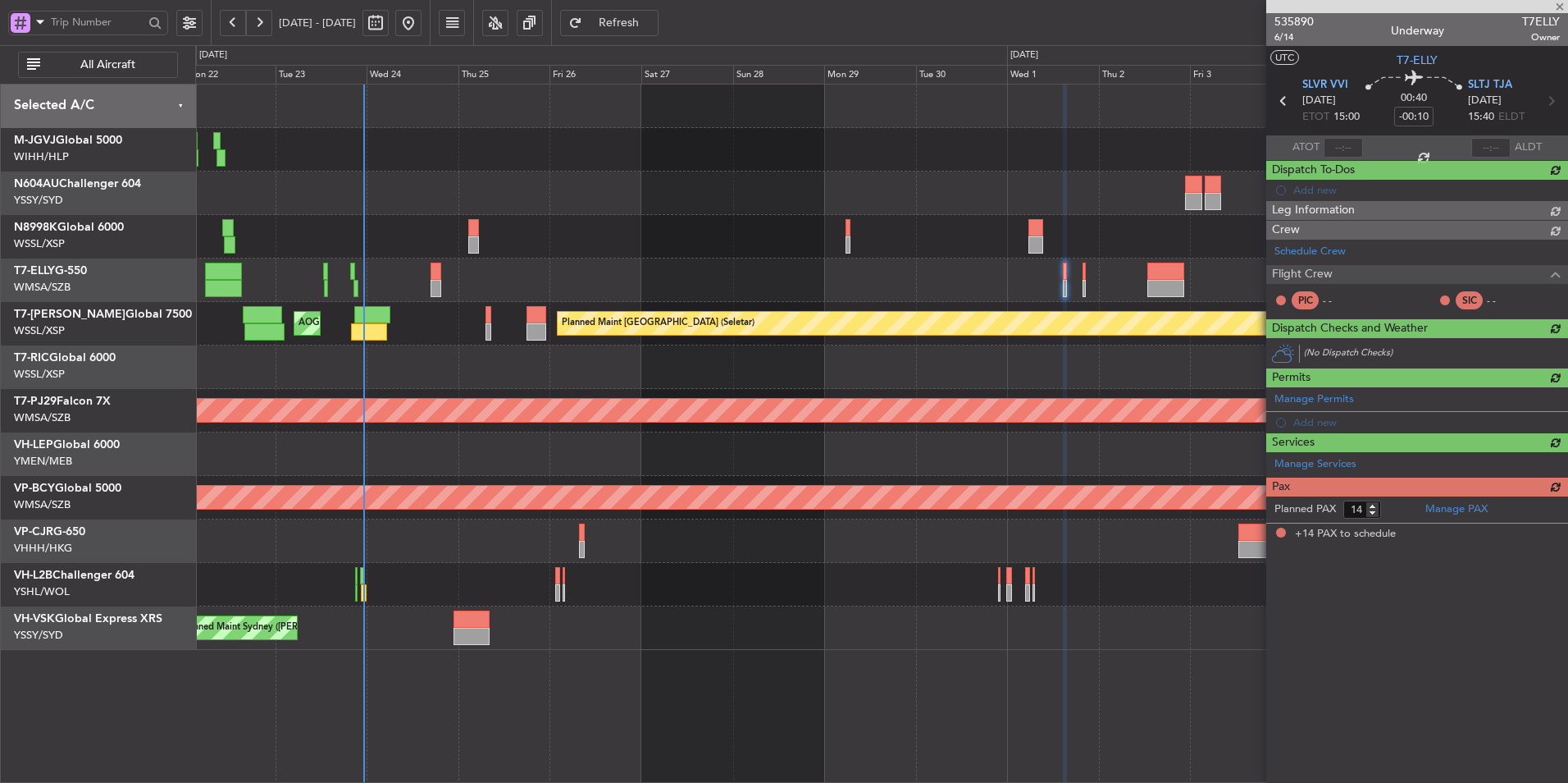
scroll to position [0, 0]
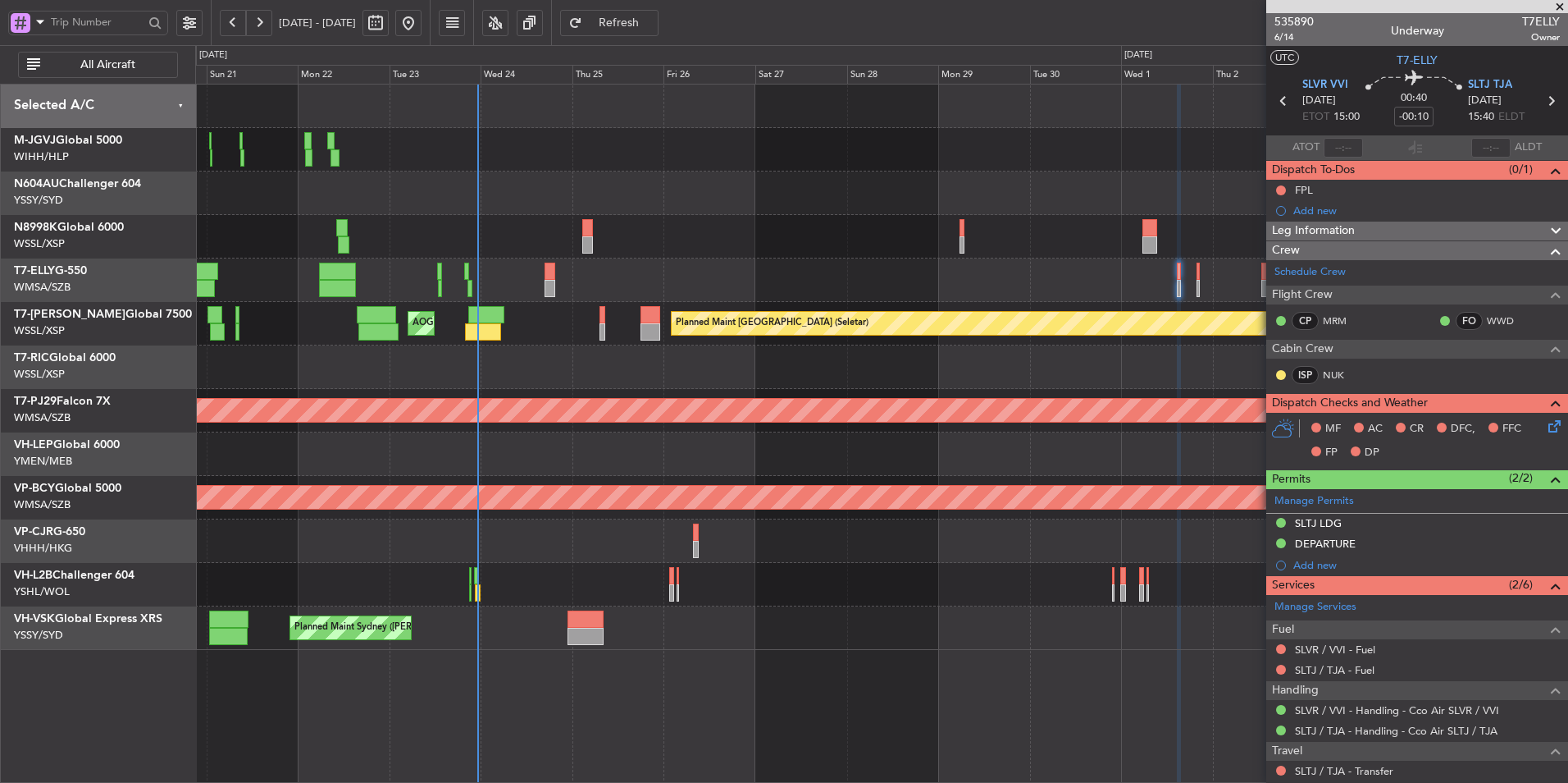
click at [657, 656] on div "Planned Maint [GEOGRAPHIC_DATA] (Seletar) AOG Maint [GEOGRAPHIC_DATA] (Halim In…" at bounding box center [881, 433] width 1373 height 700
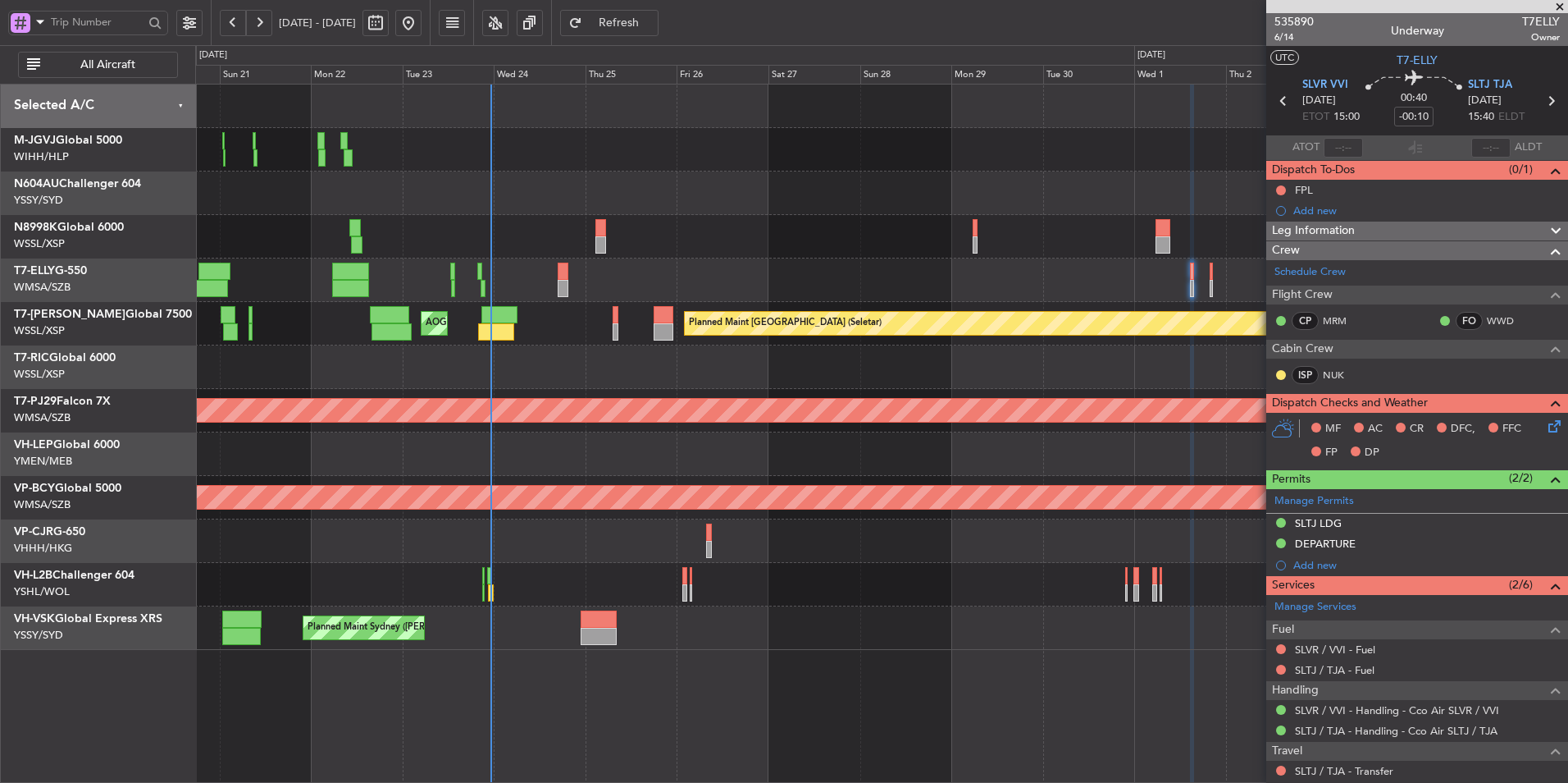
click at [624, 631] on div "Planned Maint Sydney ([PERSON_NAME] Intl) AOG Maint [US_STATE][GEOGRAPHIC_DATA]…" at bounding box center [880, 628] width 1372 height 44
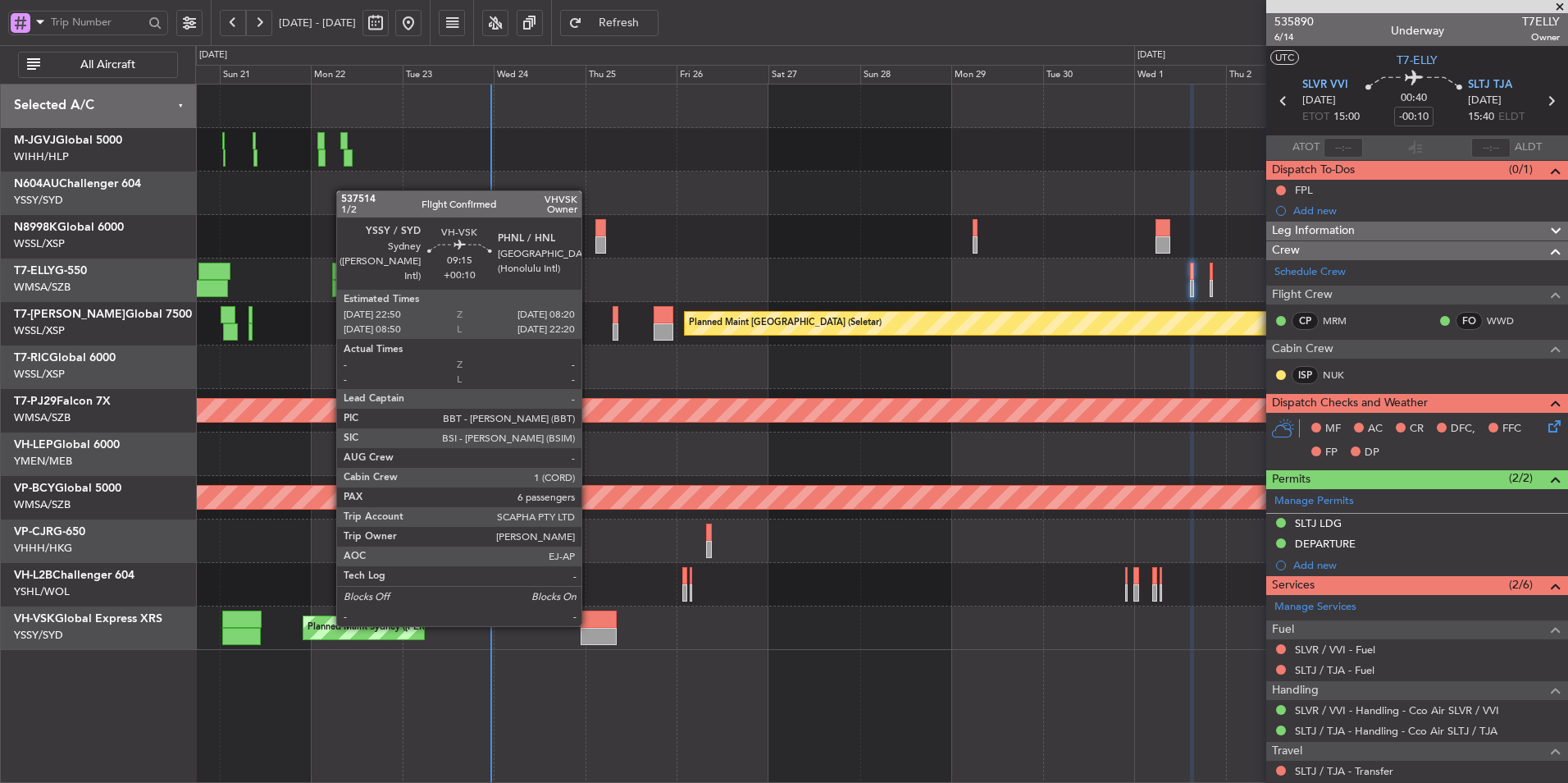
click at [589, 625] on div at bounding box center [599, 619] width 37 height 17
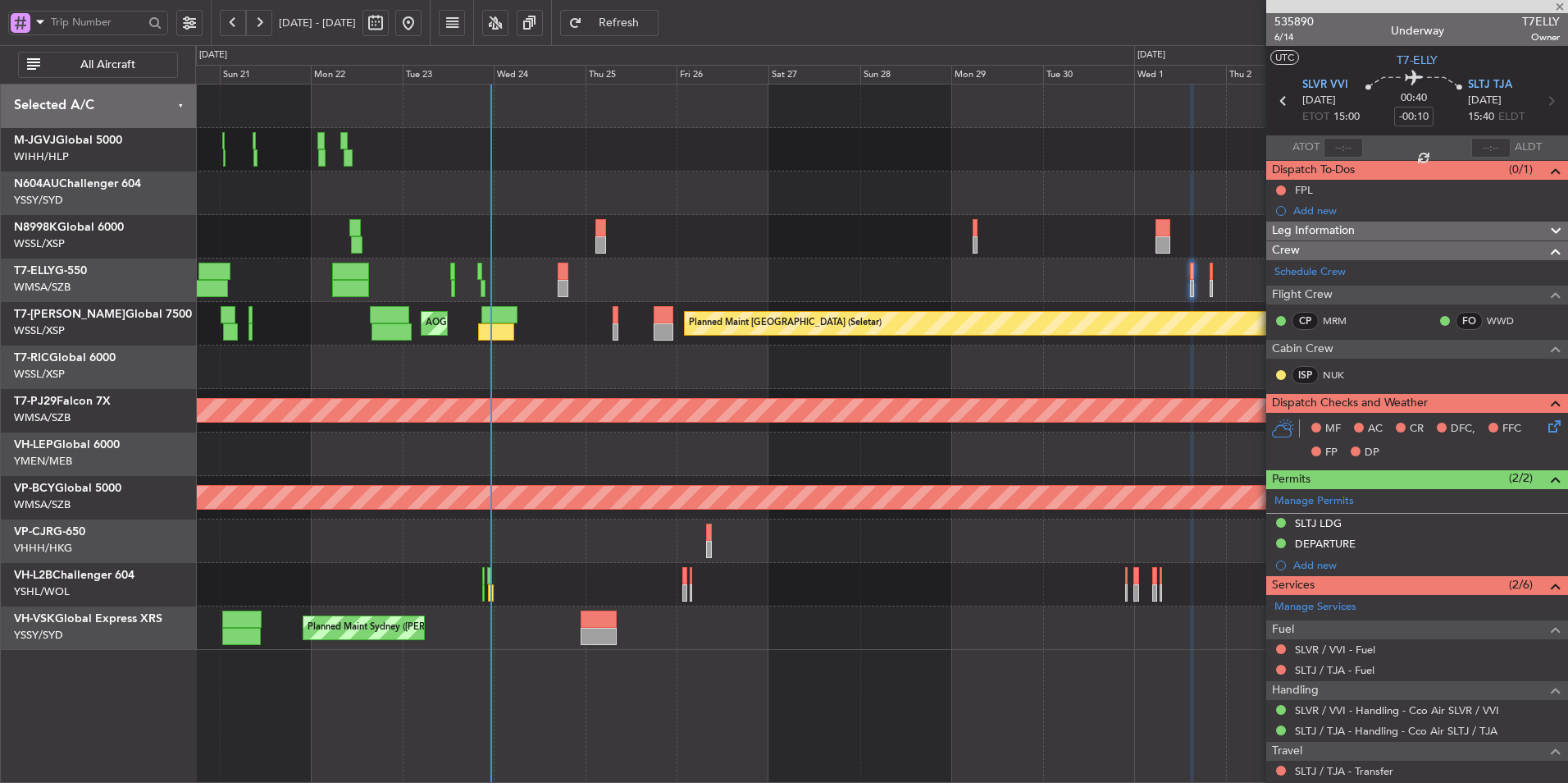
click at [599, 674] on div "Planned Maint [GEOGRAPHIC_DATA] (Seletar) [PERSON_NAME] Jakarta (Halim Intl) [P…" at bounding box center [881, 433] width 1373 height 700
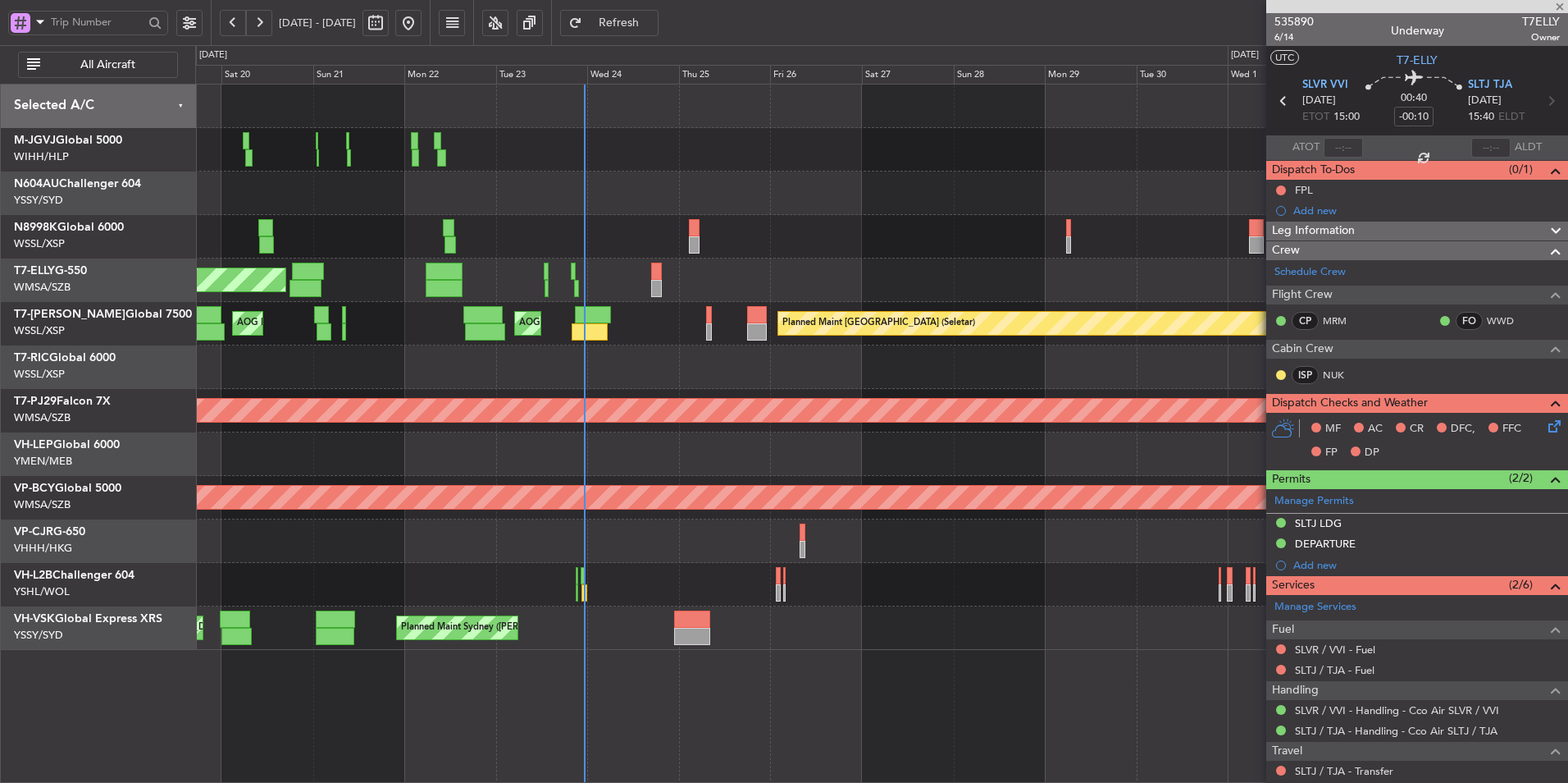
type input "+00:10"
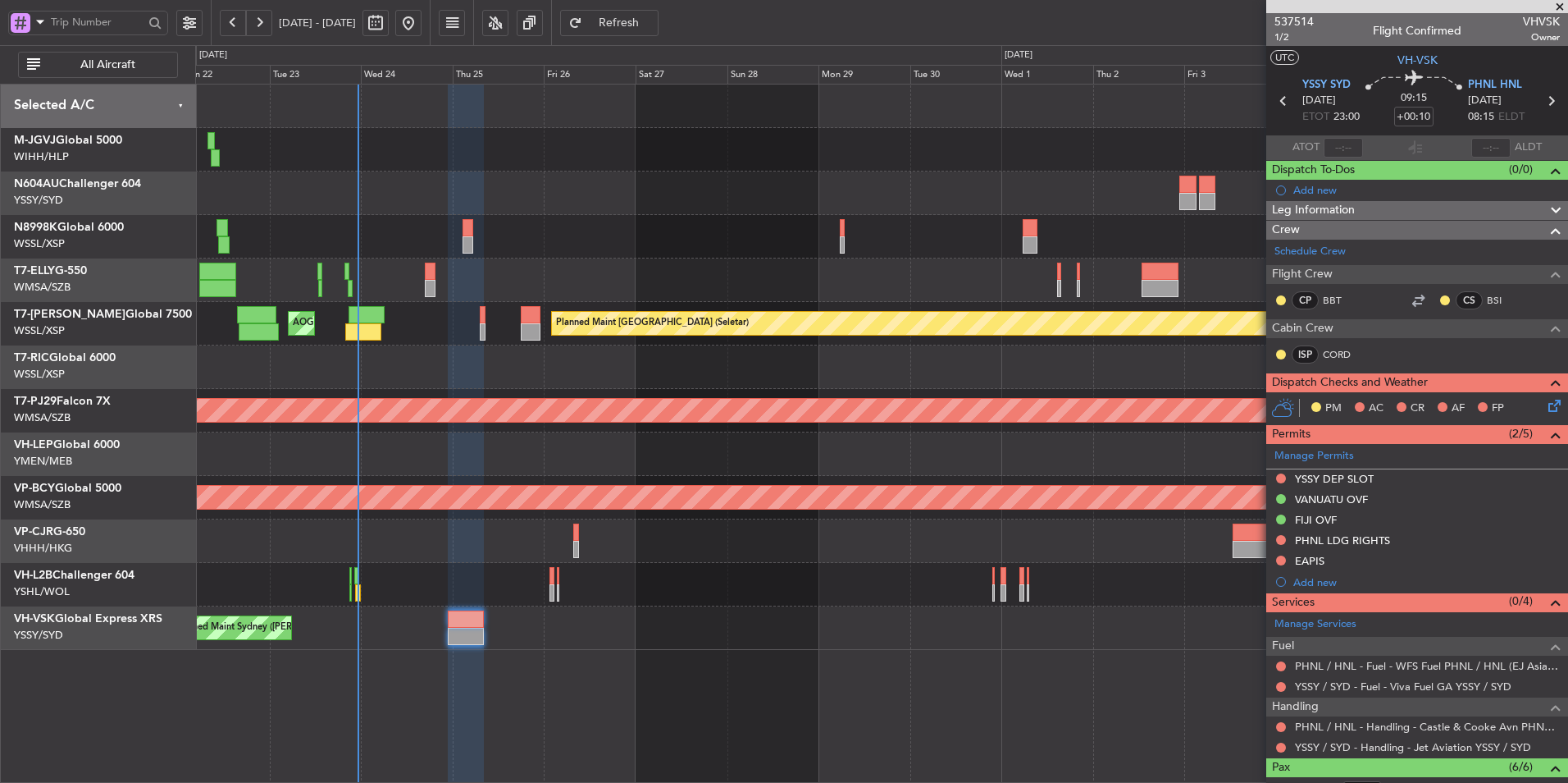
click at [689, 591] on div "Unplanned Maint [GEOGRAPHIC_DATA] ([GEOGRAPHIC_DATA])" at bounding box center [880, 584] width 1372 height 44
click at [845, 583] on div "Unplanned Maint [GEOGRAPHIC_DATA] ([GEOGRAPHIC_DATA])" at bounding box center [880, 584] width 1372 height 44
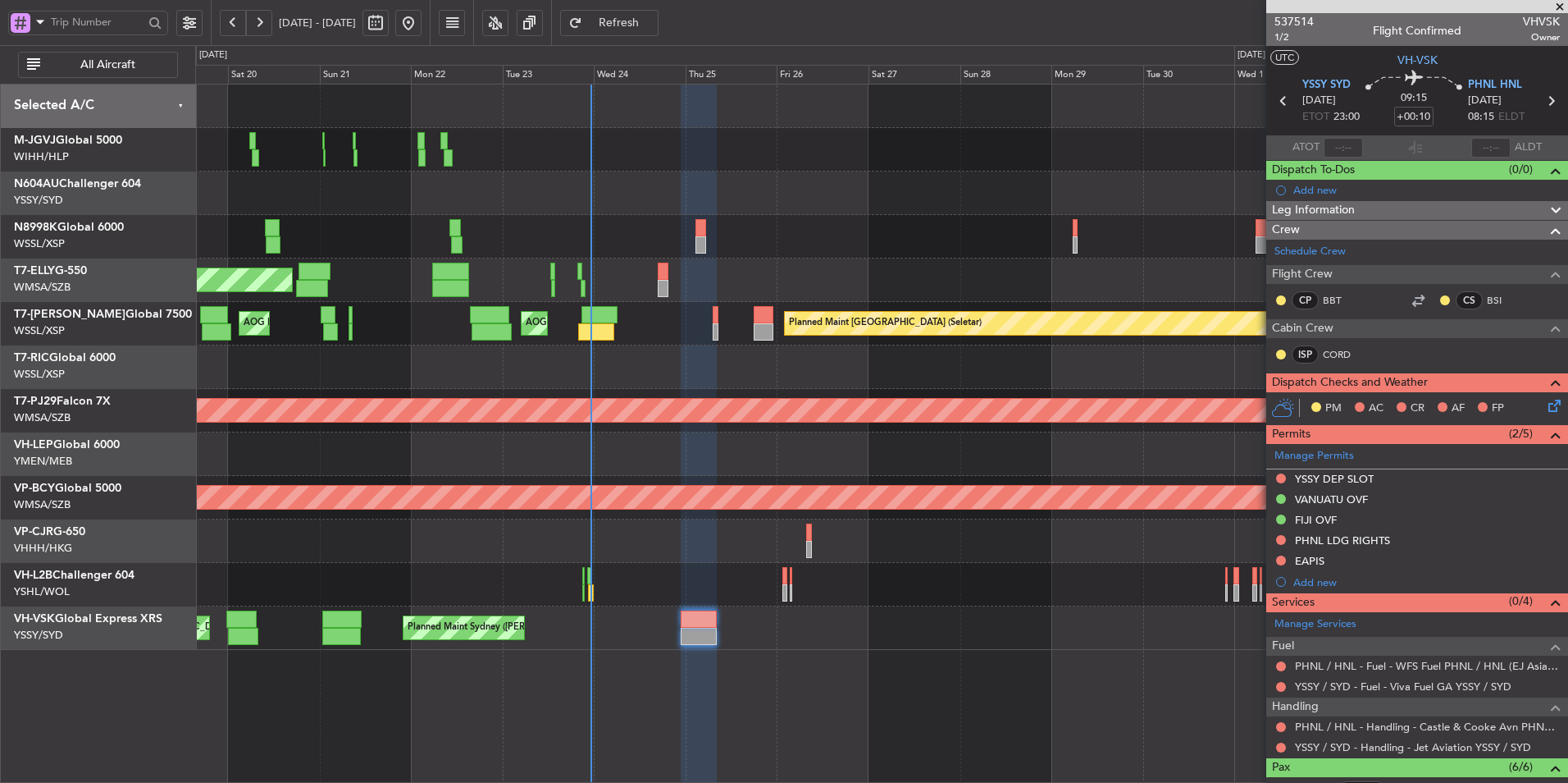
click at [546, 528] on div "Planned Maint [GEOGRAPHIC_DATA] ([GEOGRAPHIC_DATA] Intl) Planned Maint [GEOGRAP…" at bounding box center [880, 540] width 1372 height 44
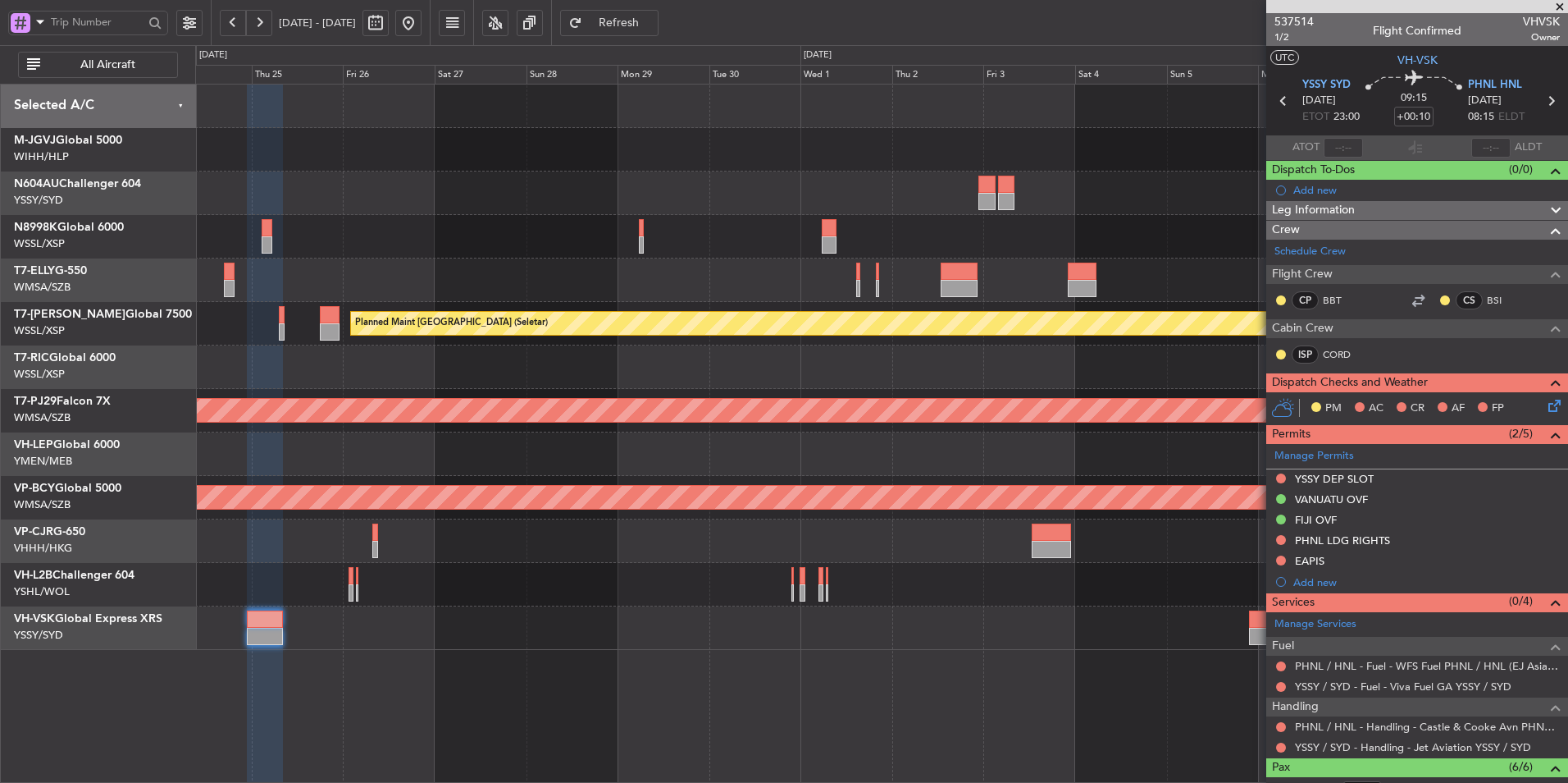
click at [1081, 177] on div at bounding box center [880, 193] width 1372 height 44
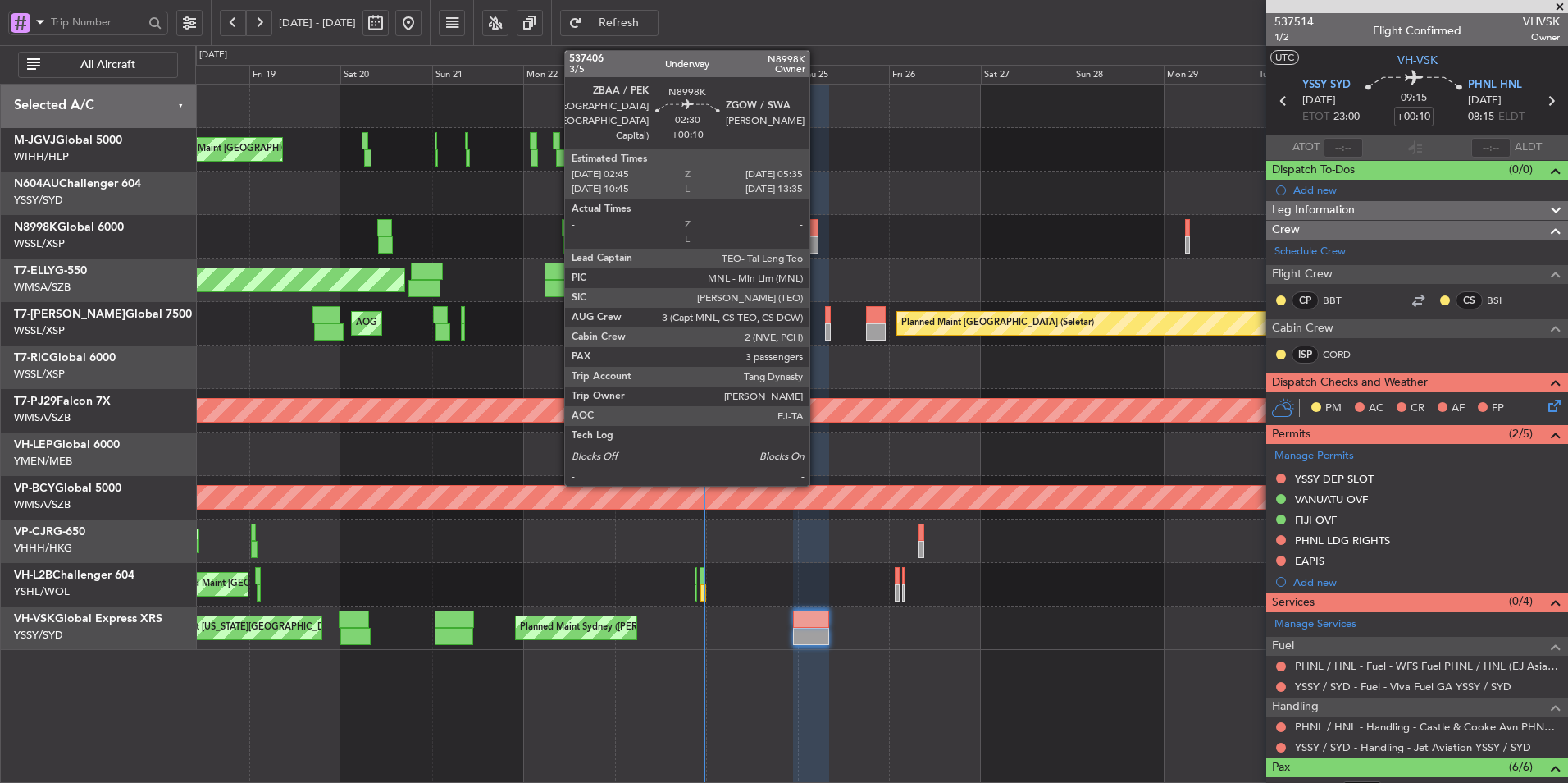
click at [816, 235] on div at bounding box center [814, 228] width 12 height 17
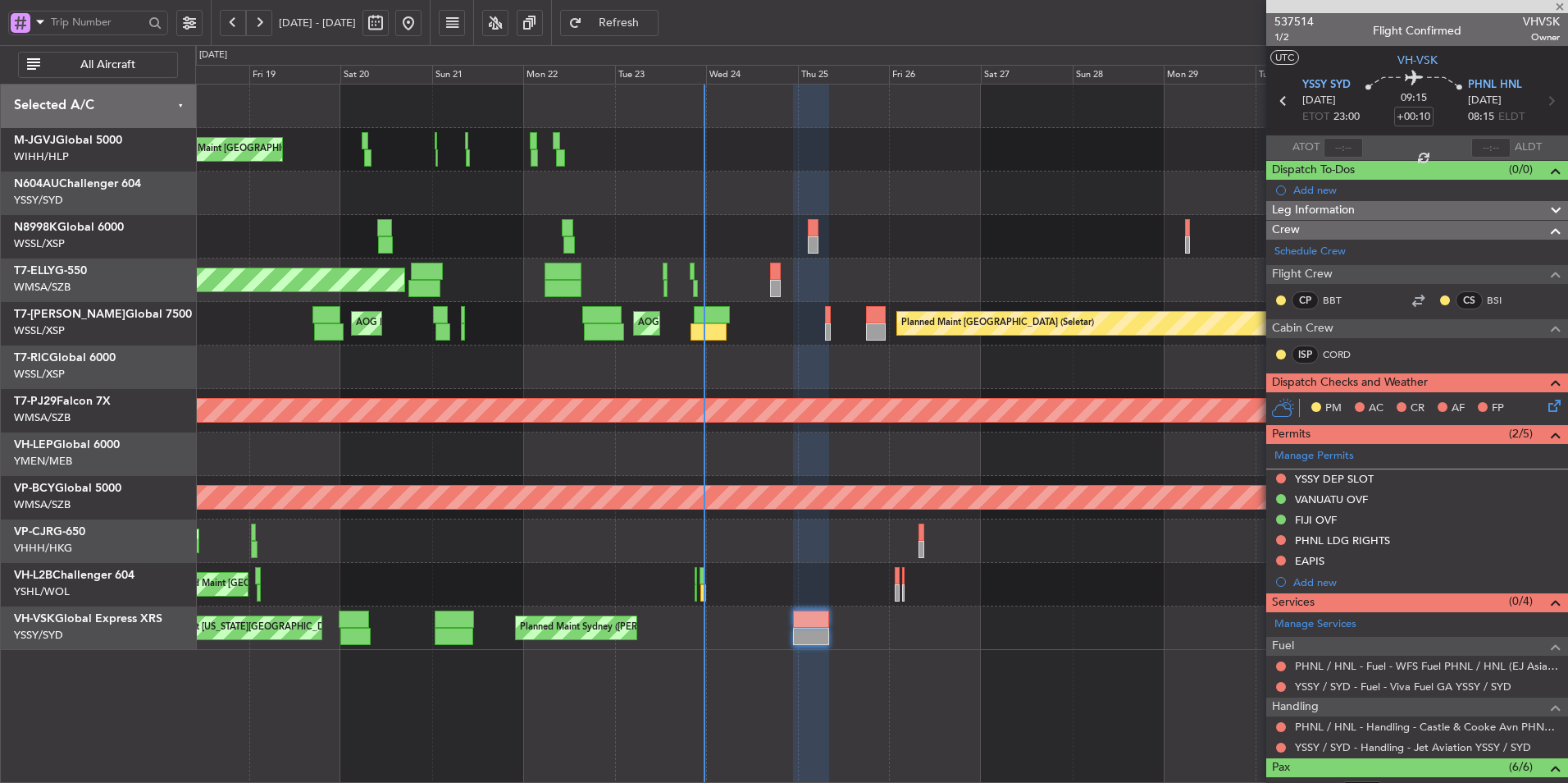
type input "3"
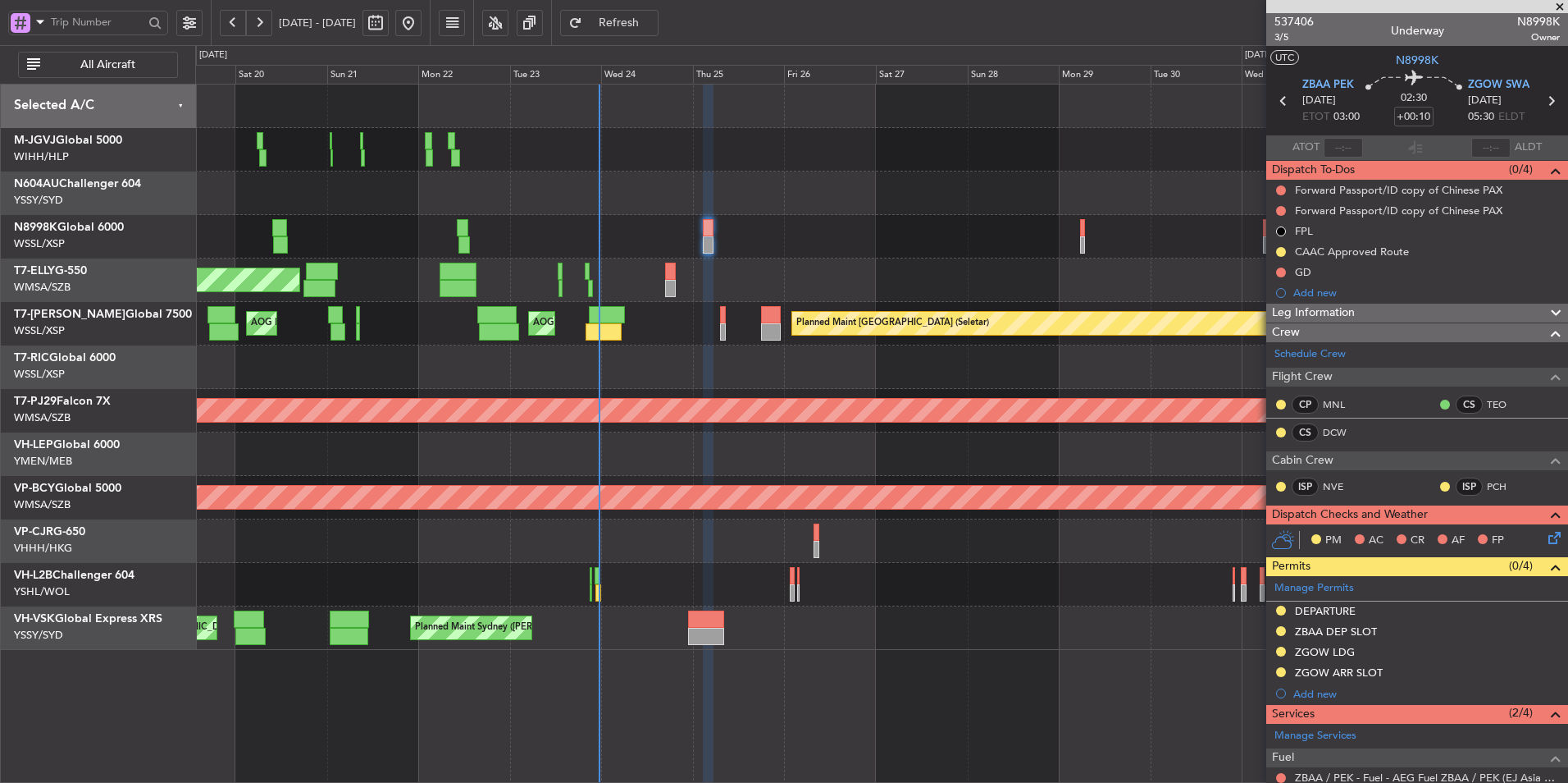
click at [846, 227] on div at bounding box center [880, 237] width 1372 height 44
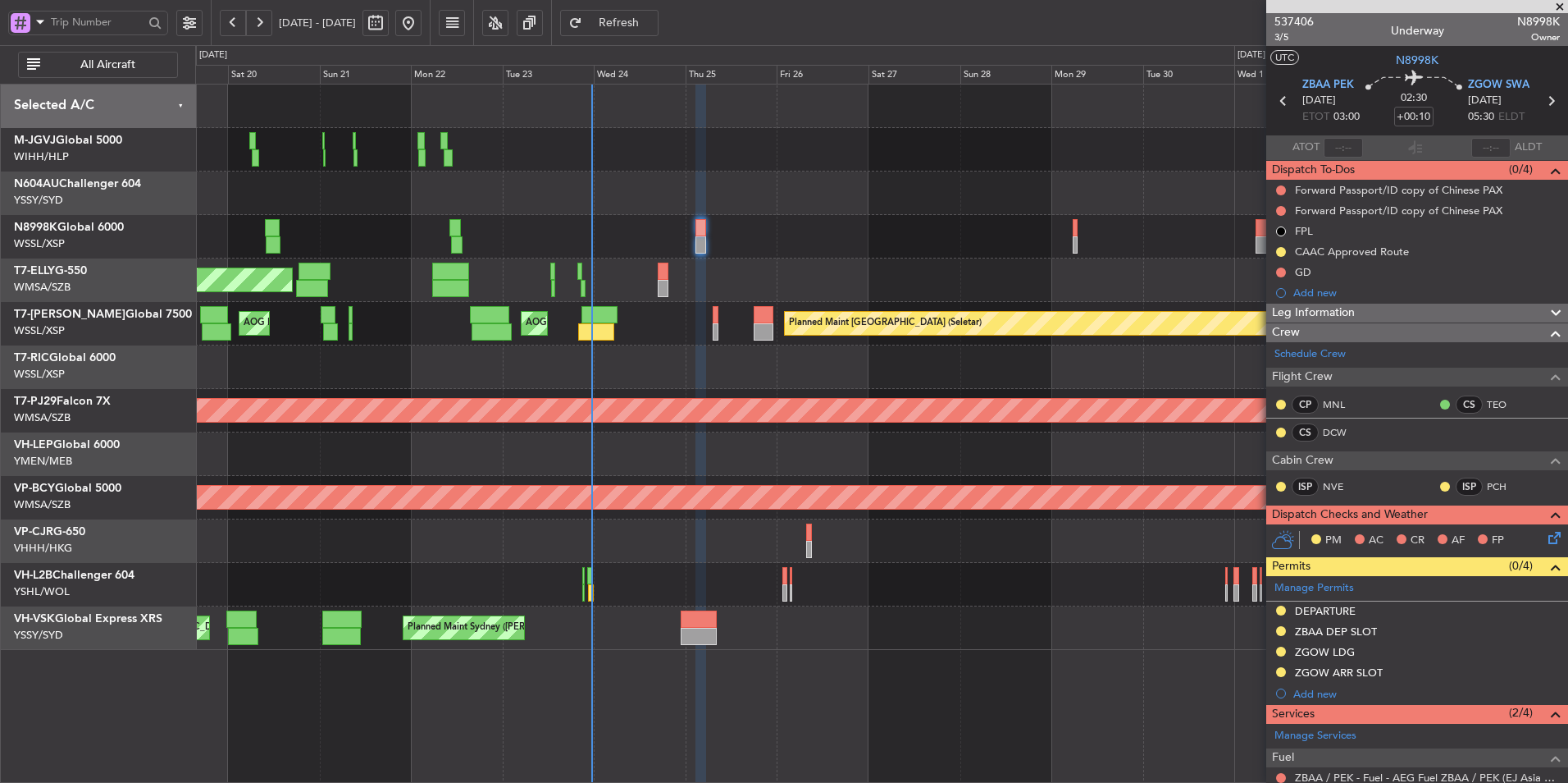
click at [657, 214] on div at bounding box center [880, 193] width 1372 height 44
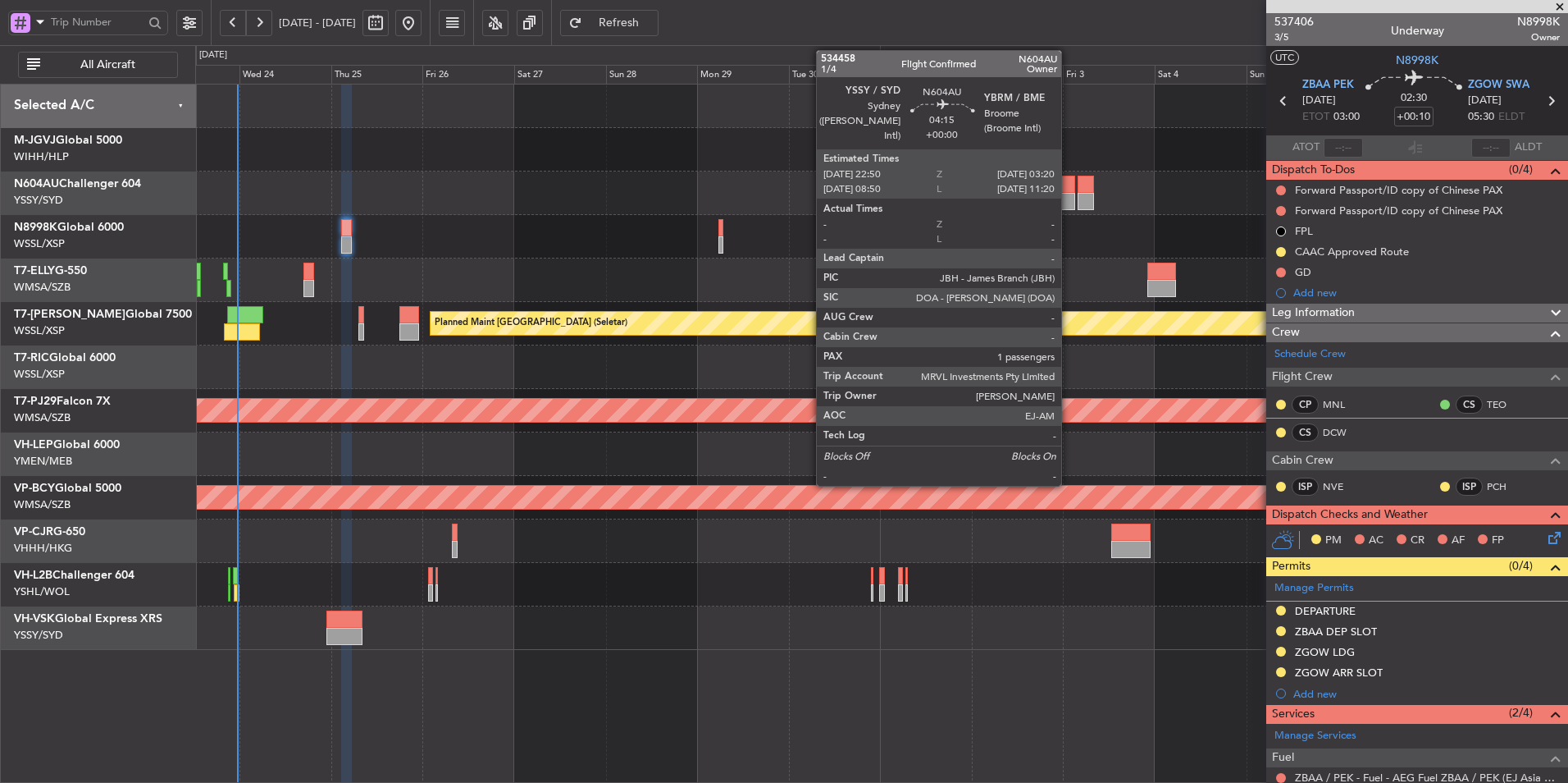
click at [1069, 192] on div at bounding box center [1067, 184] width 17 height 17
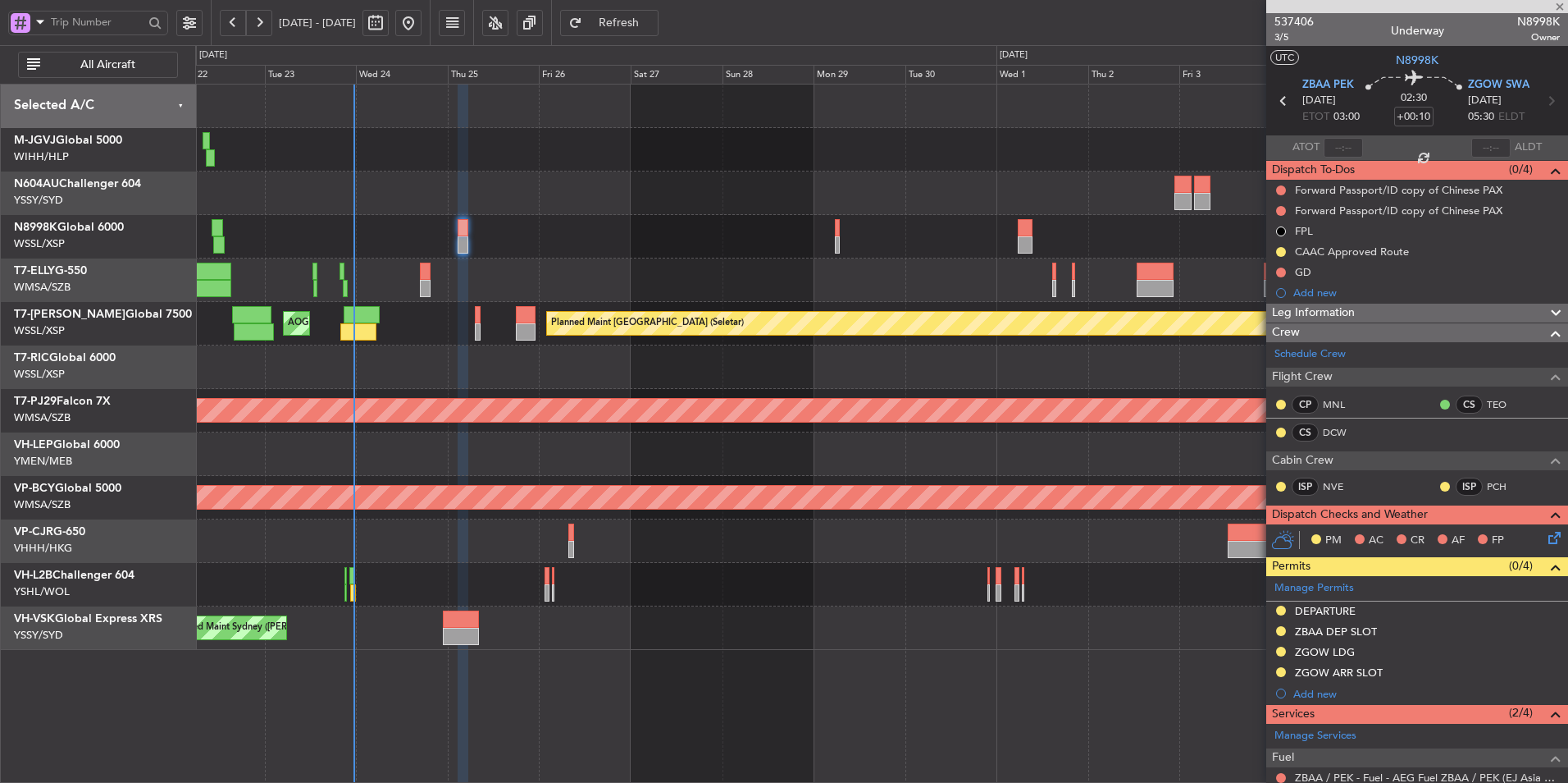
click at [859, 189] on div at bounding box center [880, 193] width 1372 height 44
type input "1"
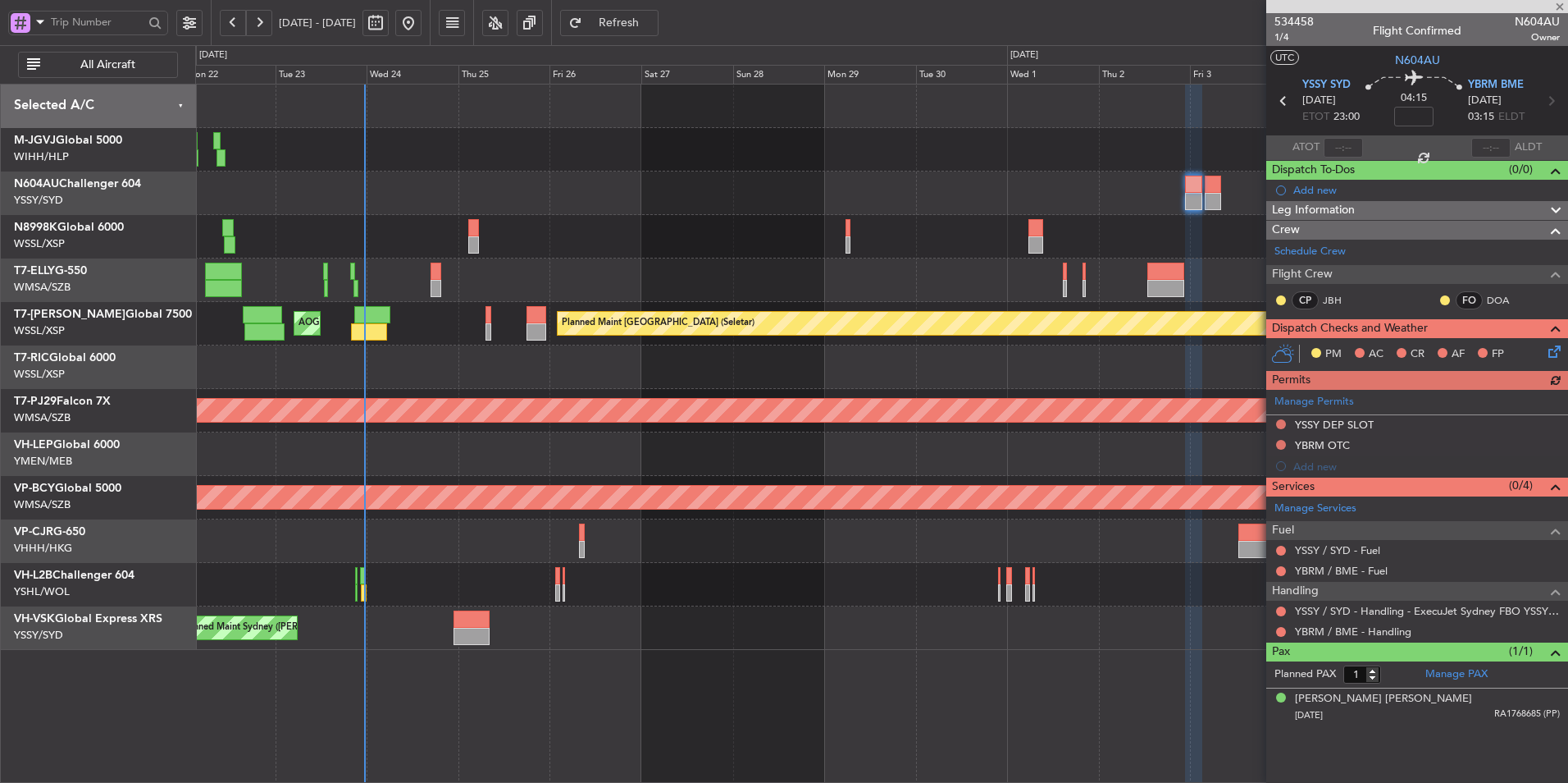
click at [778, 186] on div at bounding box center [880, 193] width 1372 height 44
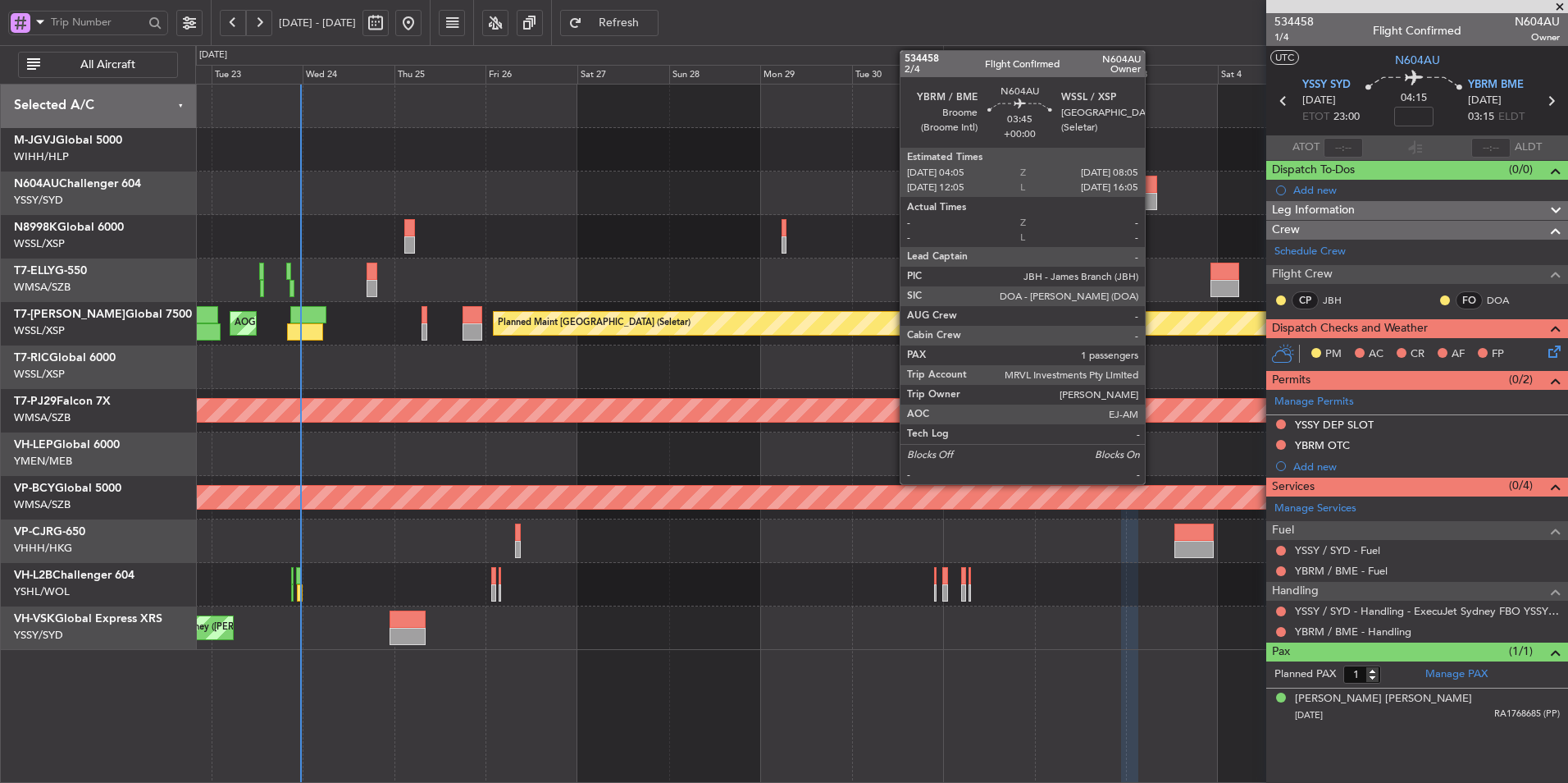
click at [1152, 189] on div at bounding box center [1149, 184] width 16 height 17
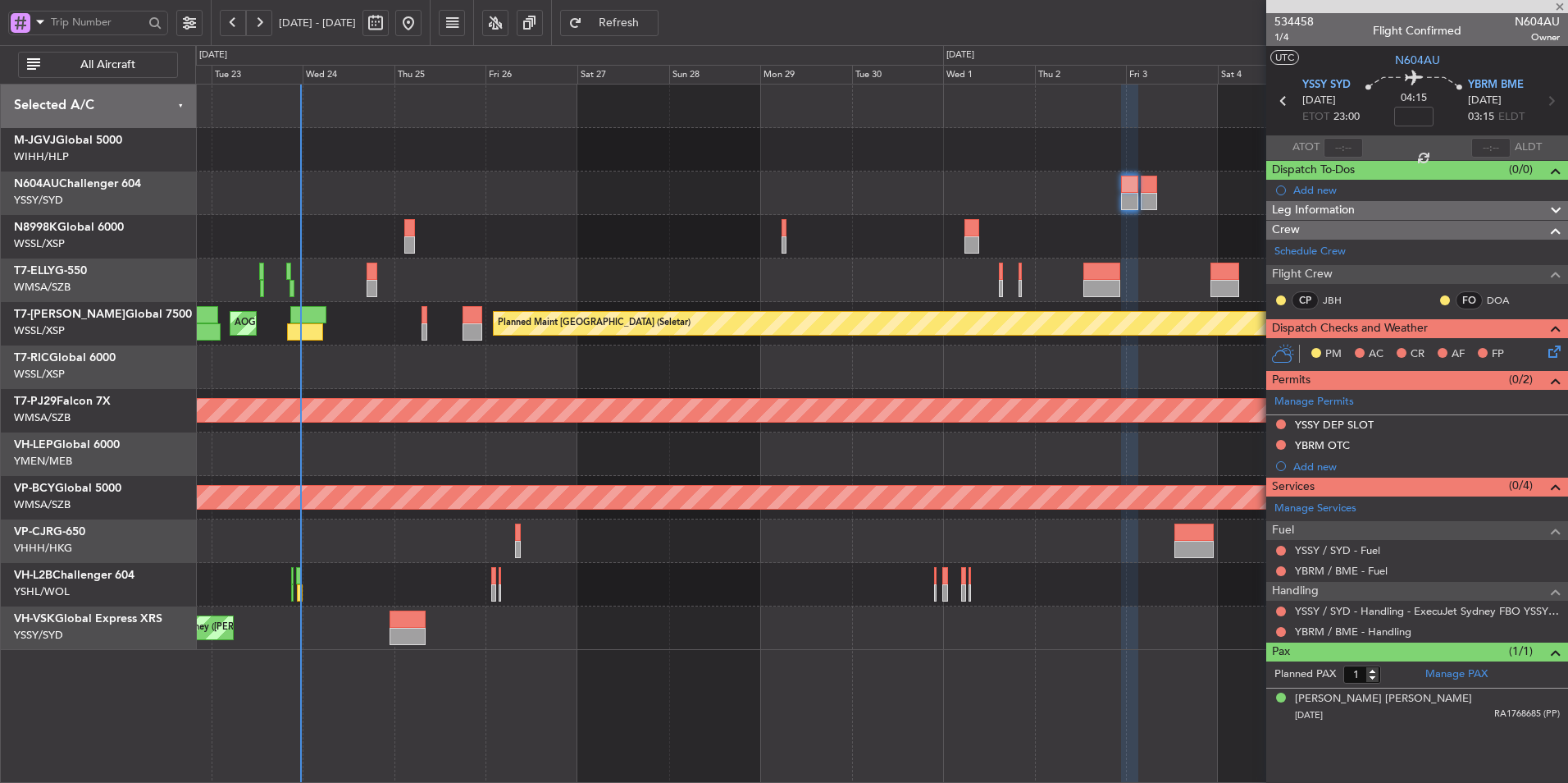
click at [1048, 148] on div "Planned Maint [GEOGRAPHIC_DATA] (Seletar) [PERSON_NAME] Jakarta (Halim Intl) [P…" at bounding box center [880, 149] width 1372 height 44
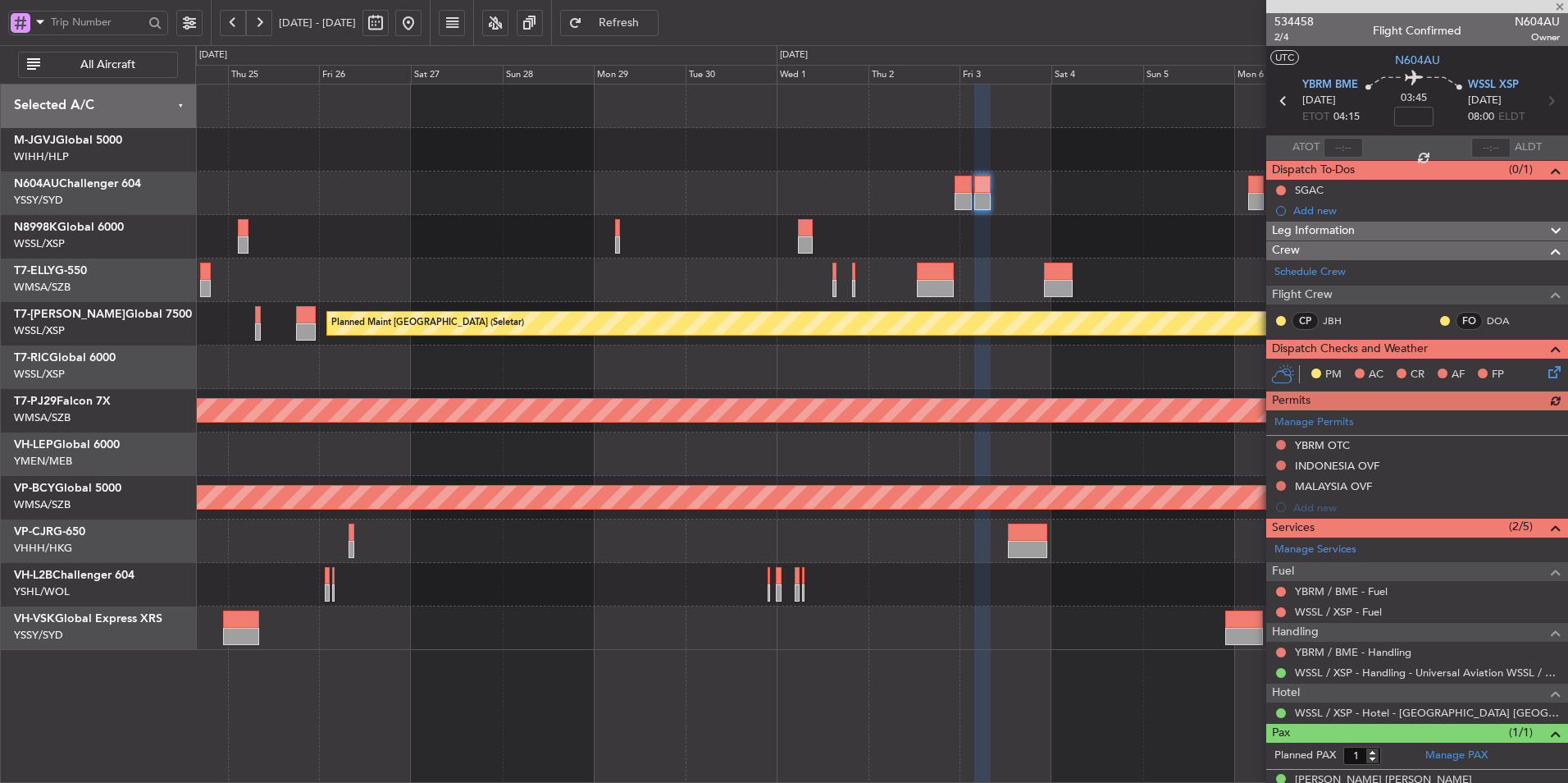
click at [858, 138] on div at bounding box center [880, 149] width 1372 height 44
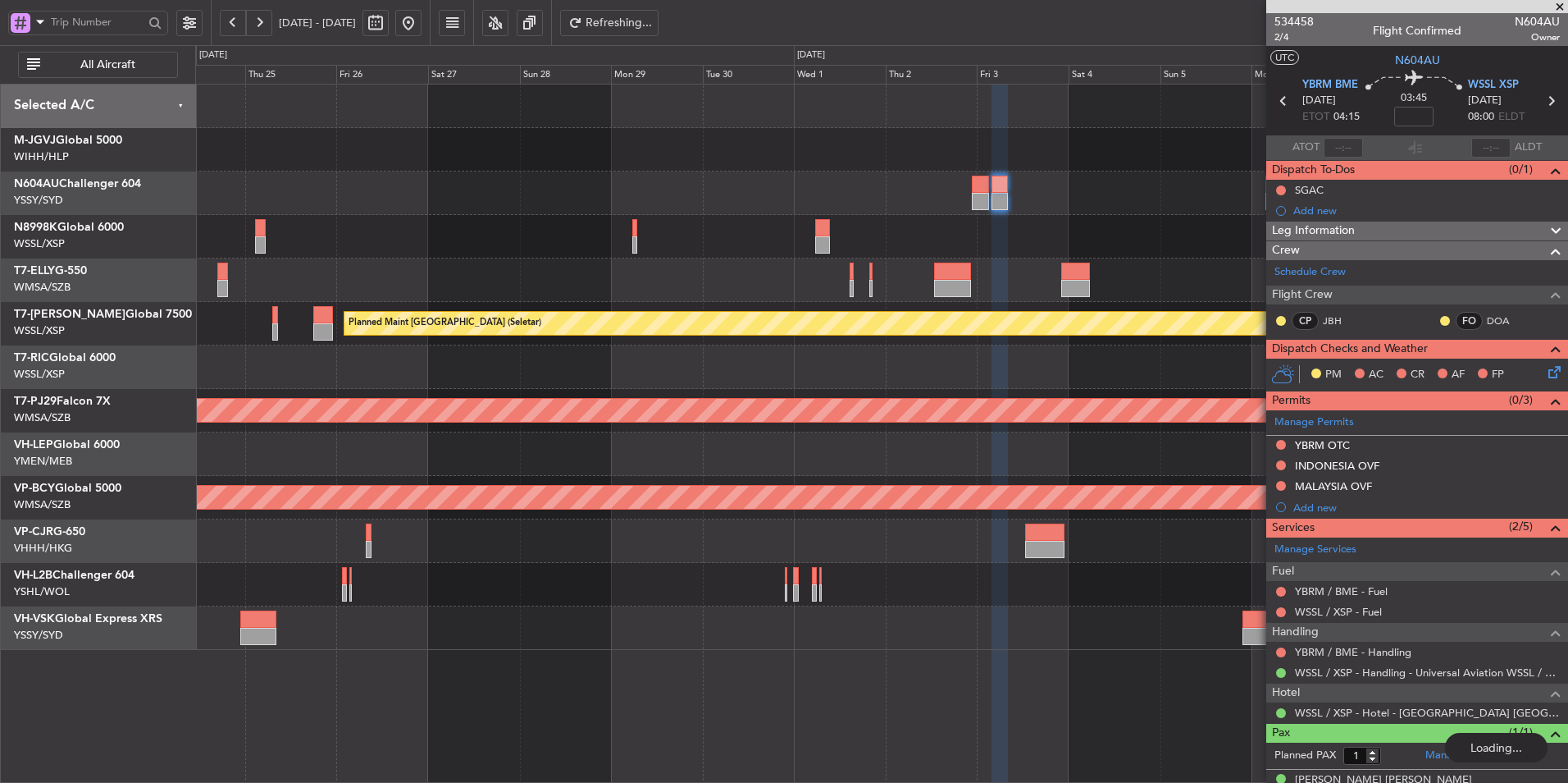
click at [876, 162] on div at bounding box center [880, 149] width 1372 height 44
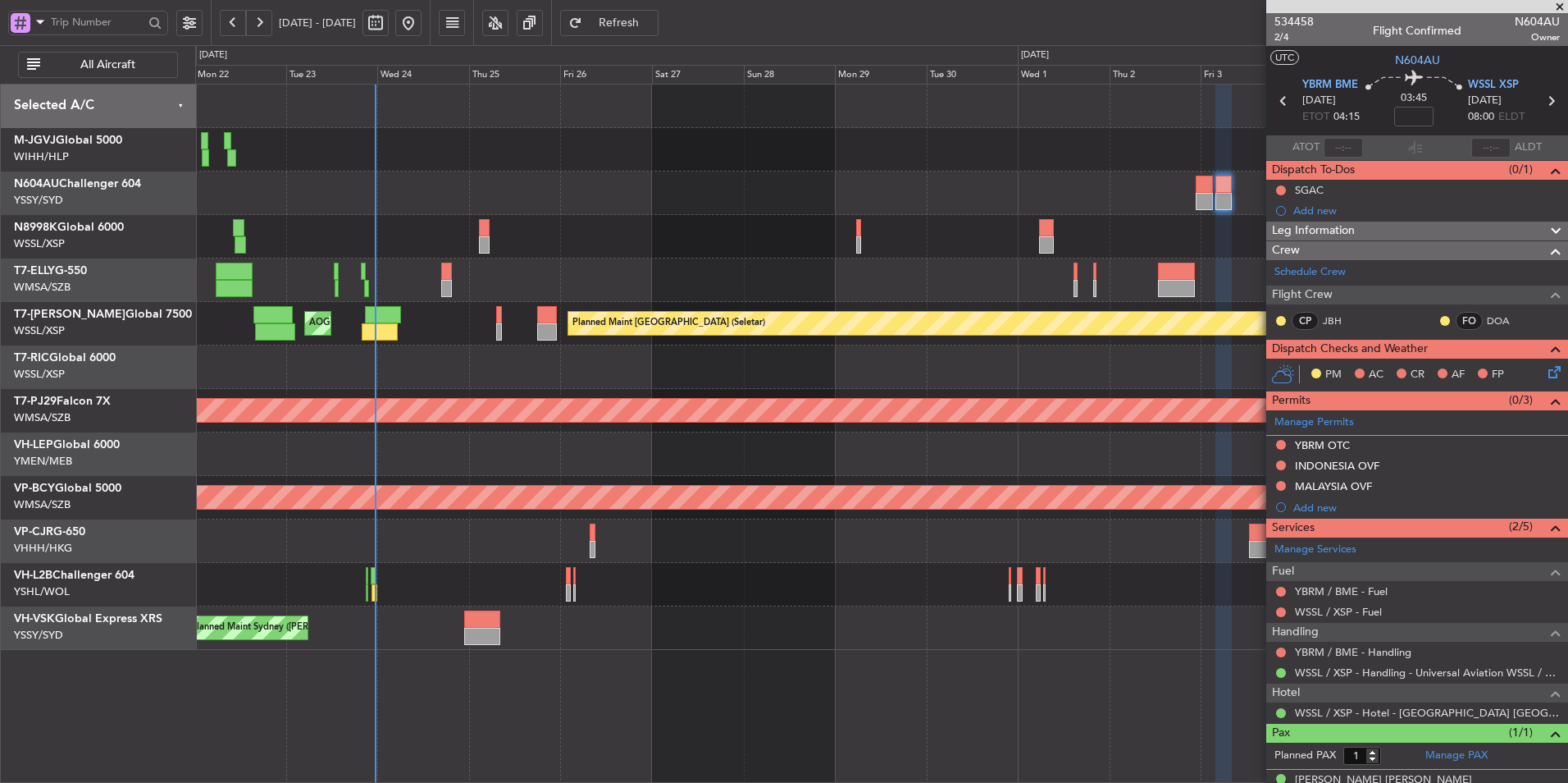
click at [819, 152] on div "[PERSON_NAME][GEOGRAPHIC_DATA] ([PERSON_NAME] Intl) [PERSON_NAME] Jakarta (Hali…" at bounding box center [880, 149] width 1372 height 44
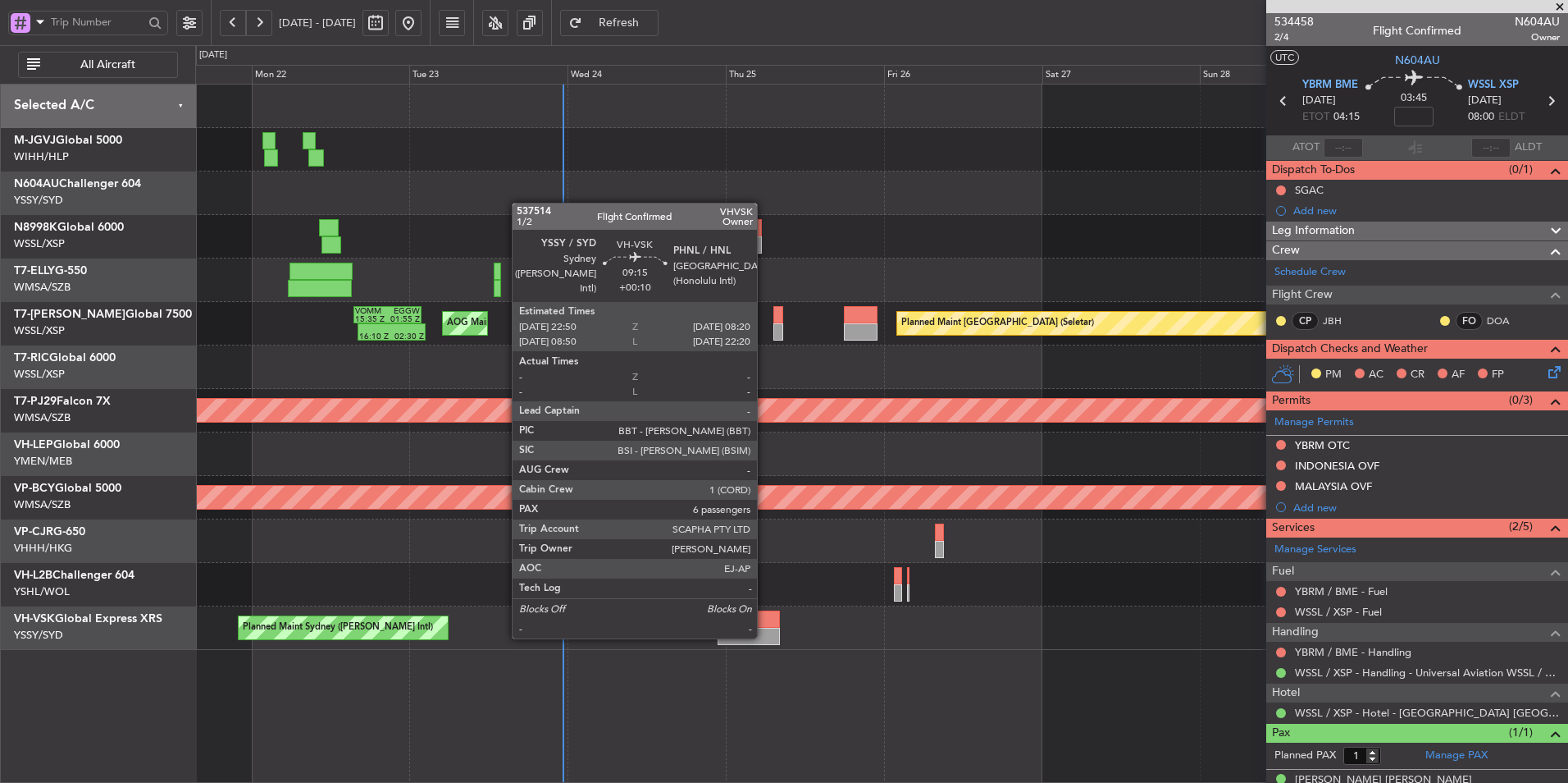
click at [764, 636] on div at bounding box center [749, 636] width 63 height 17
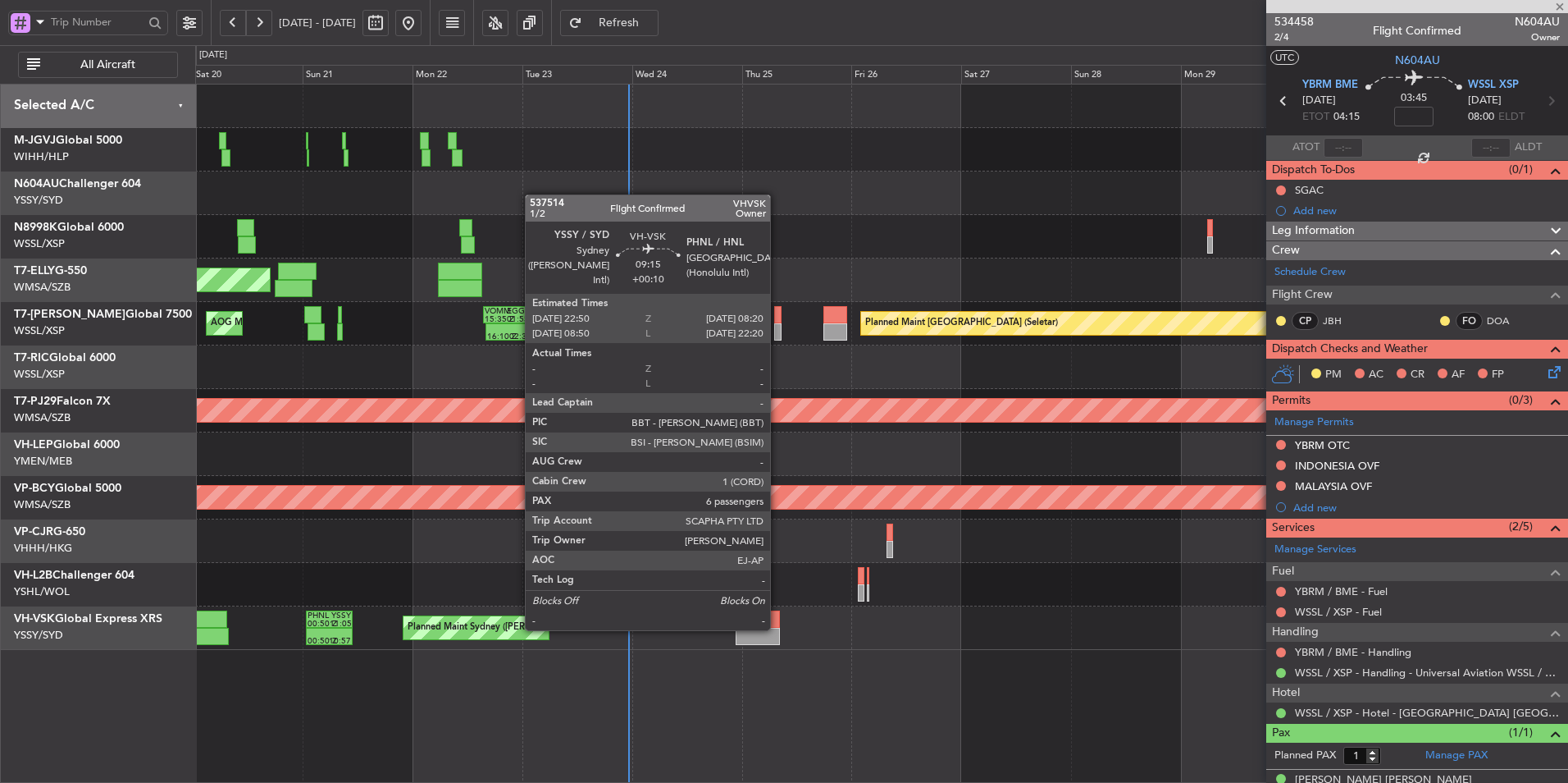
type input "+00:10"
type input "6"
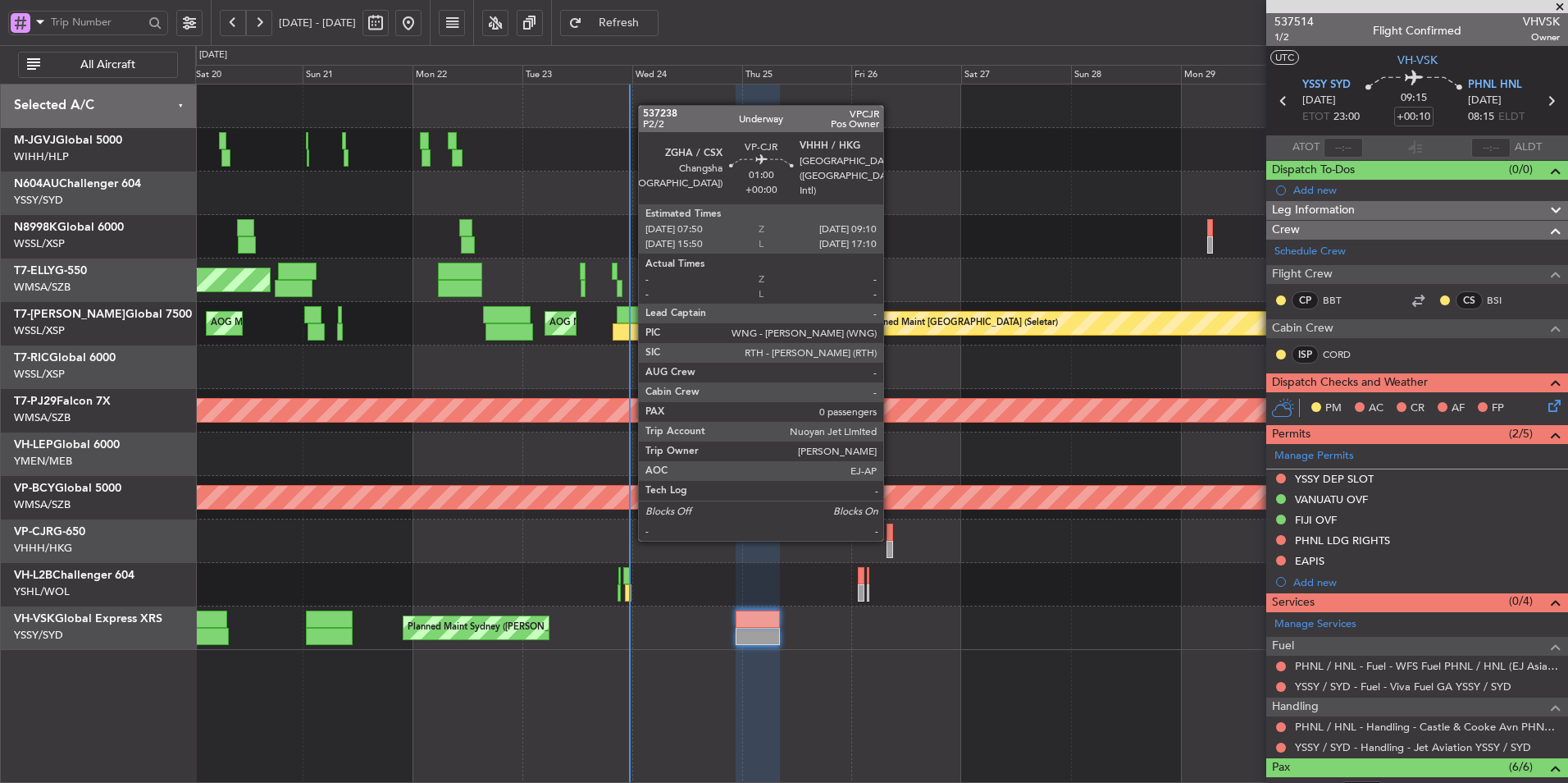
click at [891, 539] on div at bounding box center [889, 533] width 7 height 17
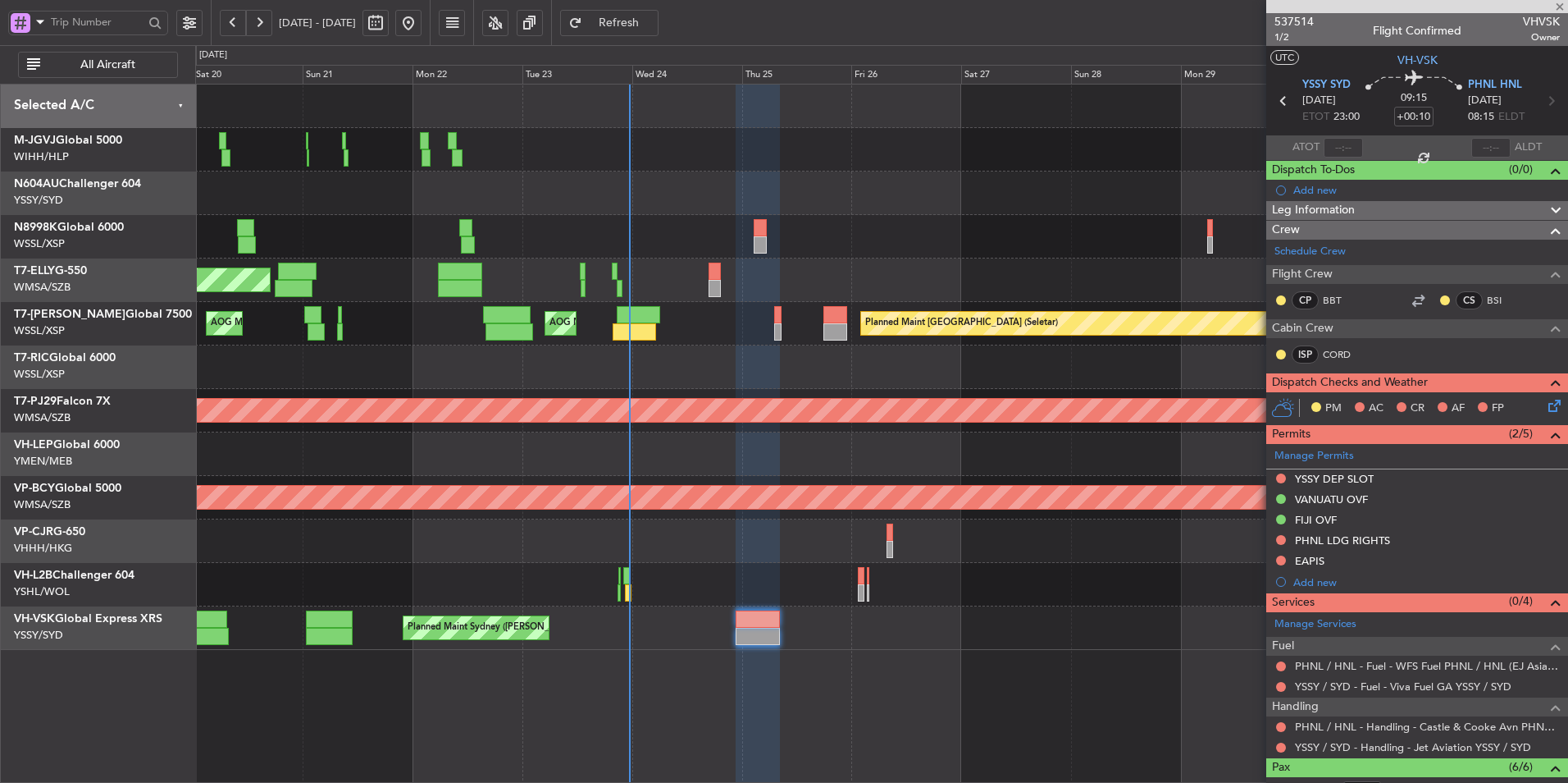
type input "0"
